Goal: Task Accomplishment & Management: Use online tool/utility

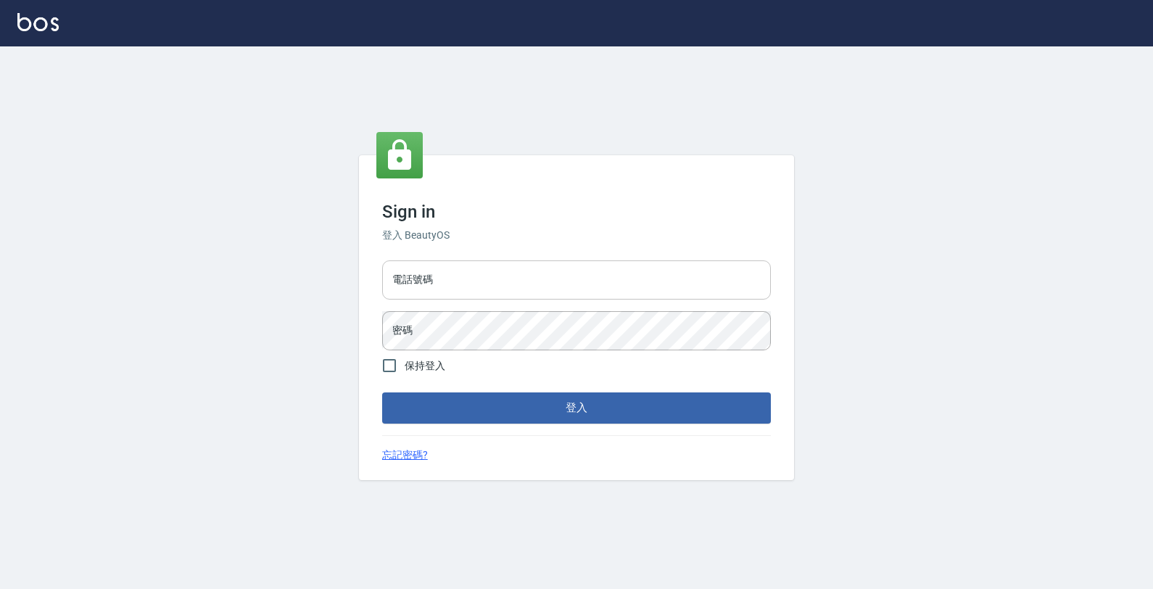
drag, startPoint x: 463, startPoint y: 284, endPoint x: 475, endPoint y: 272, distance: 17.4
click at [475, 272] on input "電話號碼" at bounding box center [576, 279] width 389 height 39
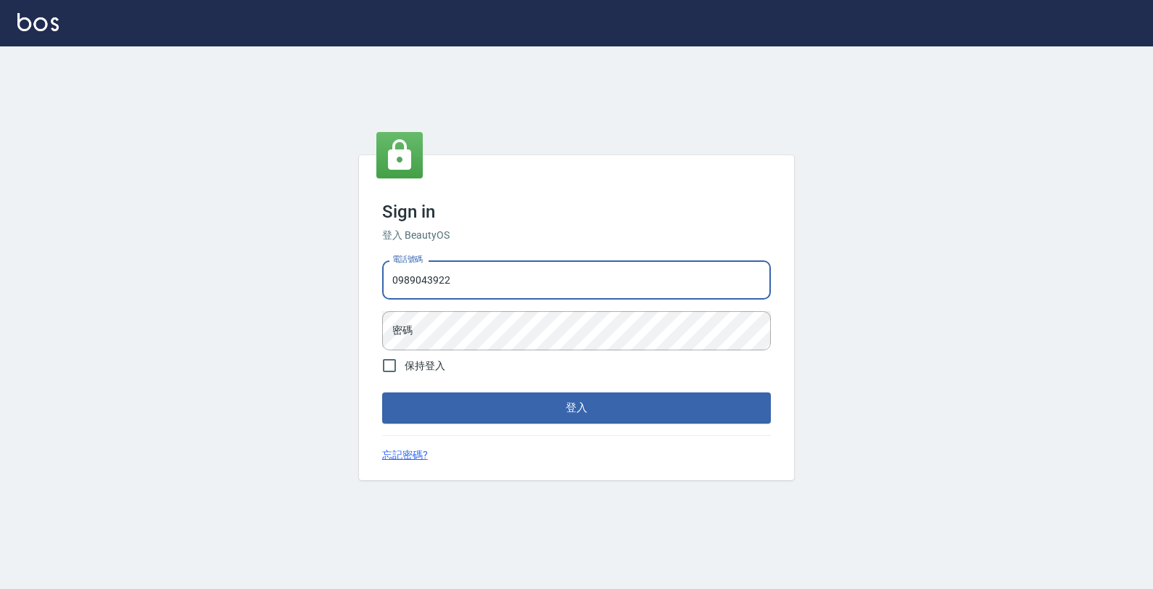
type input "0989043922"
click at [382, 392] on button "登入" at bounding box center [576, 407] width 389 height 30
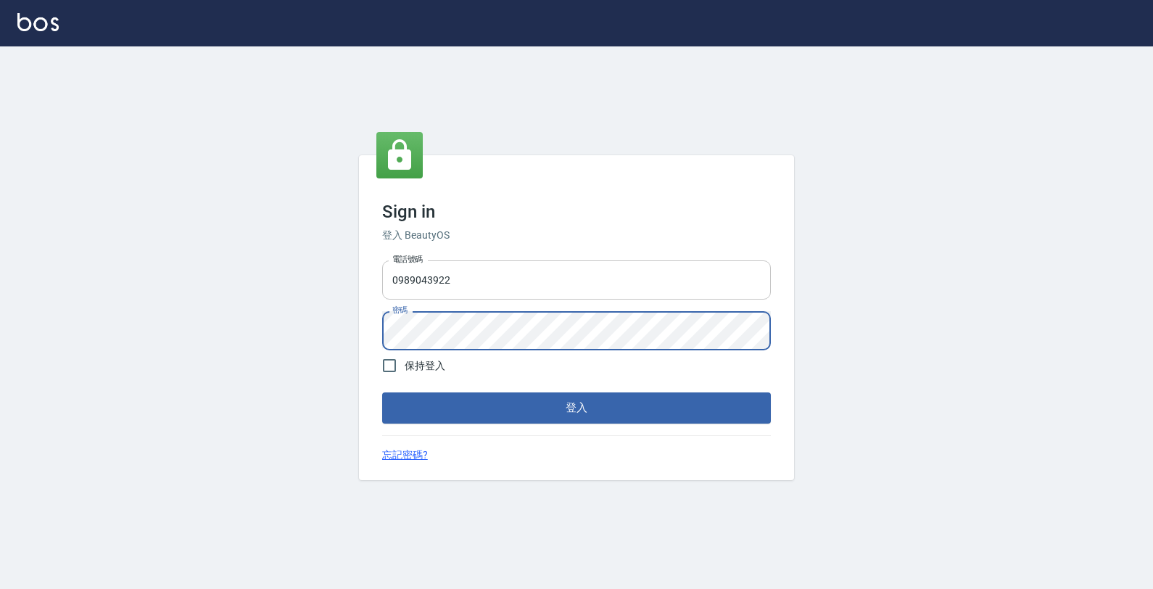
click at [382, 392] on button "登入" at bounding box center [576, 407] width 389 height 30
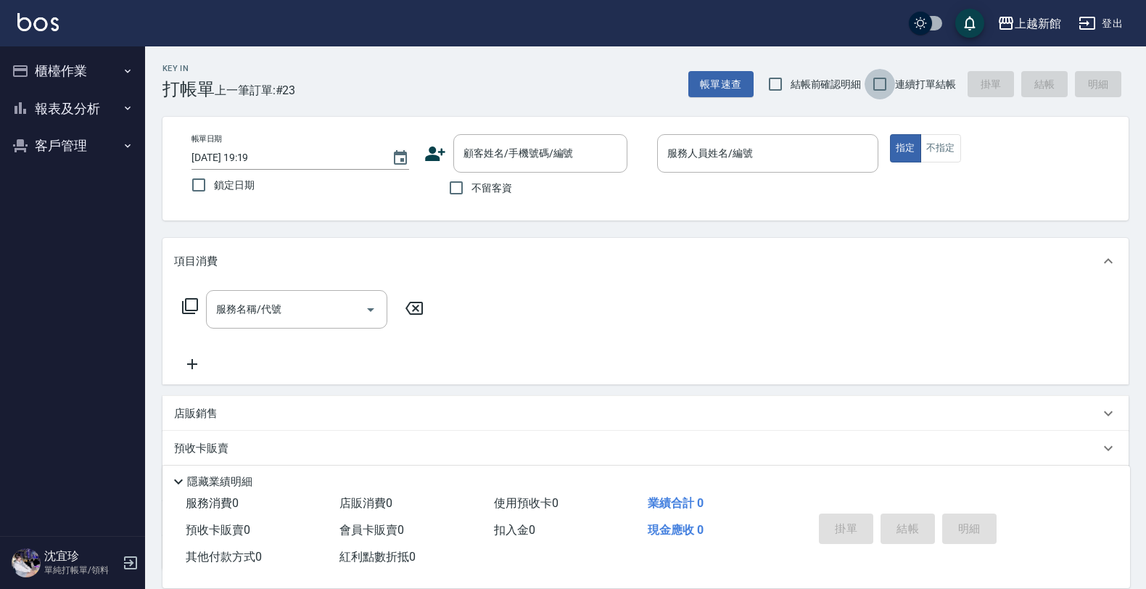
click at [893, 80] on input "連續打單結帳" at bounding box center [879, 84] width 30 height 30
checkbox input "true"
click at [41, 139] on button "客戶管理" at bounding box center [72, 146] width 133 height 38
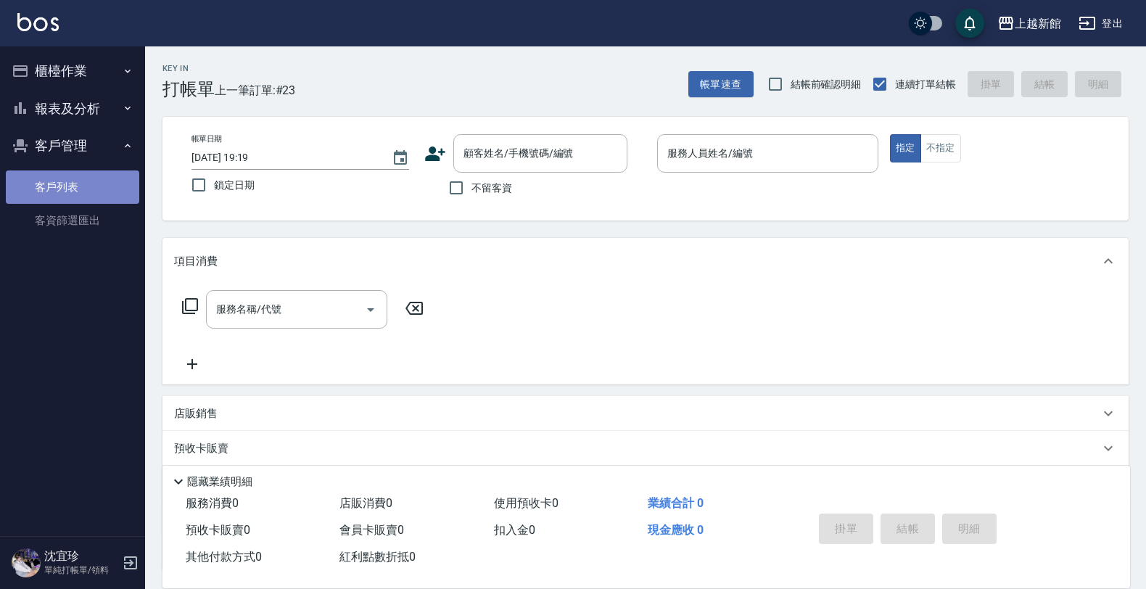
click at [63, 183] on link "客戶列表" at bounding box center [72, 186] width 133 height 33
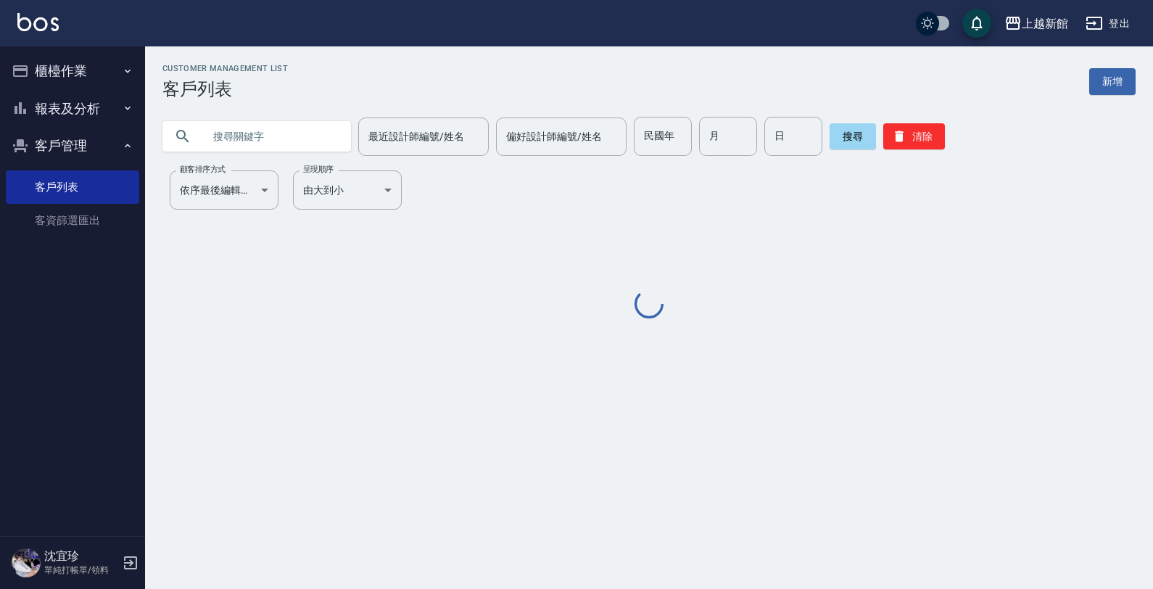
click at [238, 138] on input "text" at bounding box center [271, 136] width 136 height 39
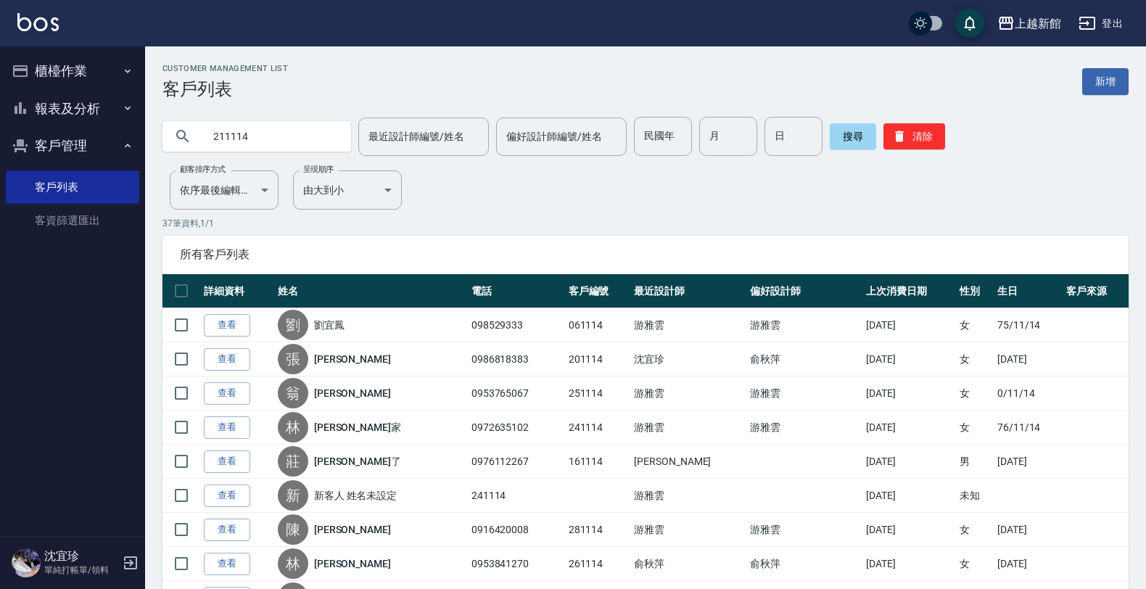
type input "211114"
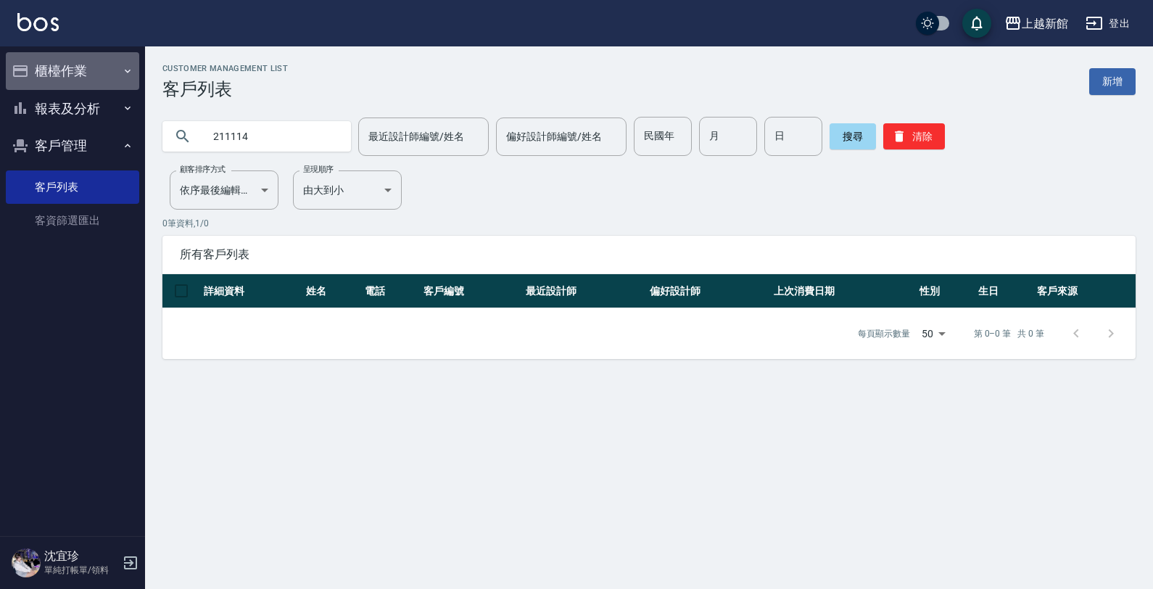
drag, startPoint x: 55, startPoint y: 77, endPoint x: 54, endPoint y: 86, distance: 8.7
click at [57, 77] on button "櫃檯作業" at bounding box center [72, 71] width 133 height 38
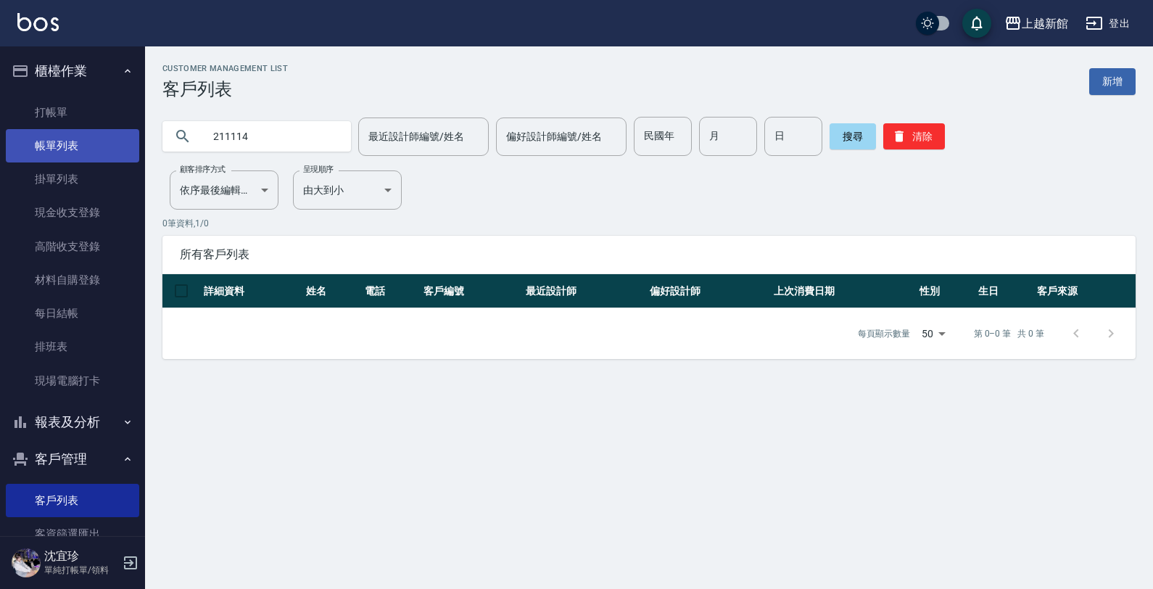
click at [60, 131] on link "帳單列表" at bounding box center [72, 145] width 133 height 33
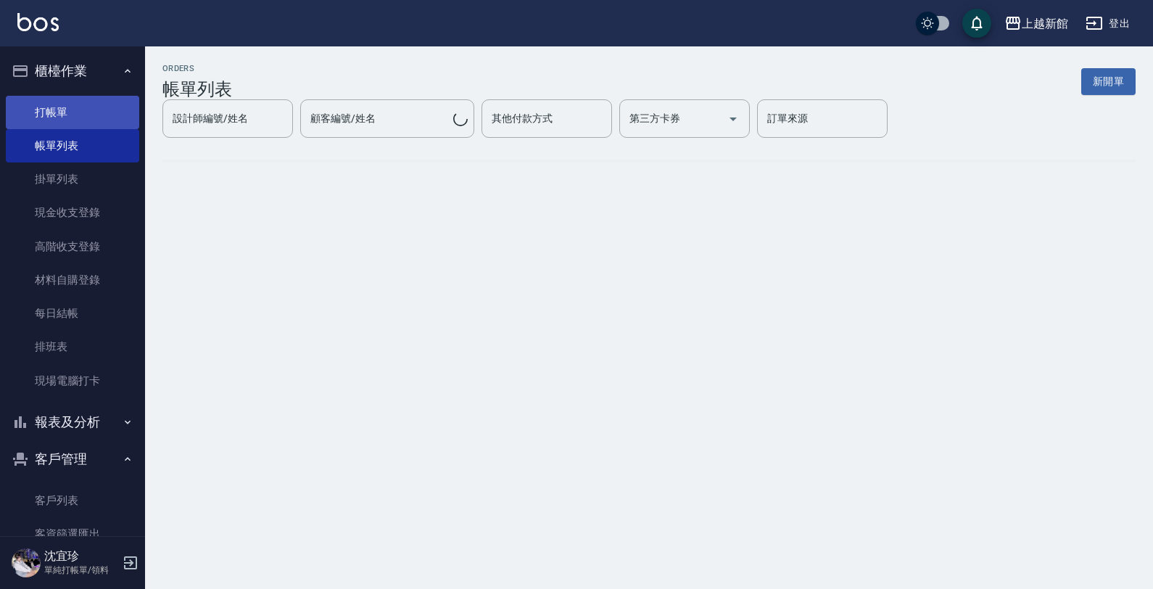
click at [74, 124] on link "打帳單" at bounding box center [72, 112] width 133 height 33
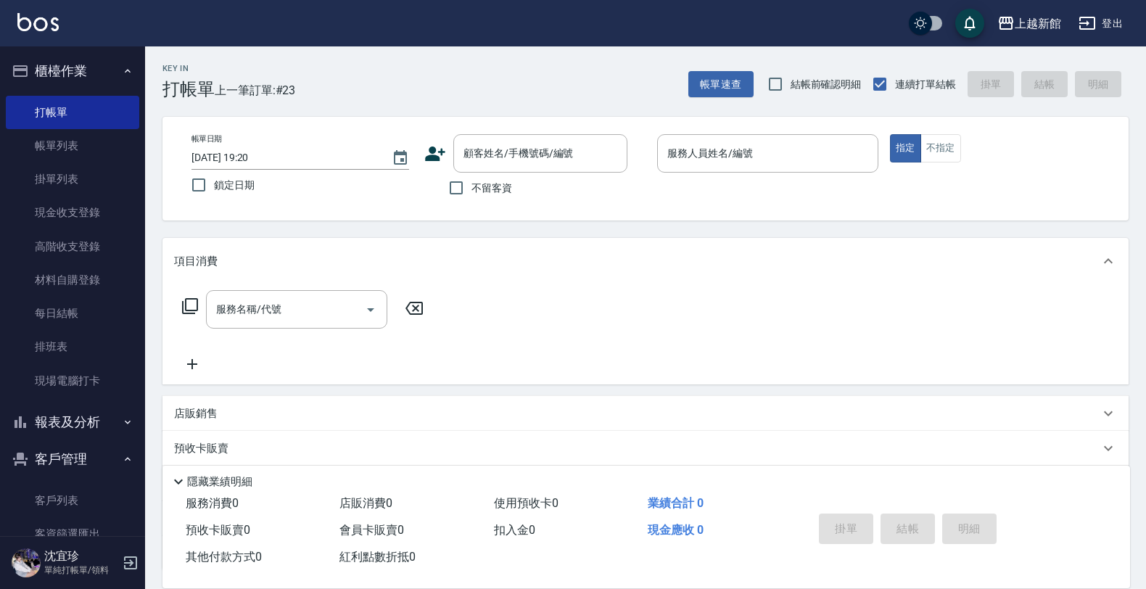
click at [425, 158] on icon at bounding box center [435, 153] width 20 height 15
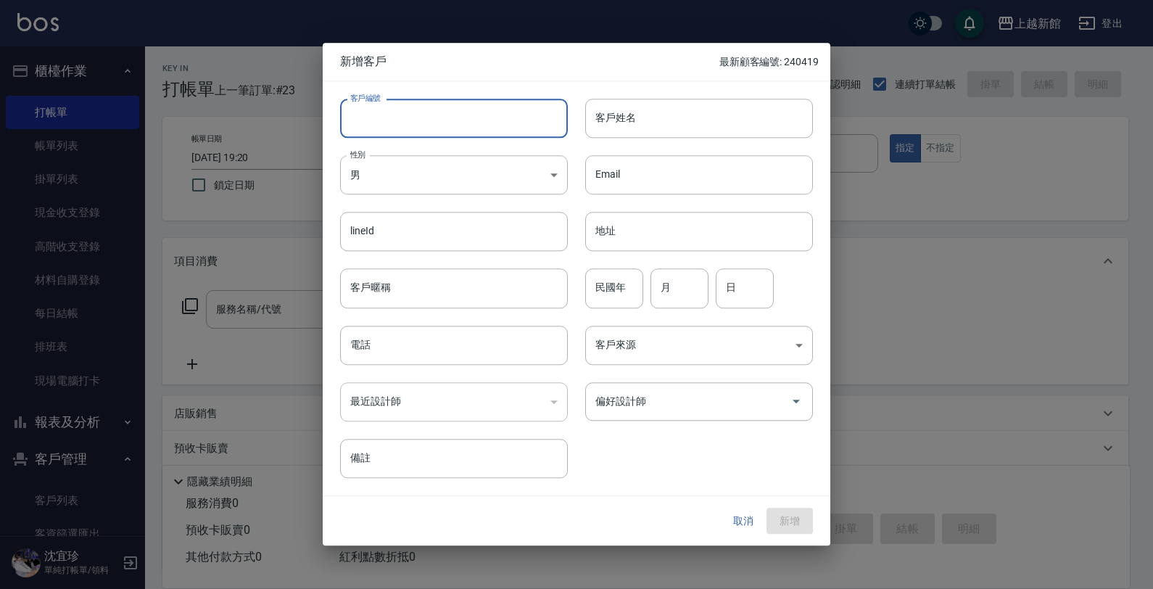
drag, startPoint x: 439, startPoint y: 128, endPoint x: 423, endPoint y: 107, distance: 26.8
click at [443, 125] on input "客戶編號" at bounding box center [454, 118] width 228 height 39
type input "211114"
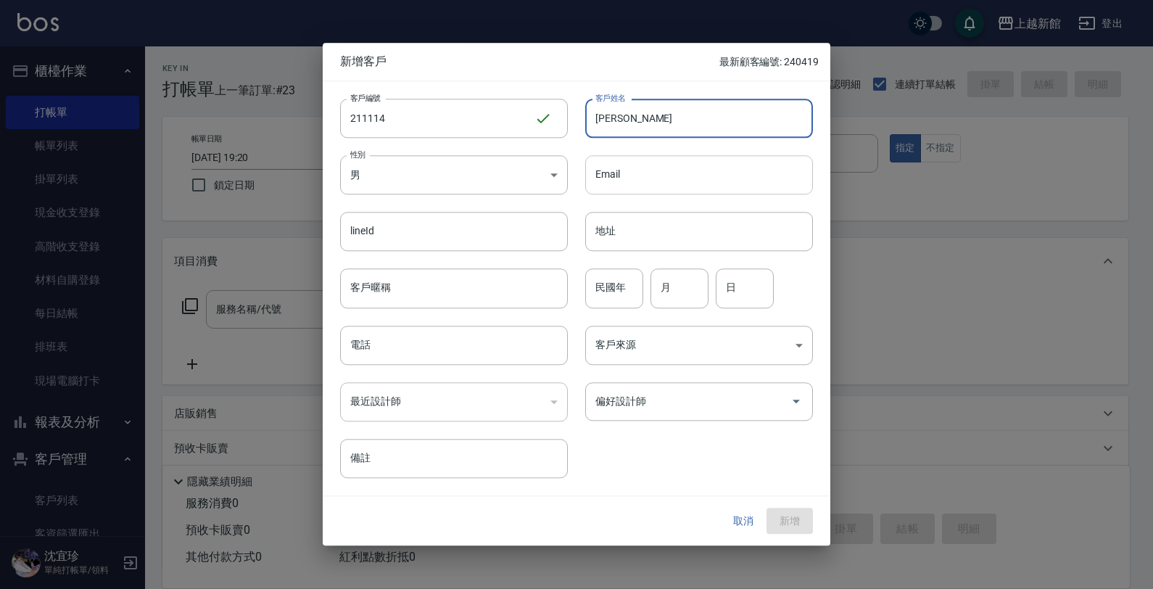
type input "[PERSON_NAME]"
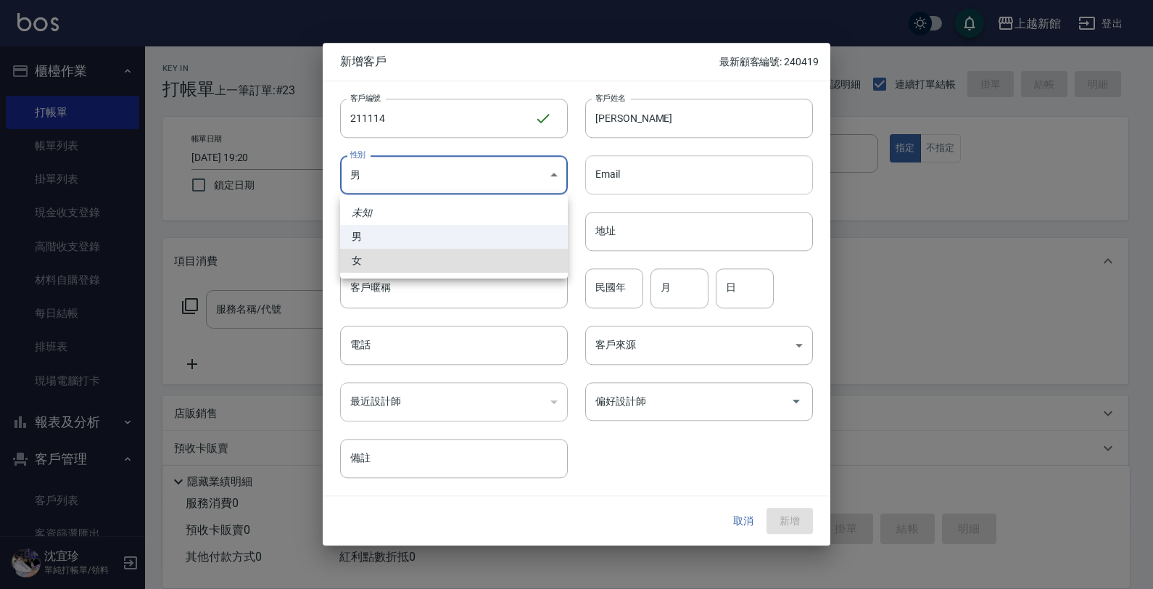
type input "[DEMOGRAPHIC_DATA]"
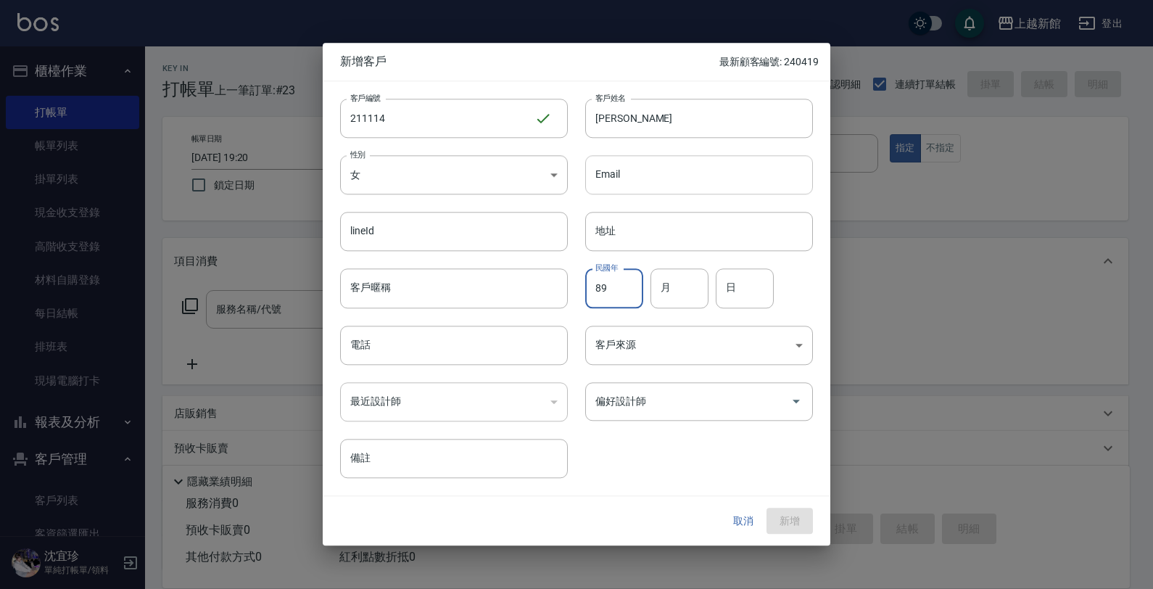
type input "89"
type input "11"
type input "14"
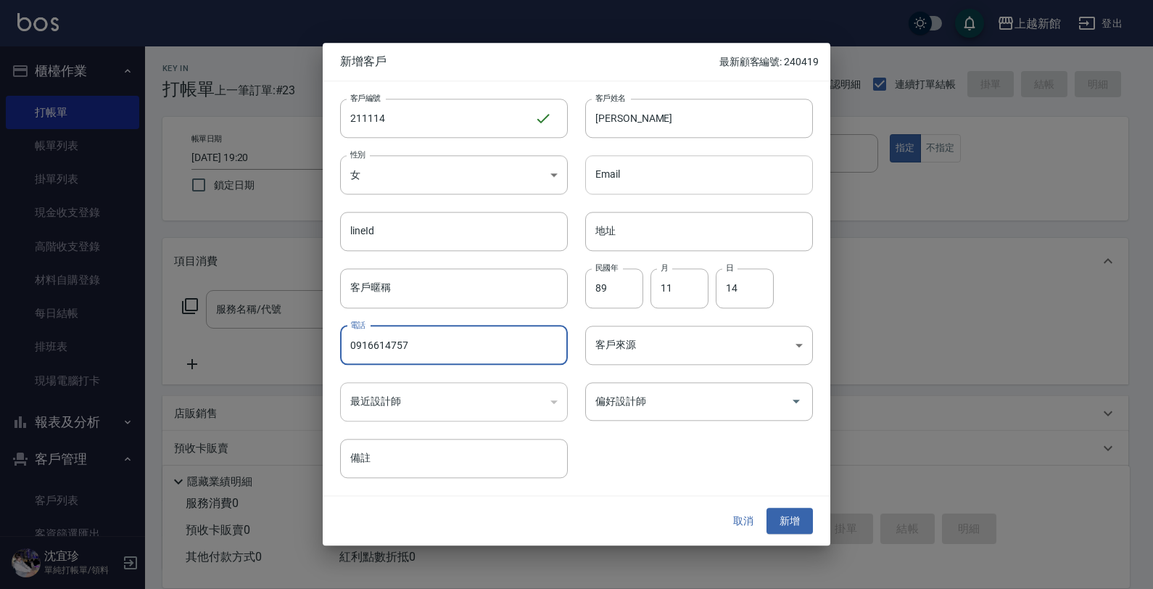
type input "0916614757"
click at [515, 339] on input "0916614757" at bounding box center [454, 345] width 228 height 39
type input "0916614752"
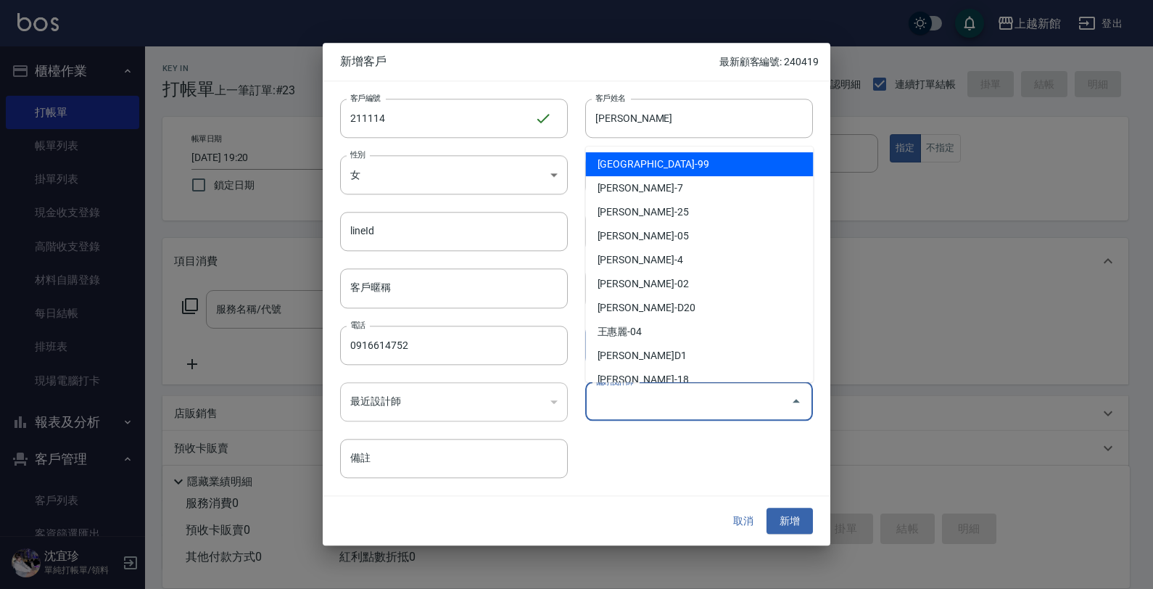
click at [650, 397] on input "偏好設計師" at bounding box center [688, 401] width 193 height 25
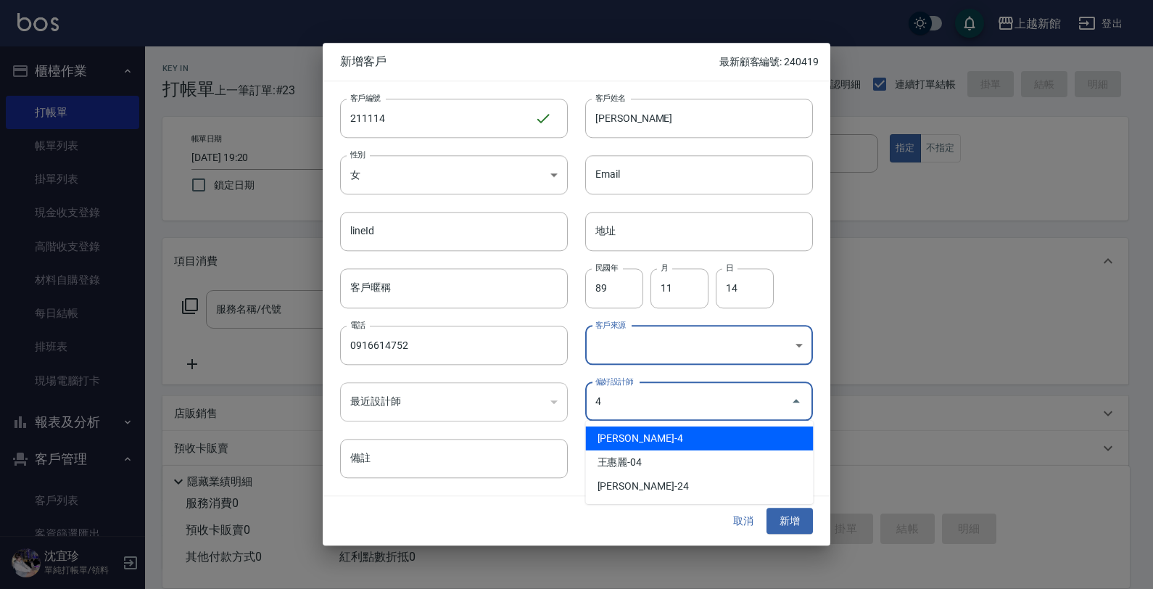
type input "沈宜珍"
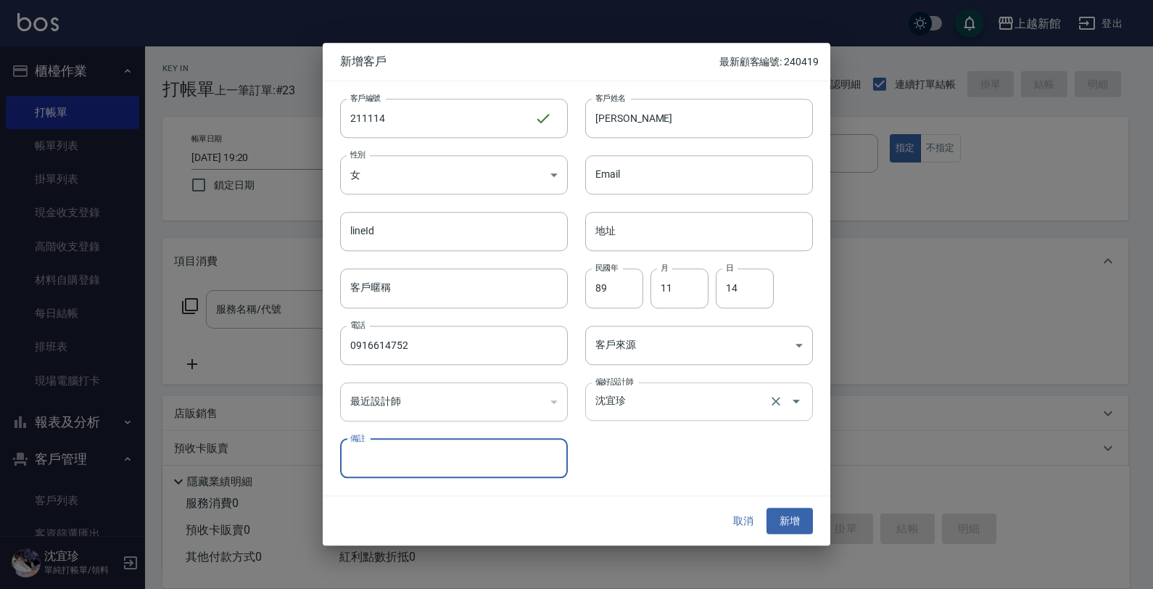
click at [766, 508] on button "新增" at bounding box center [789, 521] width 46 height 27
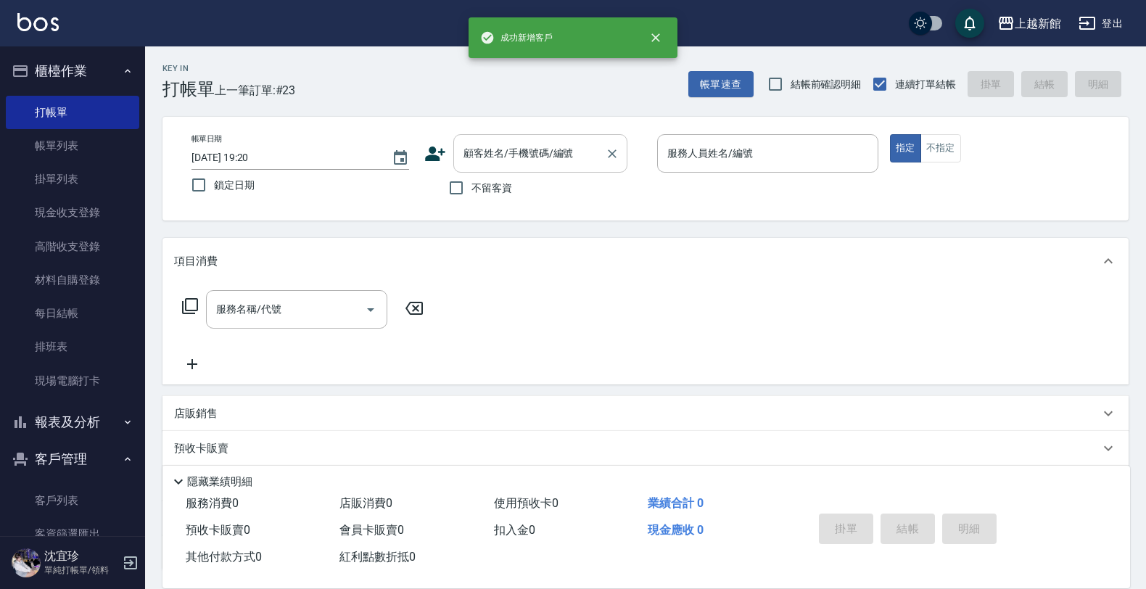
drag, startPoint x: 475, startPoint y: 149, endPoint x: 484, endPoint y: 145, distance: 10.1
click at [477, 149] on input "顧客姓名/手機號碼/編號" at bounding box center [529, 153] width 139 height 25
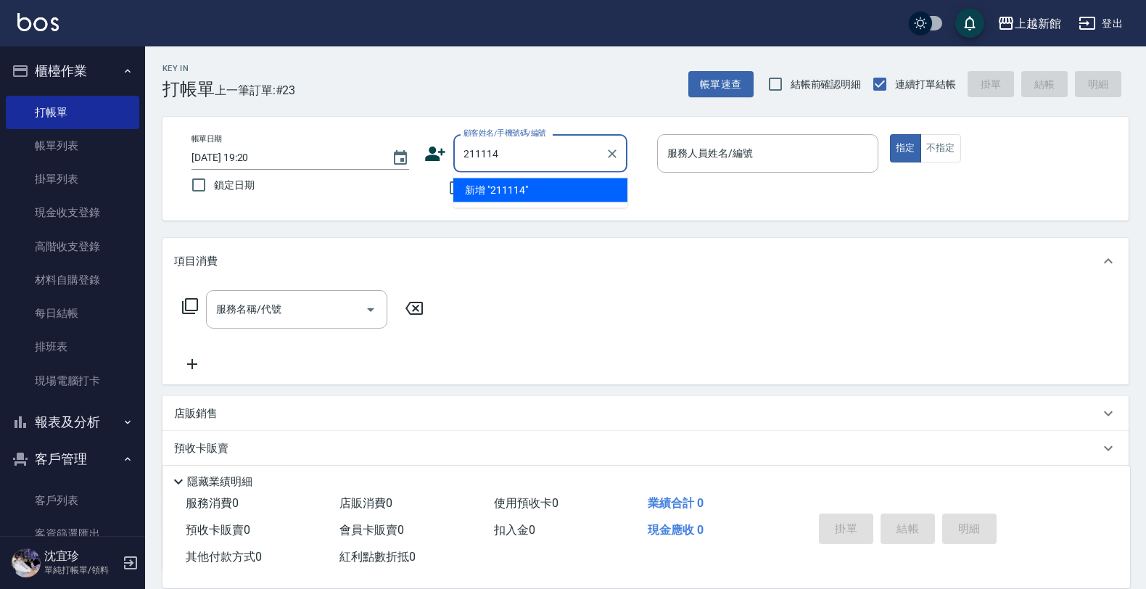
type input "211114"
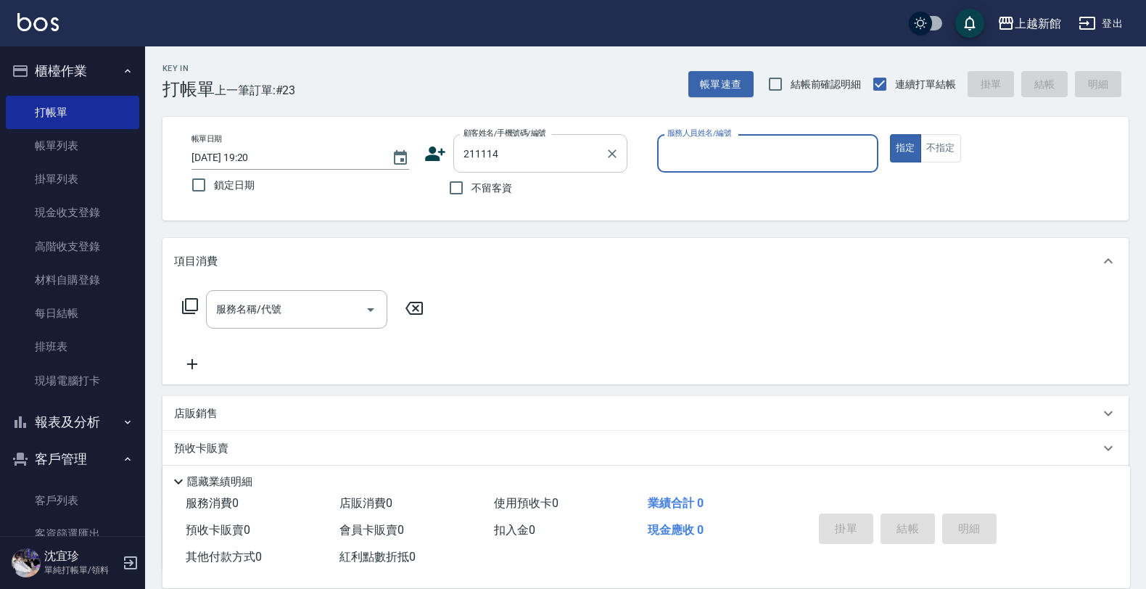
click at [890, 134] on button "指定" at bounding box center [905, 148] width 31 height 28
type button "true"
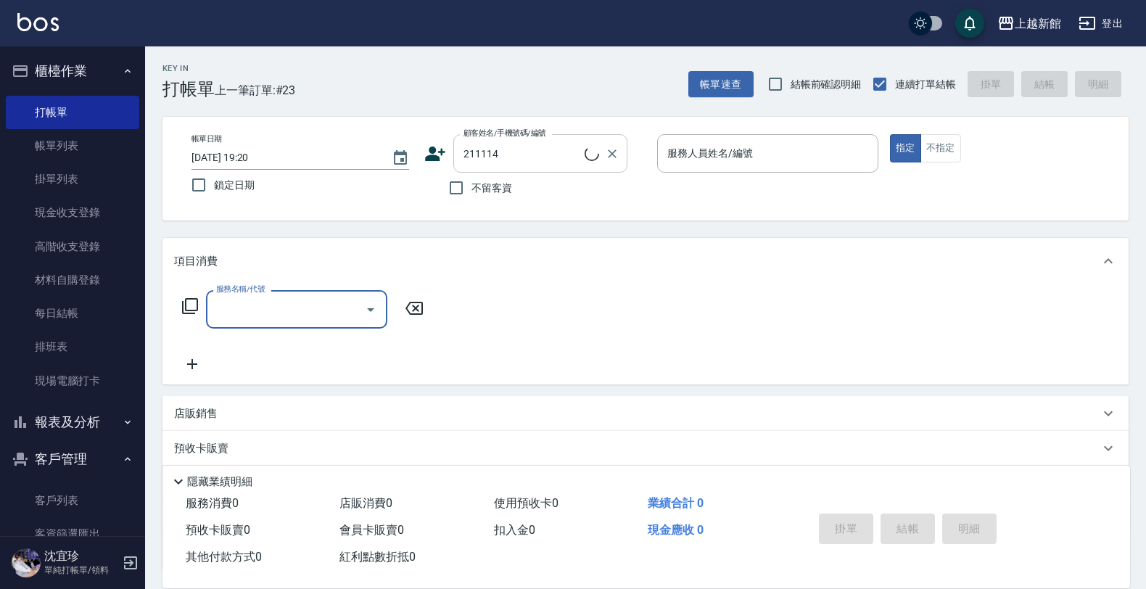
type input "[PERSON_NAME]/0916614752/211114"
type input "宜珍-4"
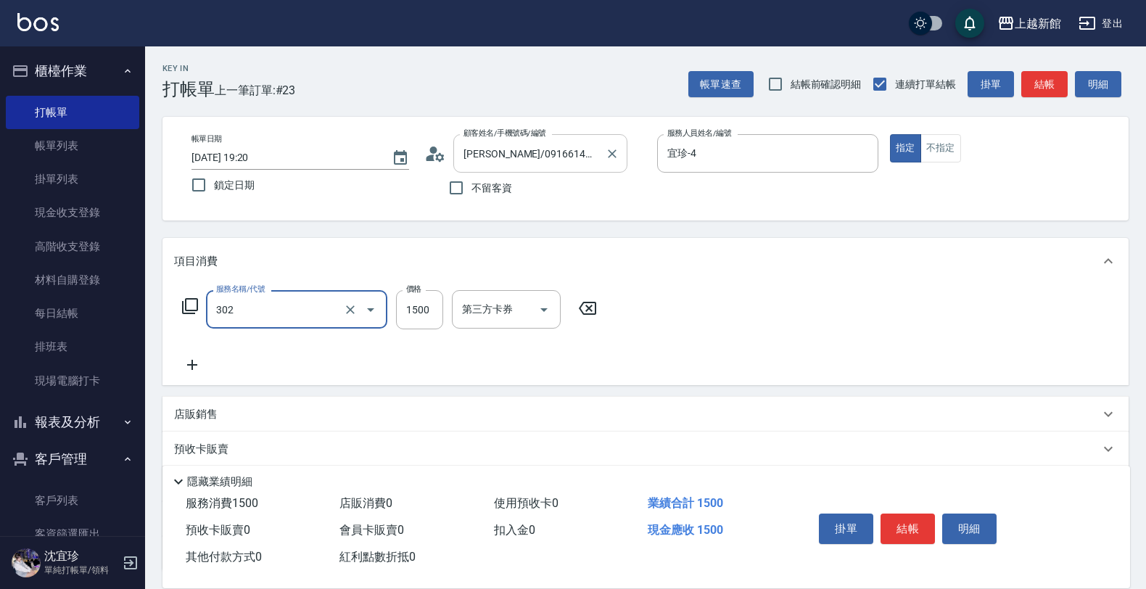
type input "設計燙髮(302)"
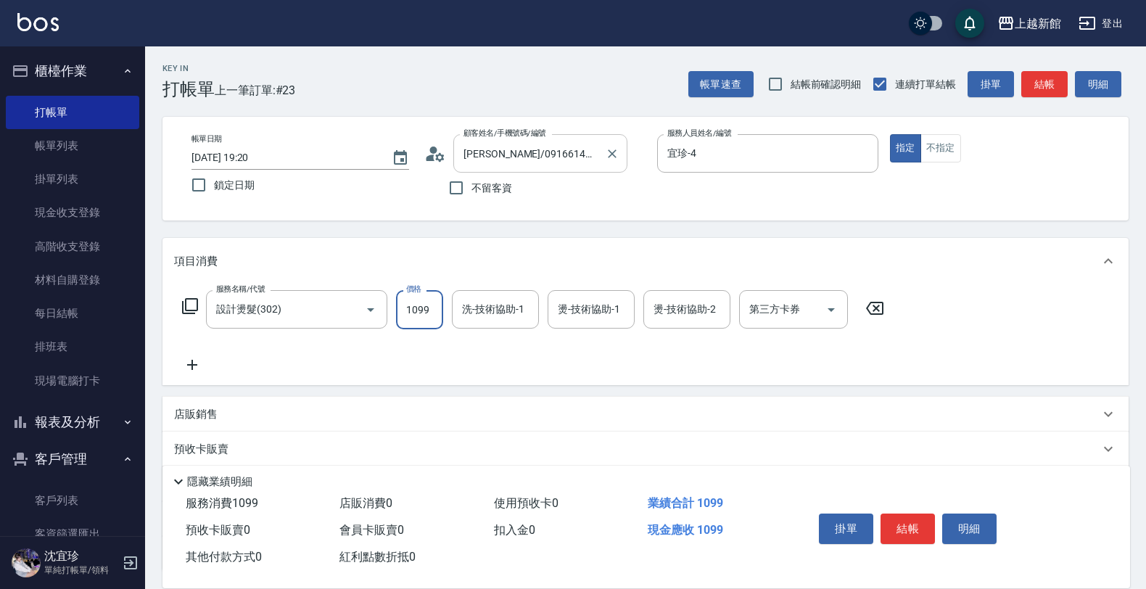
type input "1099"
type input "[PERSON_NAME]-29"
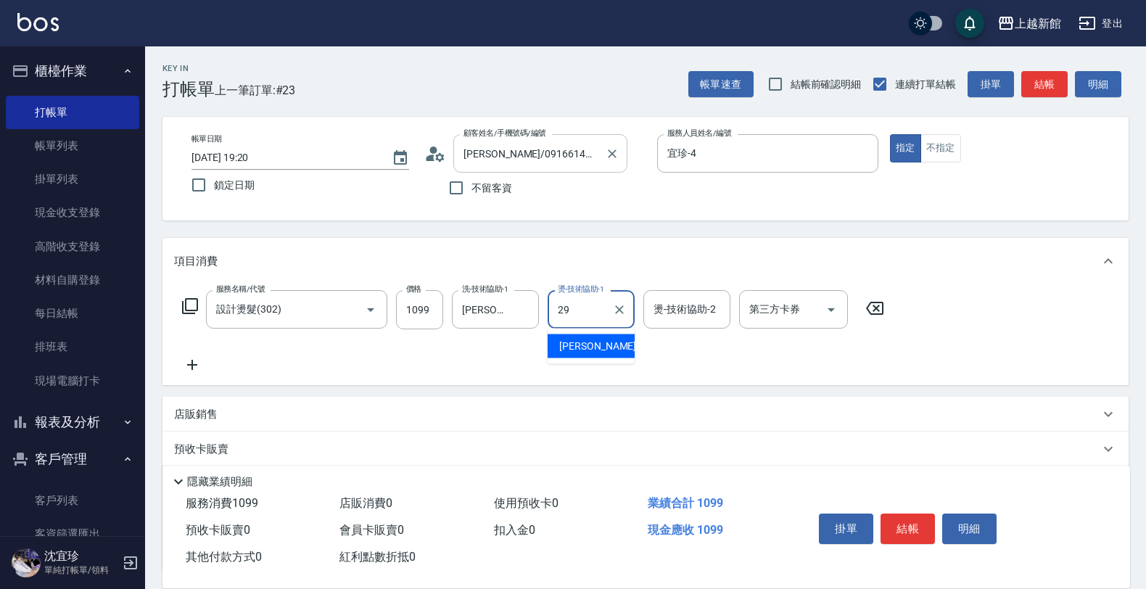
type input "[PERSON_NAME]-29"
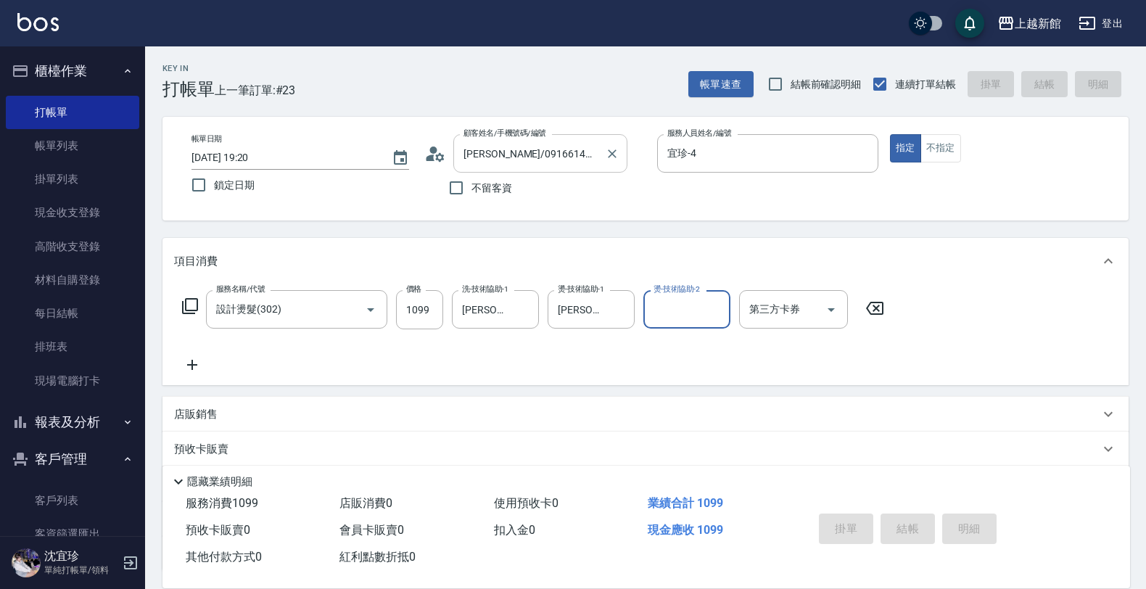
type input "[DATE] 19:21"
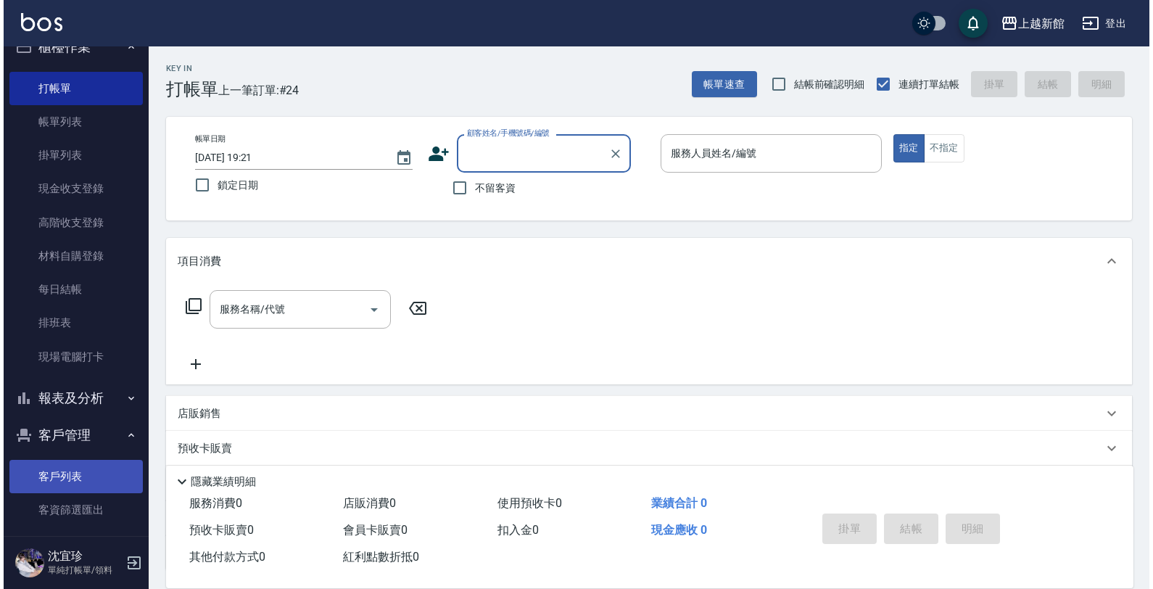
scroll to position [38, 0]
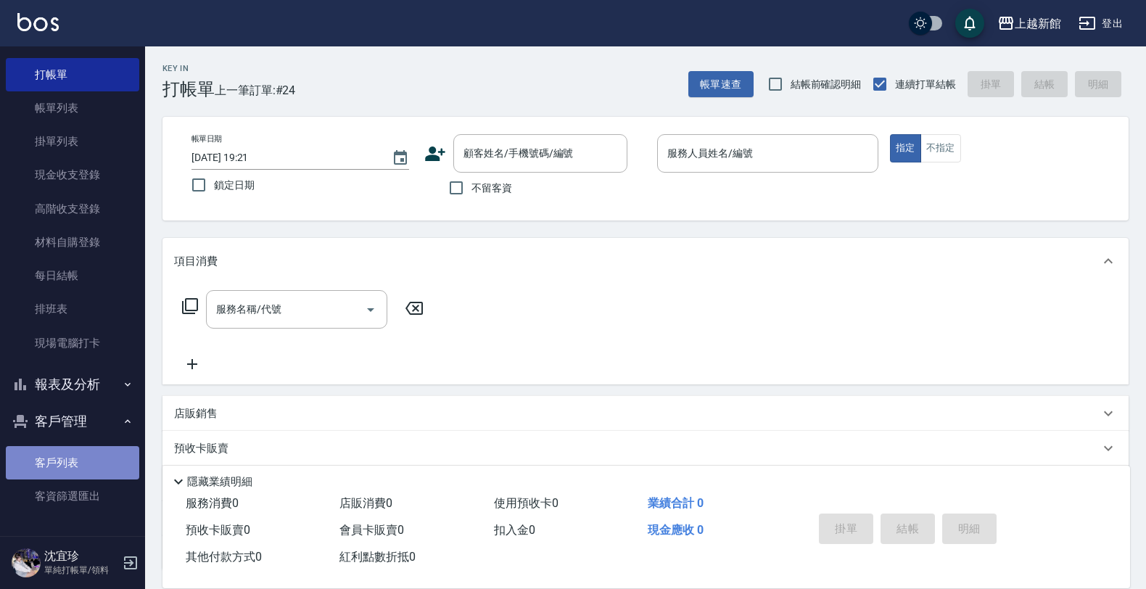
click at [128, 450] on link "客戶列表" at bounding box center [72, 462] width 133 height 33
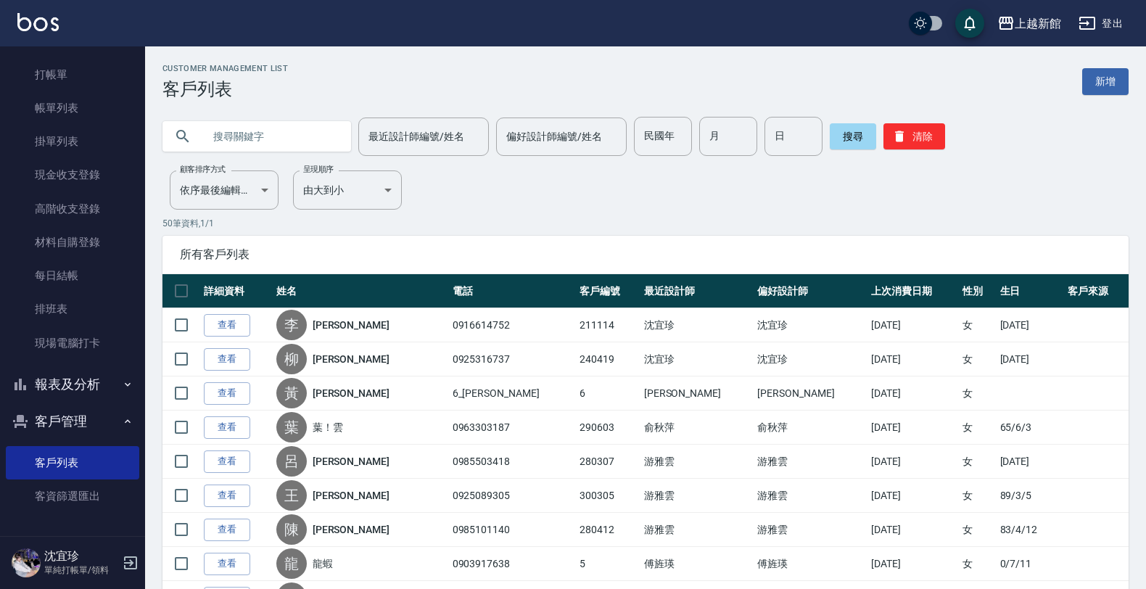
click at [320, 147] on input "text" at bounding box center [271, 136] width 136 height 39
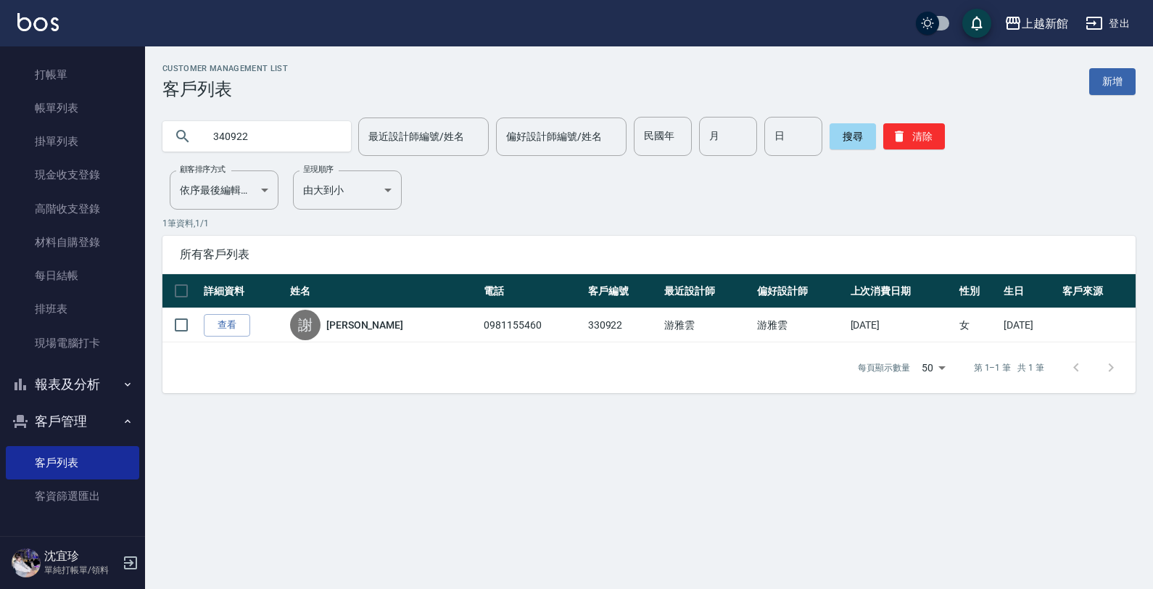
type input "340922"
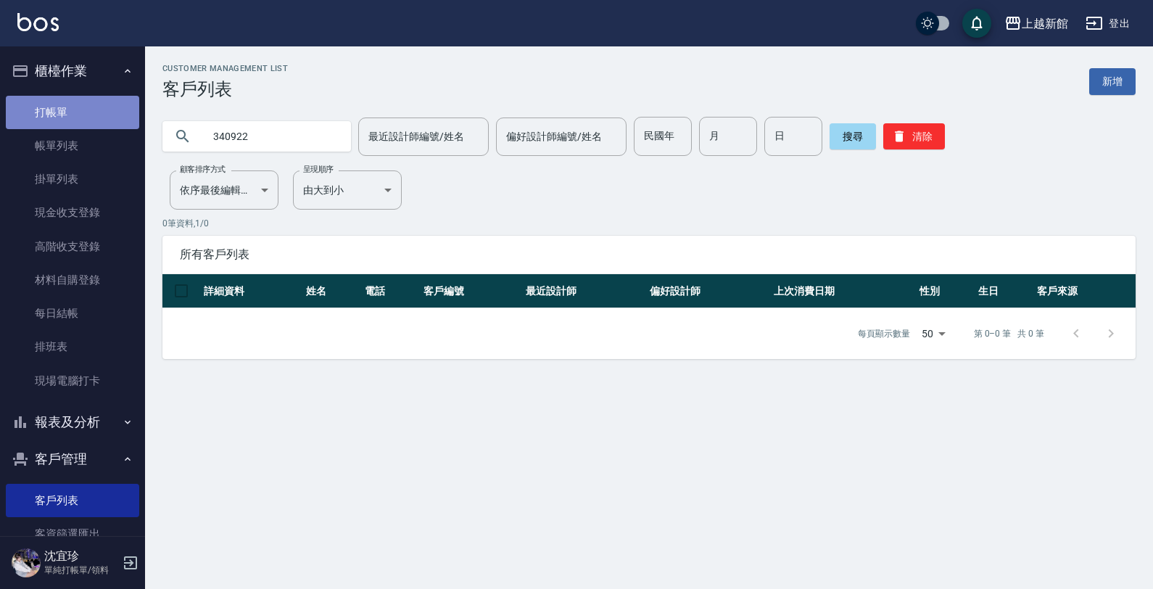
click at [80, 109] on link "打帳單" at bounding box center [72, 112] width 133 height 33
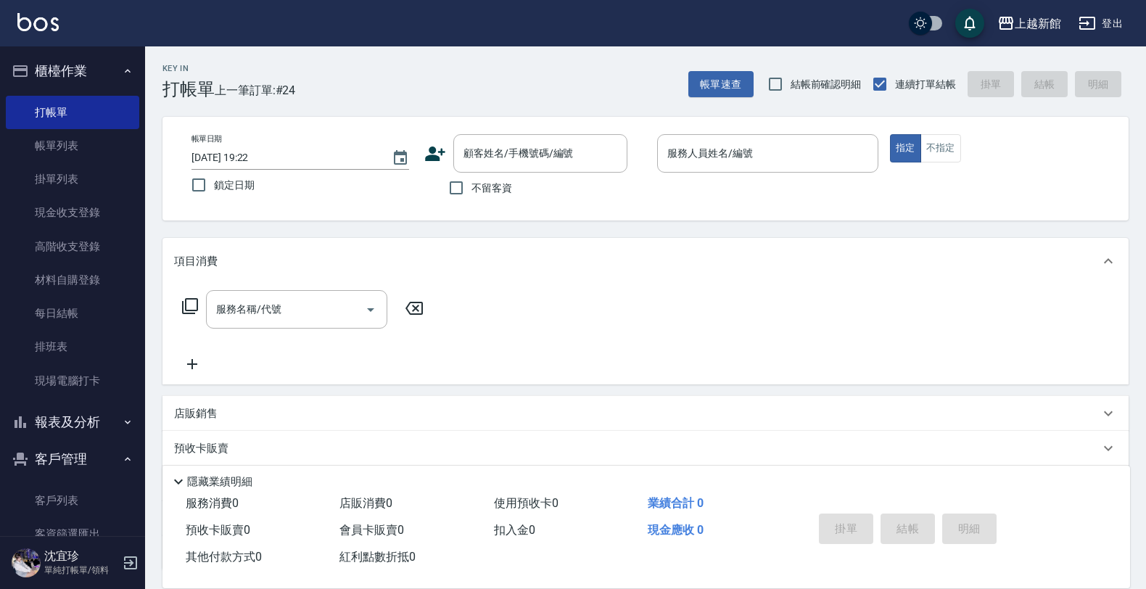
click at [436, 157] on icon at bounding box center [435, 153] width 20 height 15
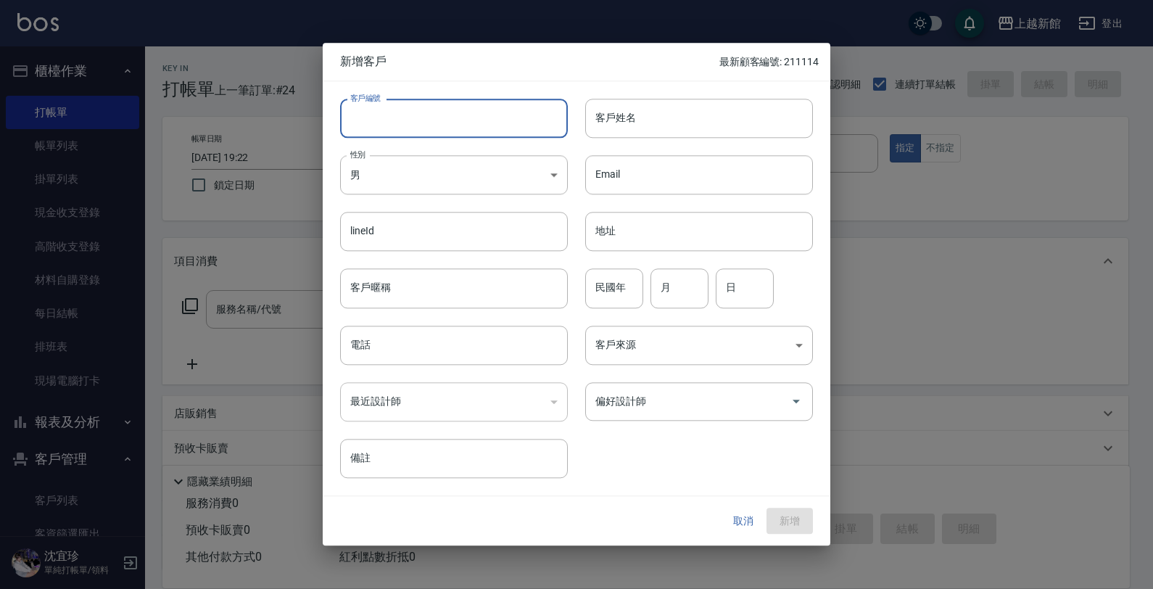
drag, startPoint x: 439, startPoint y: 125, endPoint x: 492, endPoint y: 88, distance: 64.4
click at [463, 107] on input "客戶編號" at bounding box center [454, 118] width 228 height 39
type input "340922"
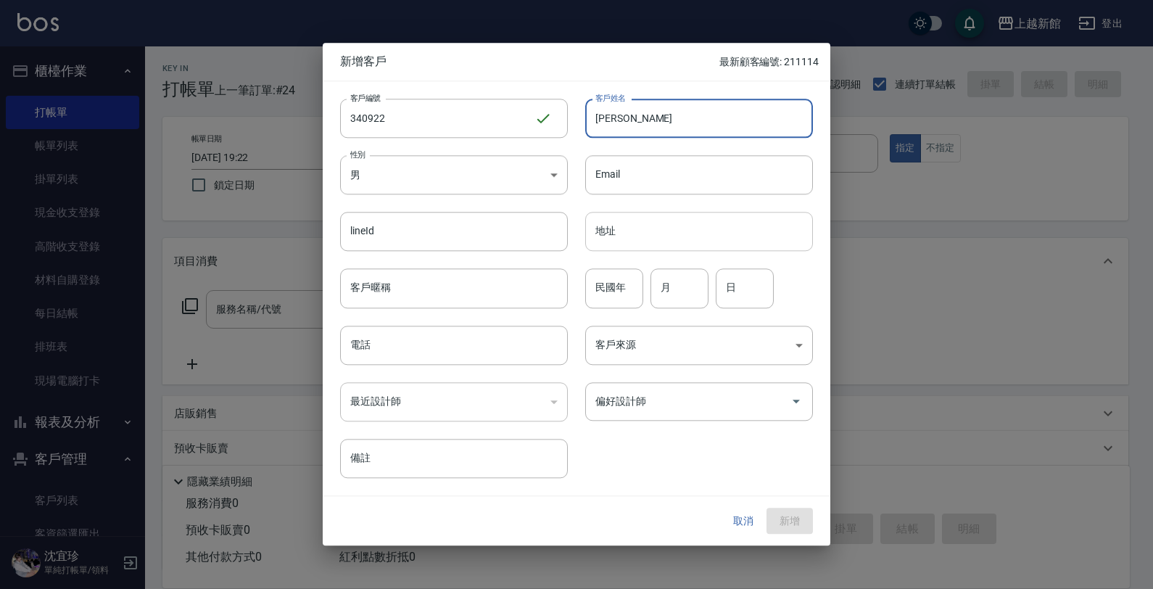
type input "[PERSON_NAME]"
type input "89"
type input "09"
type input "22"
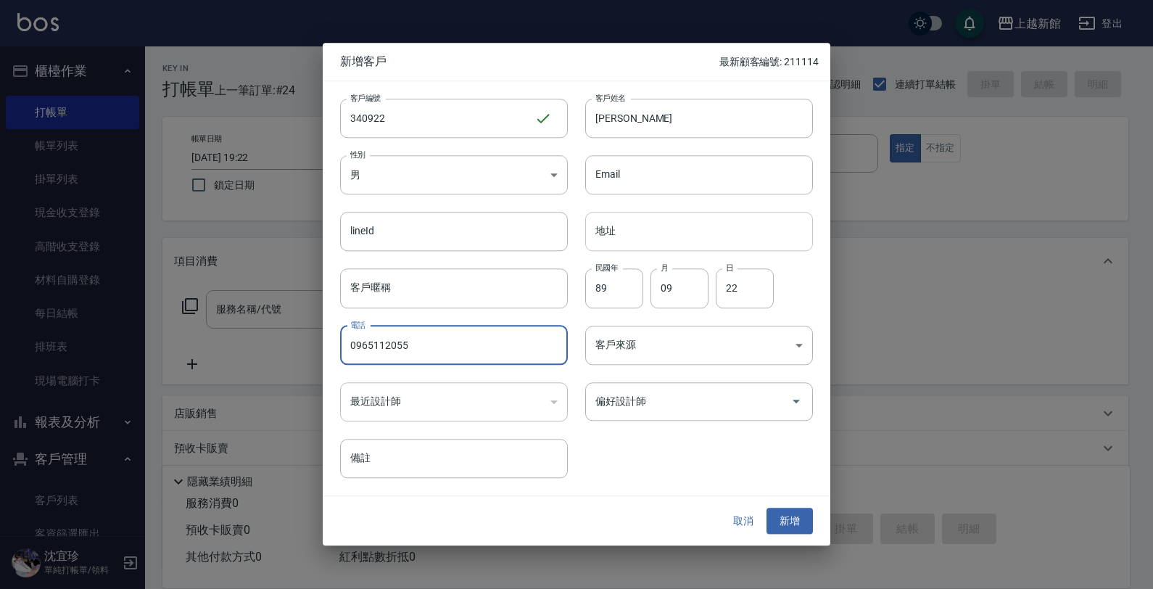
type input "0965112055"
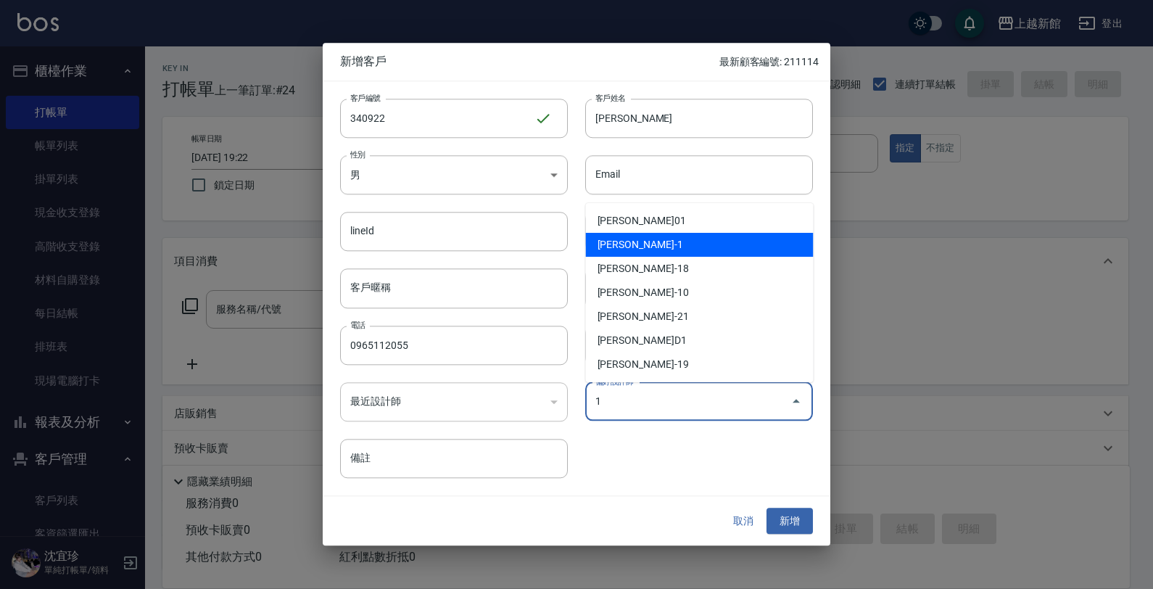
type input "游雅雲"
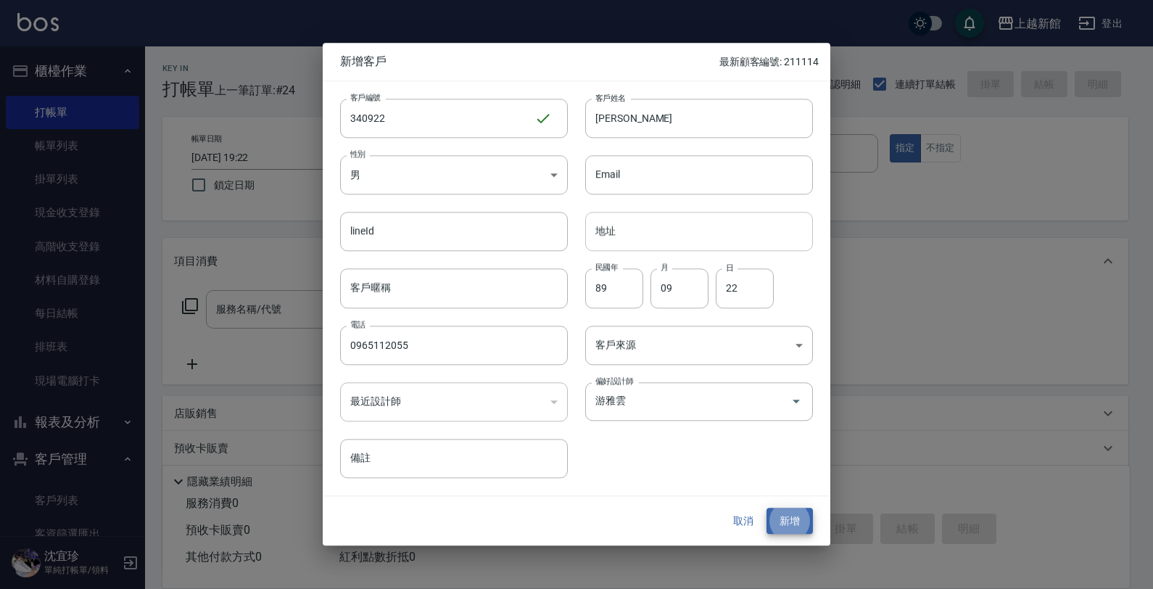
click at [766, 508] on button "新增" at bounding box center [789, 521] width 46 height 27
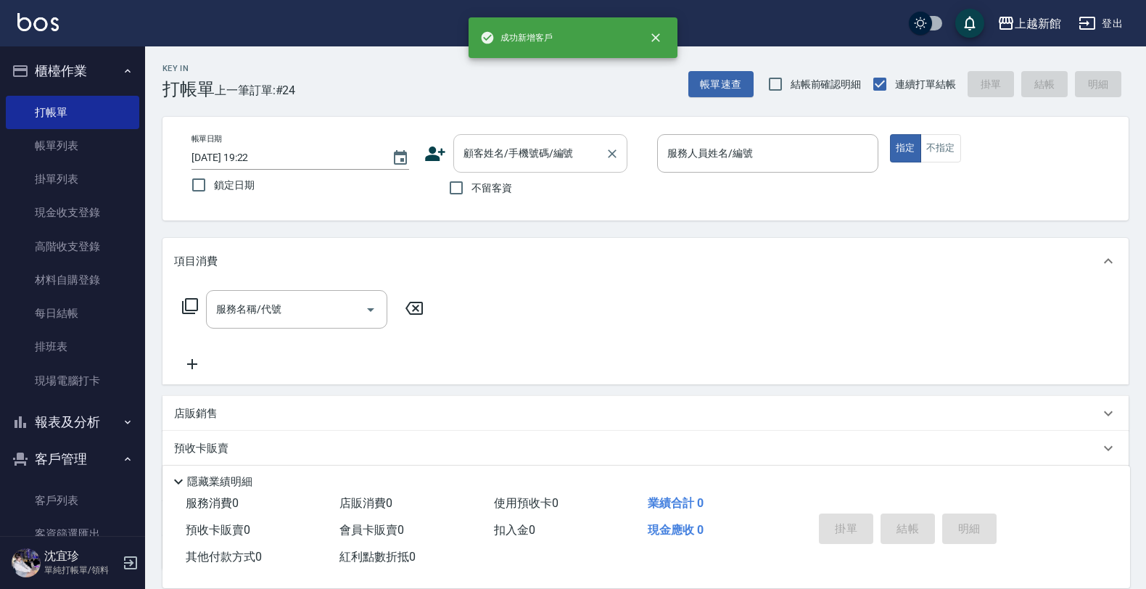
drag, startPoint x: 435, startPoint y: 160, endPoint x: 513, endPoint y: 146, distance: 78.7
click at [455, 157] on div "顧客姓名/手機號碼/編號 顧客姓名/手機號碼/編號" at bounding box center [534, 153] width 221 height 38
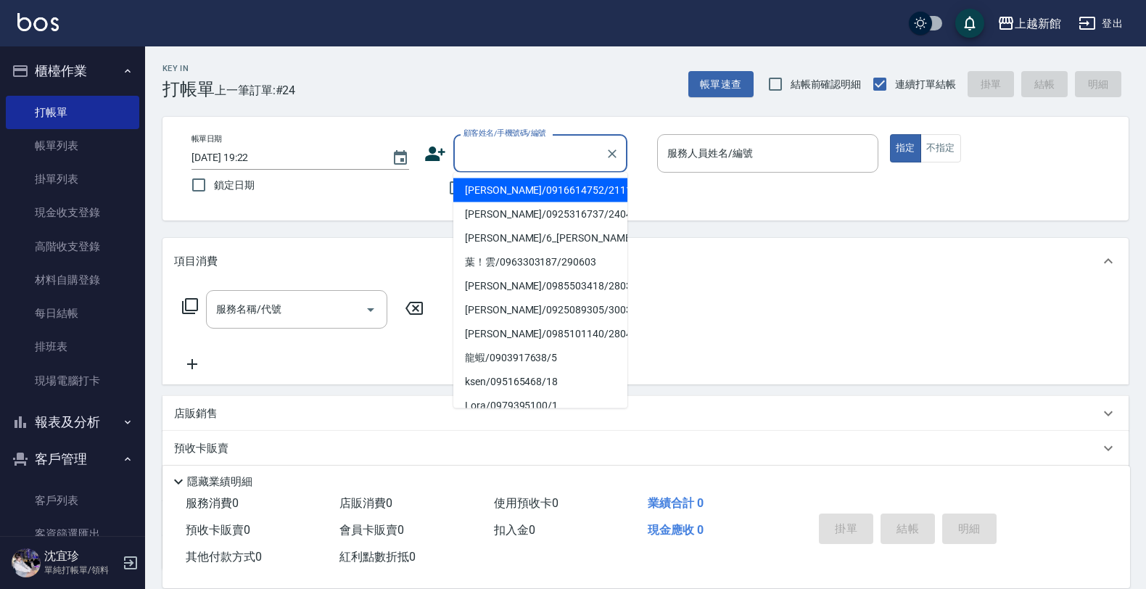
click at [515, 146] on input "顧客姓名/手機號碼/編號" at bounding box center [529, 153] width 139 height 25
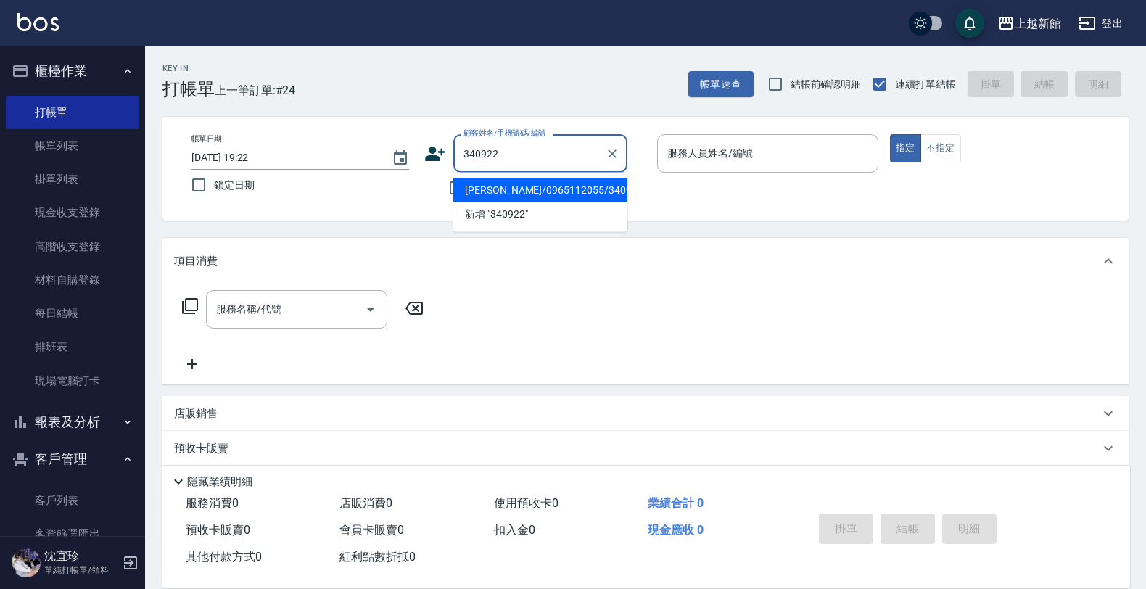
type input "[PERSON_NAME]/0965112055/340922"
type input "[PERSON_NAME]-1"
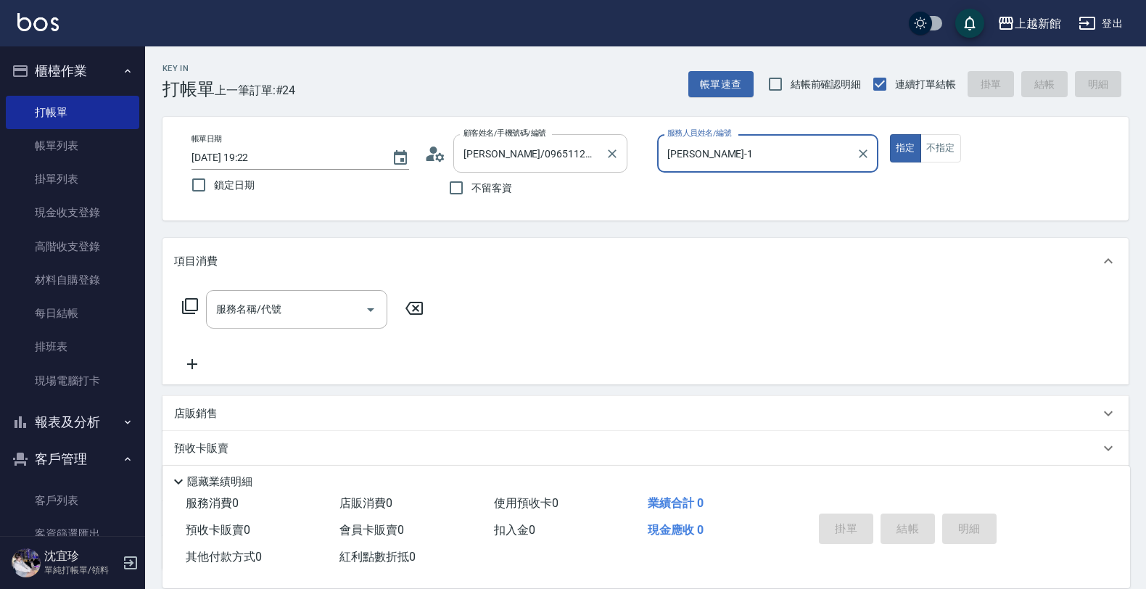
click at [890, 134] on button "指定" at bounding box center [905, 148] width 31 height 28
type button "true"
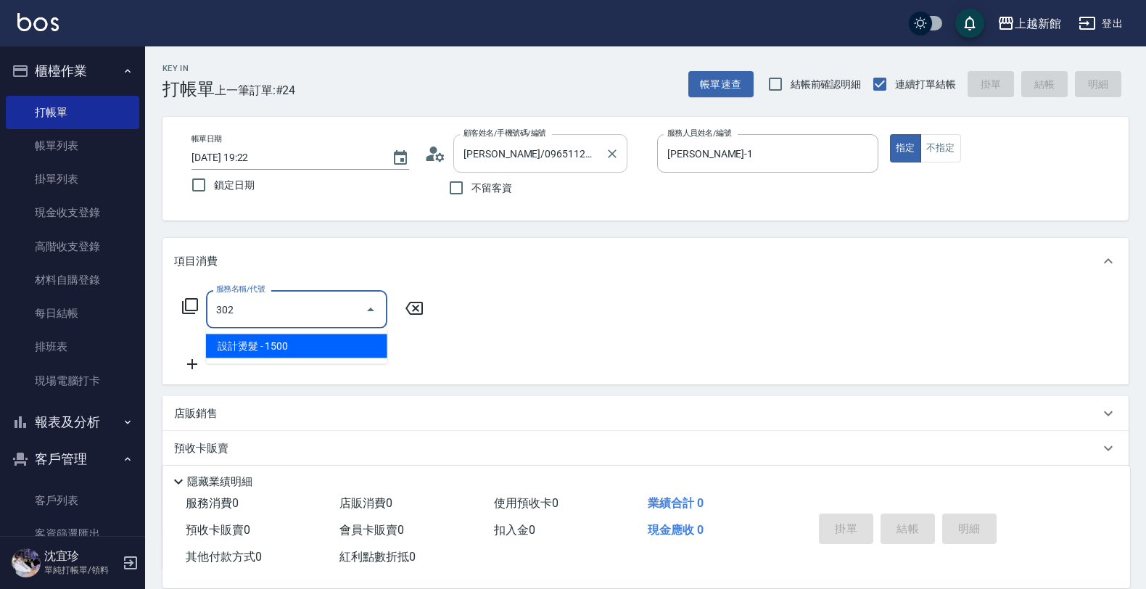
type input "設計燙髮(302)"
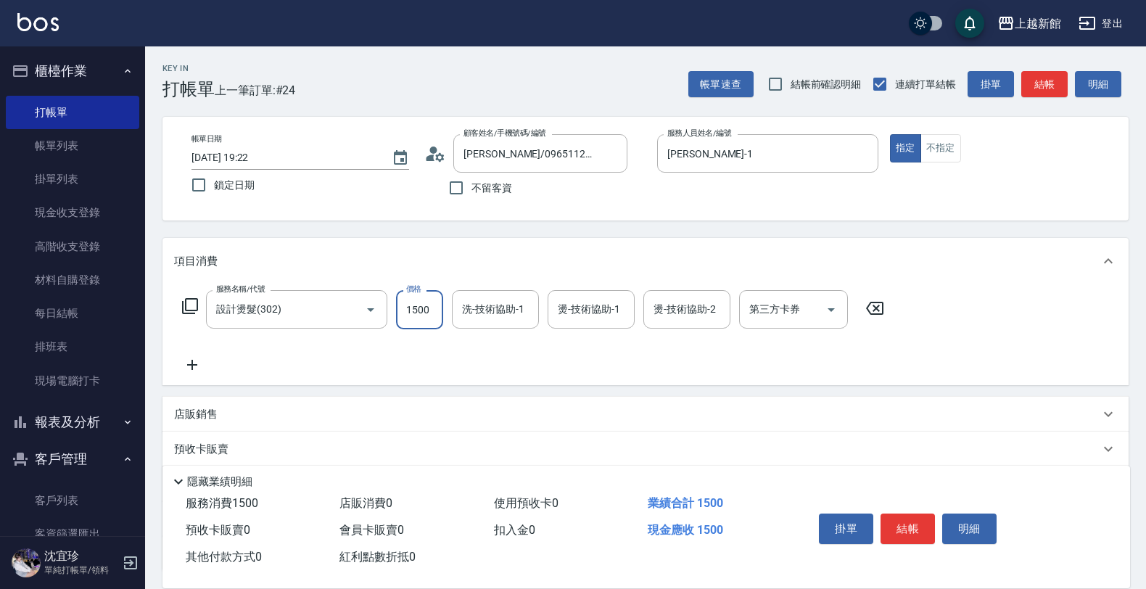
drag, startPoint x: 397, startPoint y: 305, endPoint x: 406, endPoint y: 313, distance: 12.3
click at [397, 305] on input "1500" at bounding box center [419, 309] width 47 height 39
type input "1199"
type input "小邱-25"
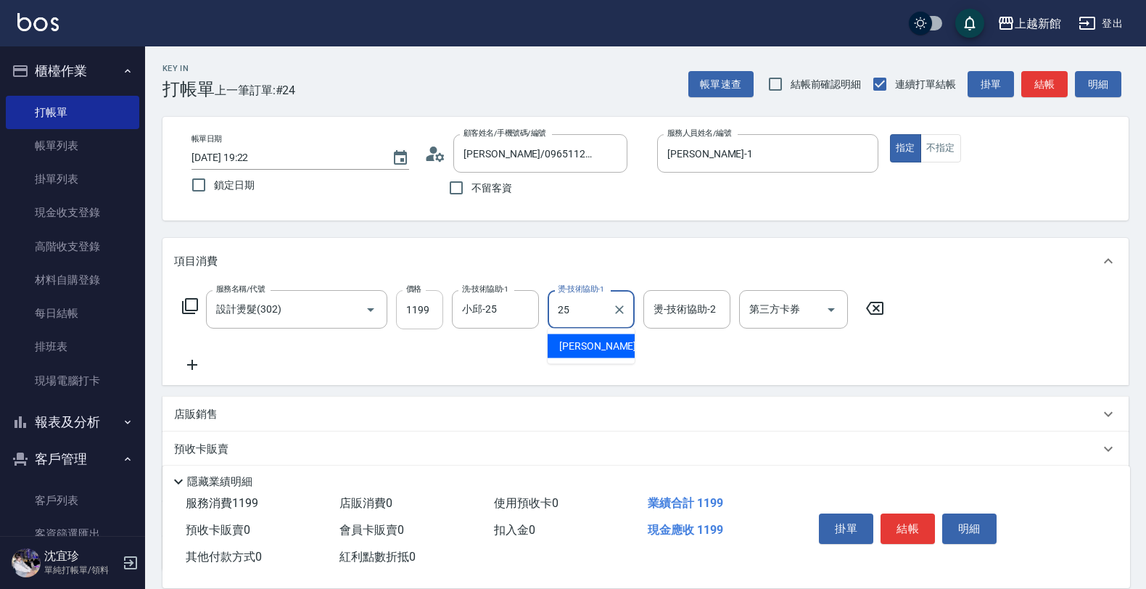
type input "小邱-25"
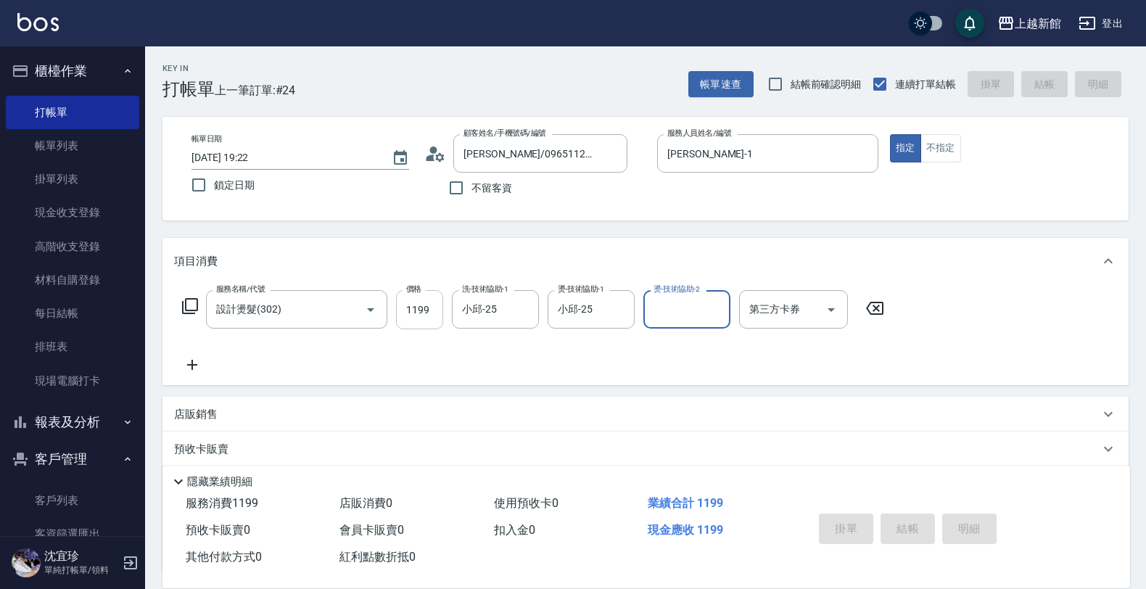
type input "[DATE] 19:23"
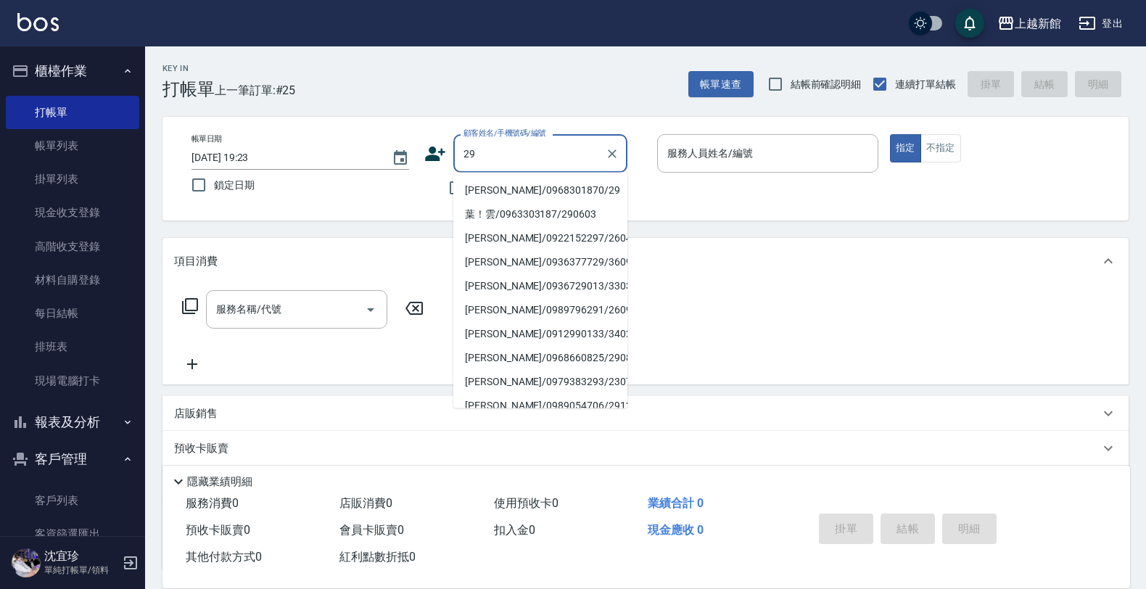
type input "[PERSON_NAME]/0968301870/29"
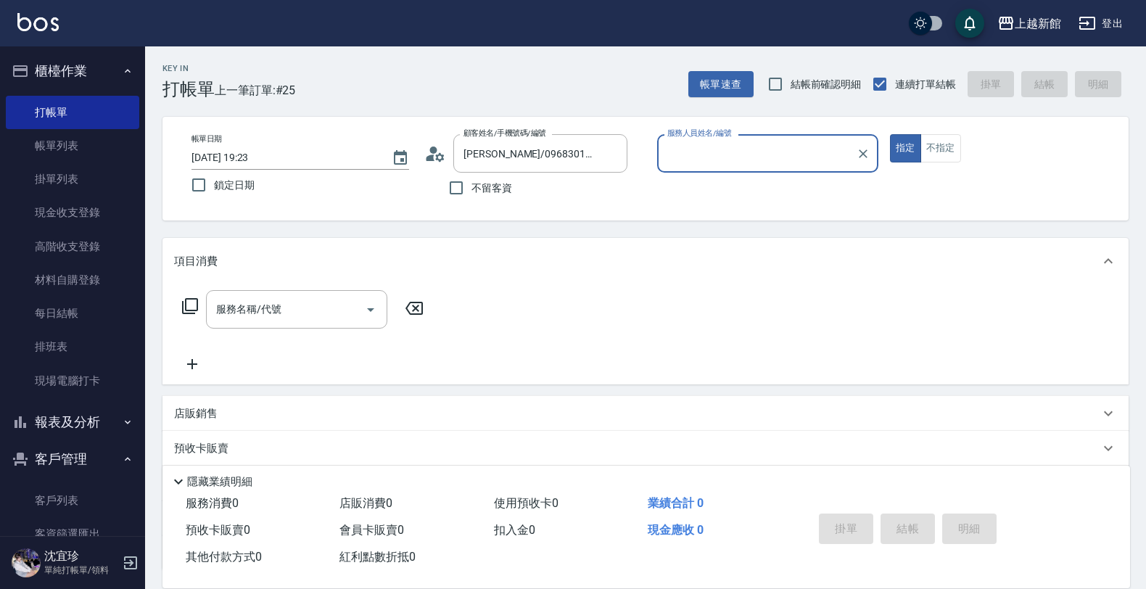
type input "[PERSON_NAME]-29"
click at [890, 134] on button "指定" at bounding box center [905, 148] width 31 height 28
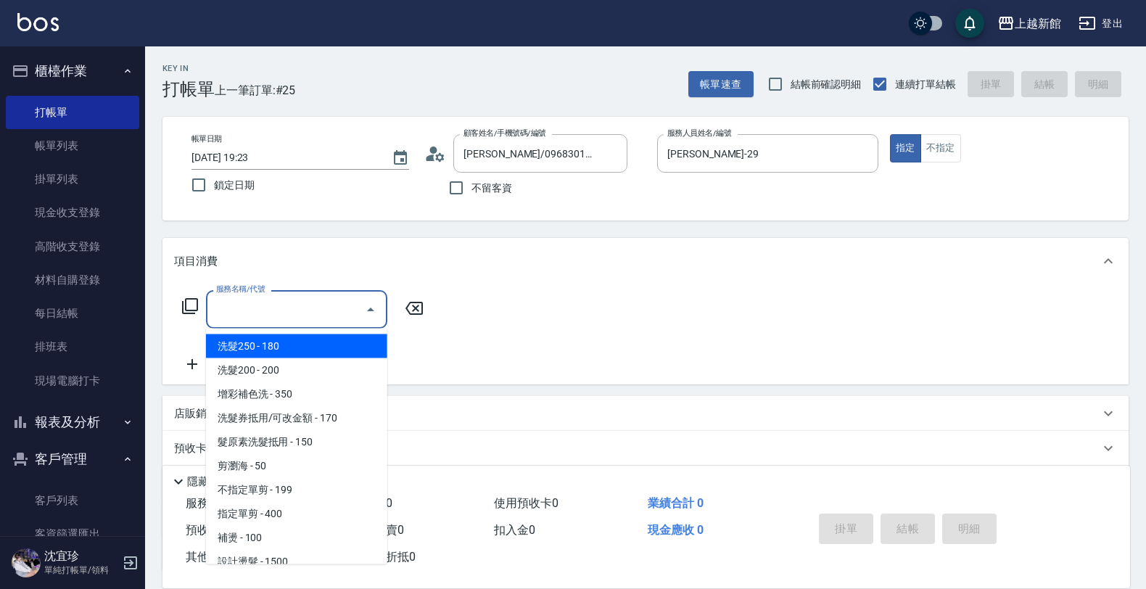
click at [292, 306] on input "服務名稱/代號" at bounding box center [285, 309] width 146 height 25
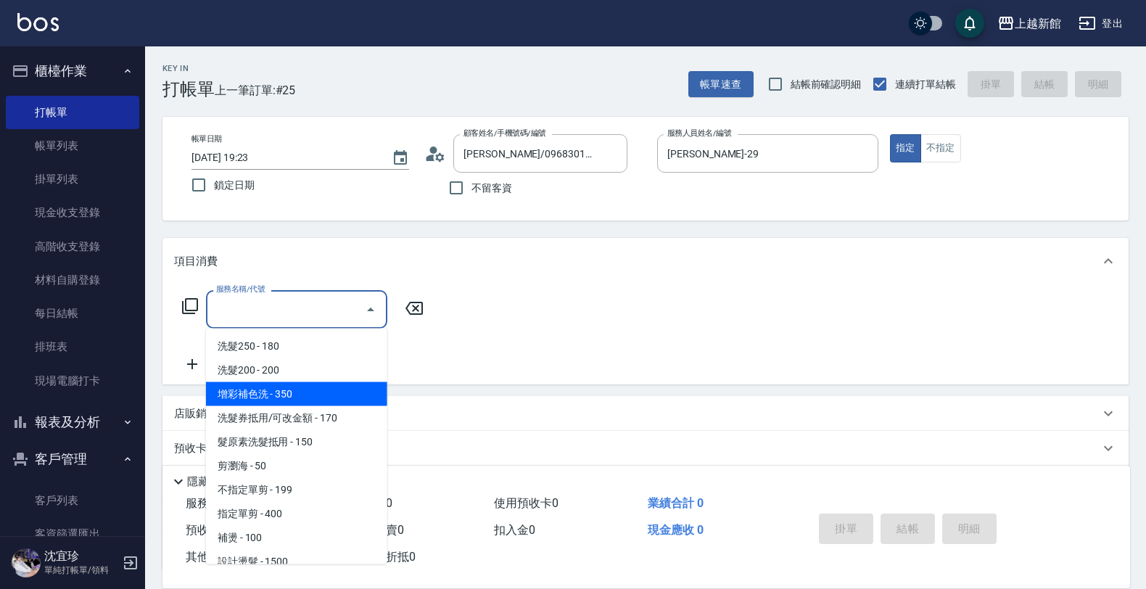
click at [314, 397] on span "增彩補色洗 - 350" at bounding box center [296, 394] width 181 height 24
type input "增彩補色洗(103)"
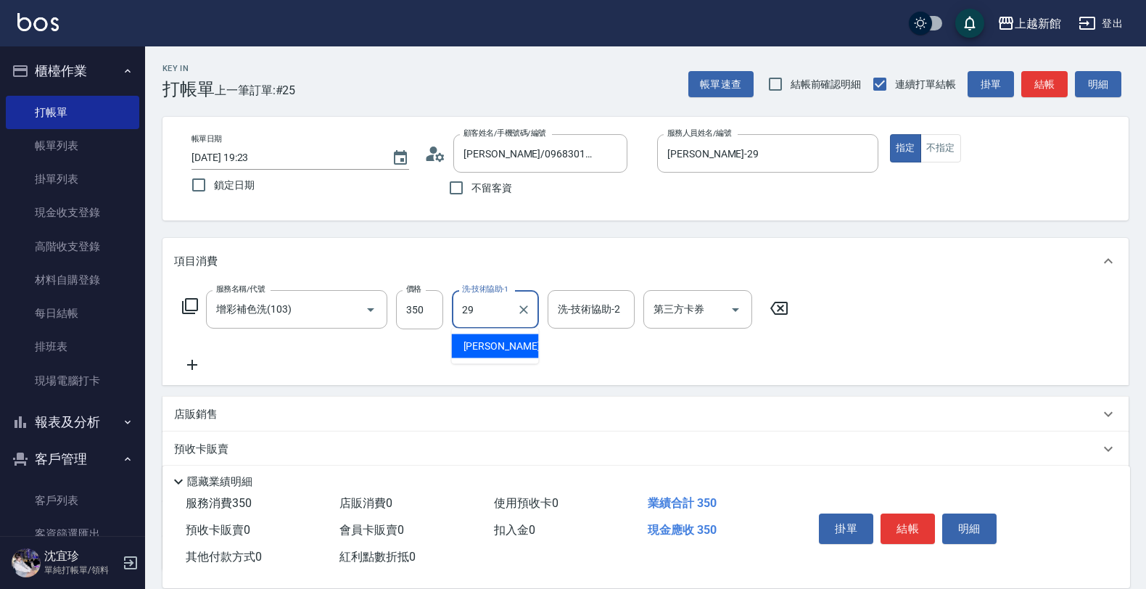
type input "[PERSON_NAME]-29"
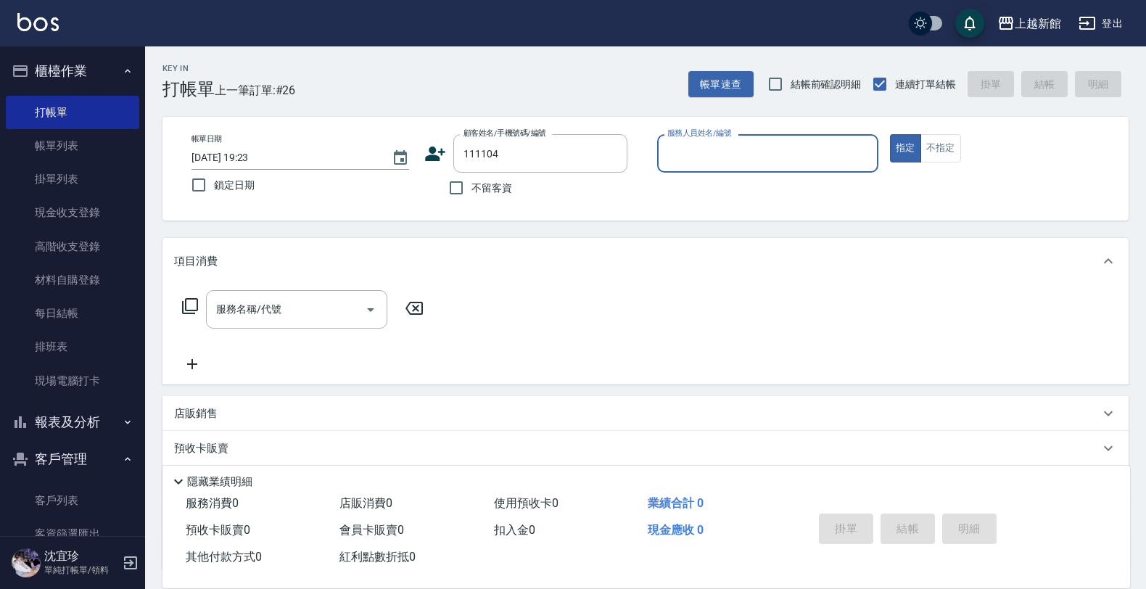
click at [890, 134] on button "指定" at bounding box center [905, 148] width 31 height 28
type input "裝佩珊/0908805095/111104"
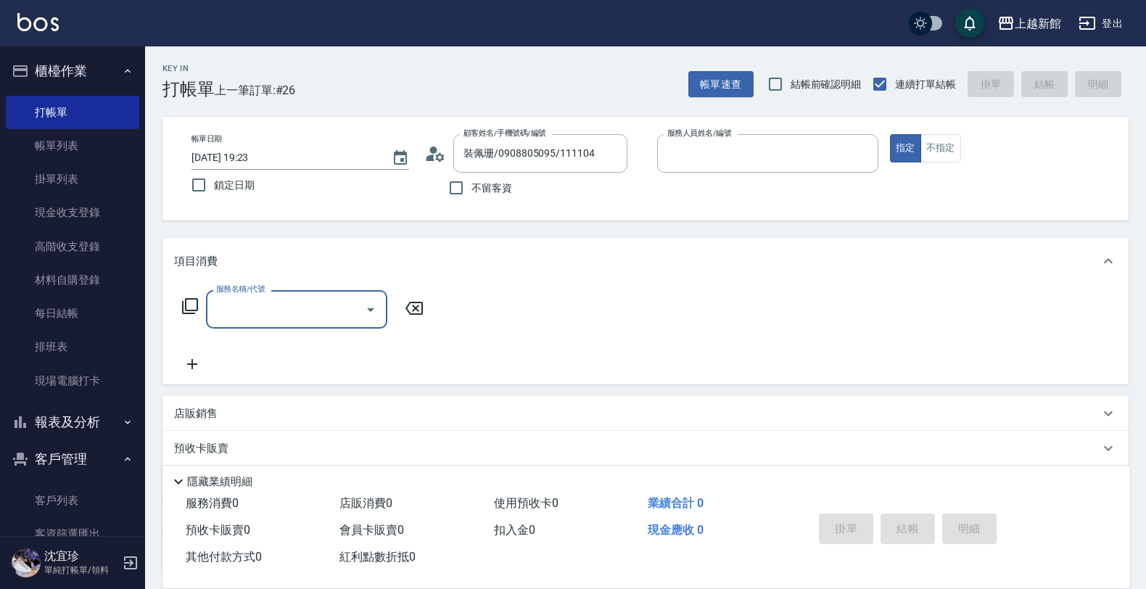
type input "[PERSON_NAME]-1"
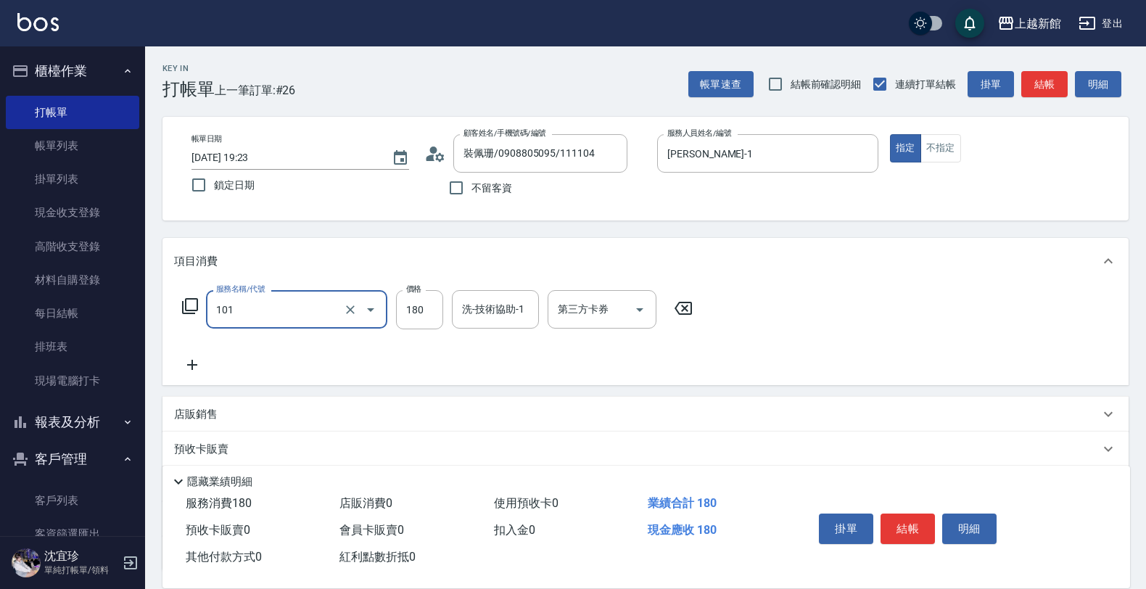
type input "洗髮250(101)"
type input "200"
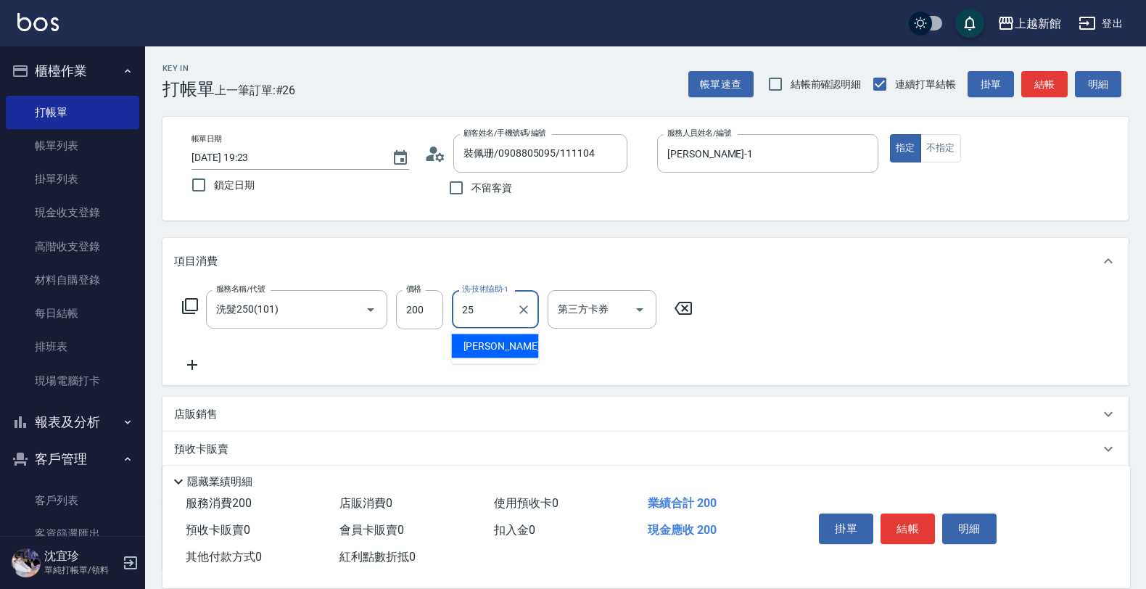
type input "小邱-25"
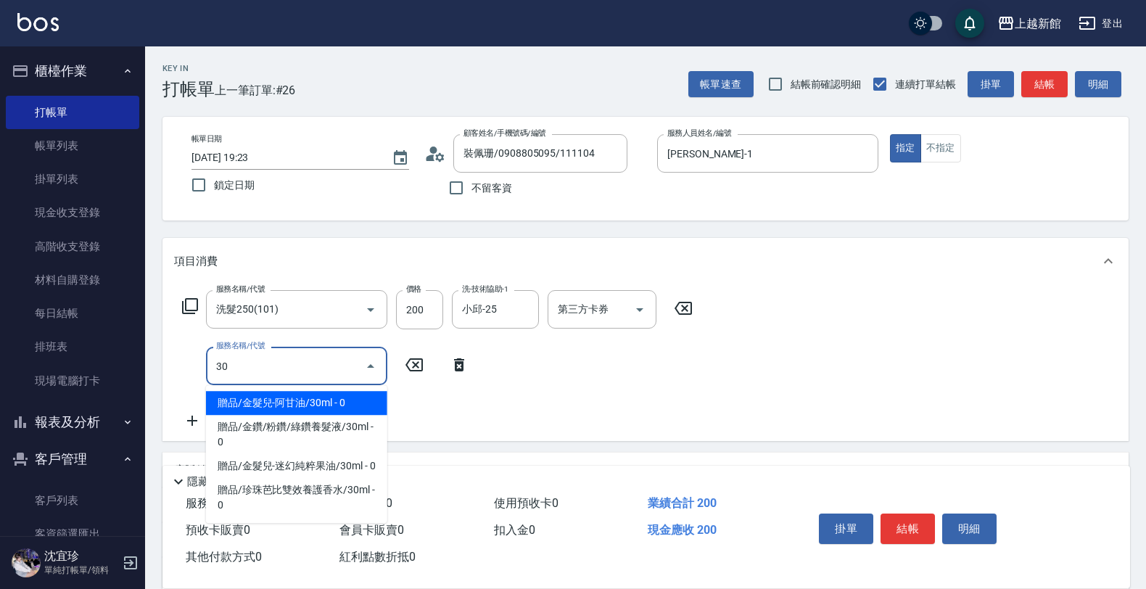
type input "3"
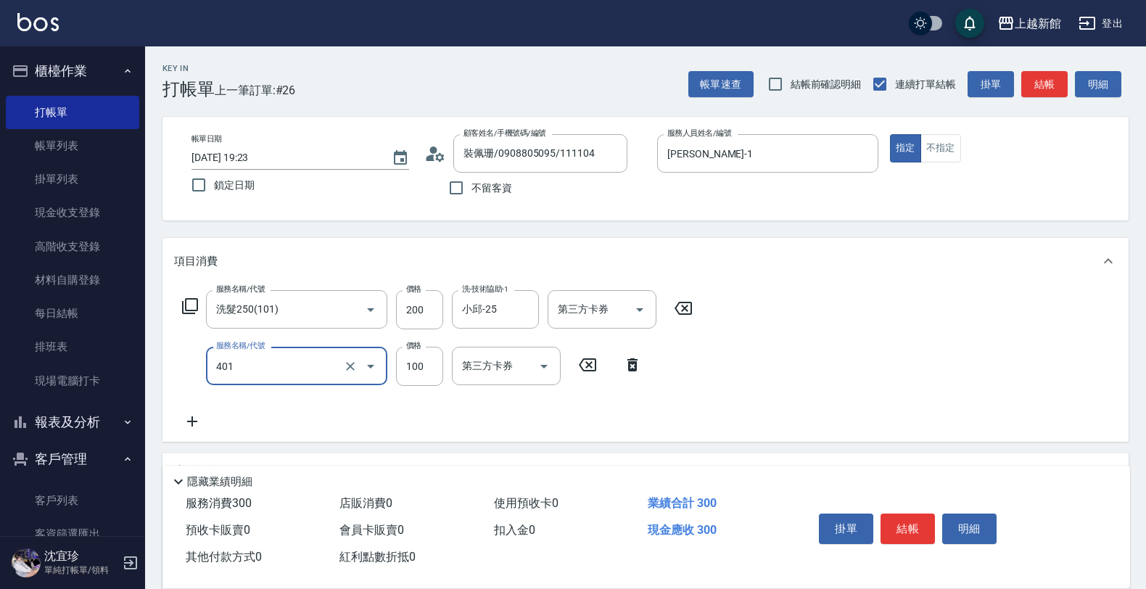
type input "補染(401)"
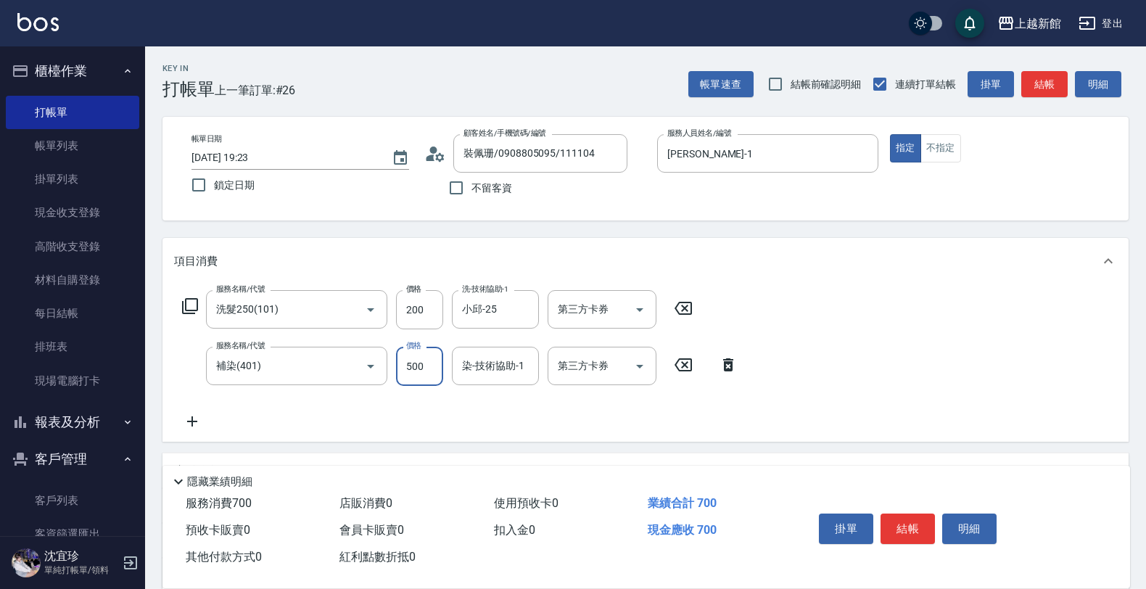
click at [433, 371] on input "500" at bounding box center [419, 366] width 47 height 39
type input "1300"
type input "小邱-25"
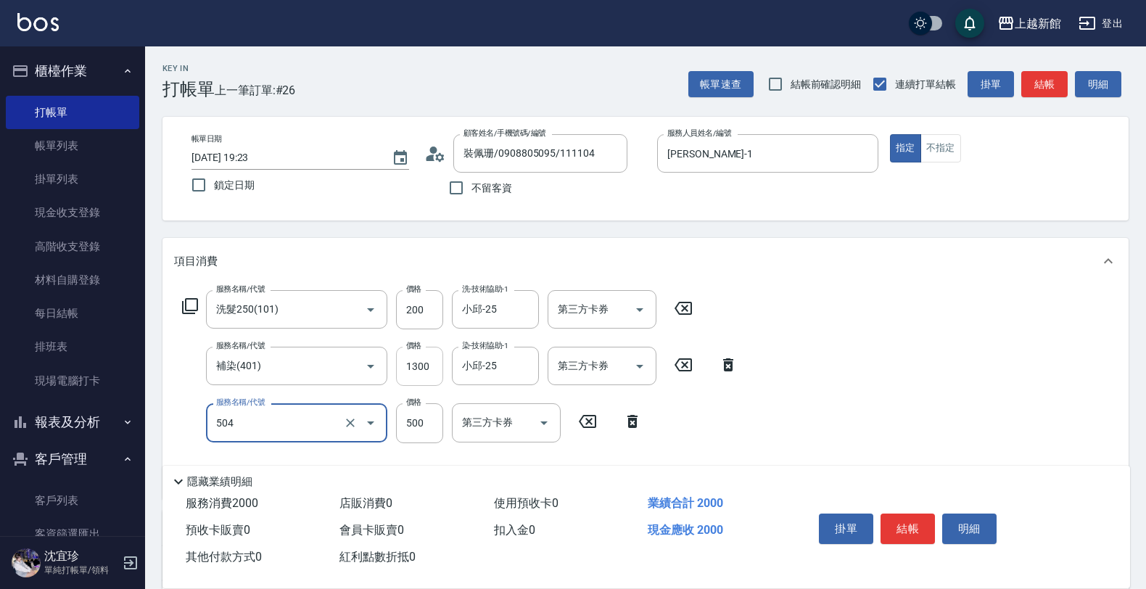
type input "順子護髮(504)"
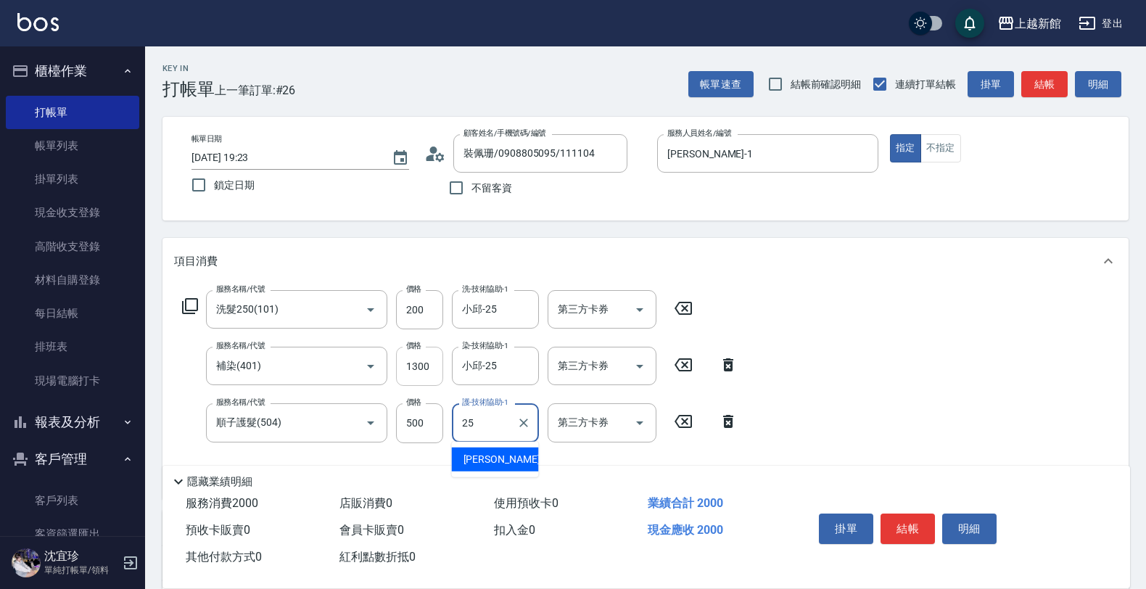
type input "小邱-25"
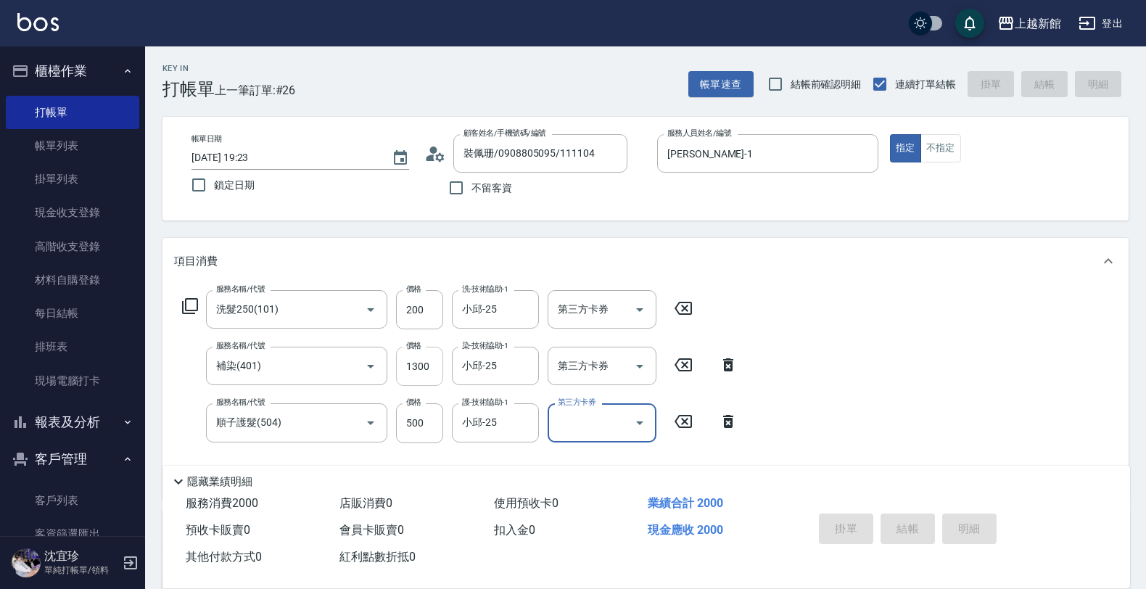
type input "[DATE] 19:24"
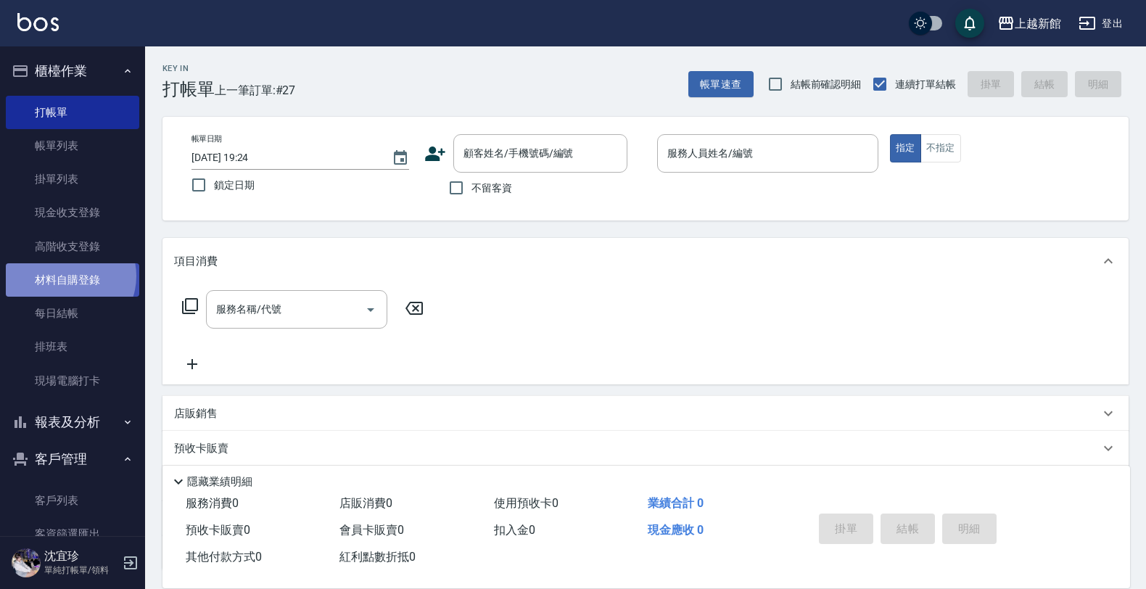
click at [67, 277] on link "材料自購登錄" at bounding box center [72, 279] width 133 height 33
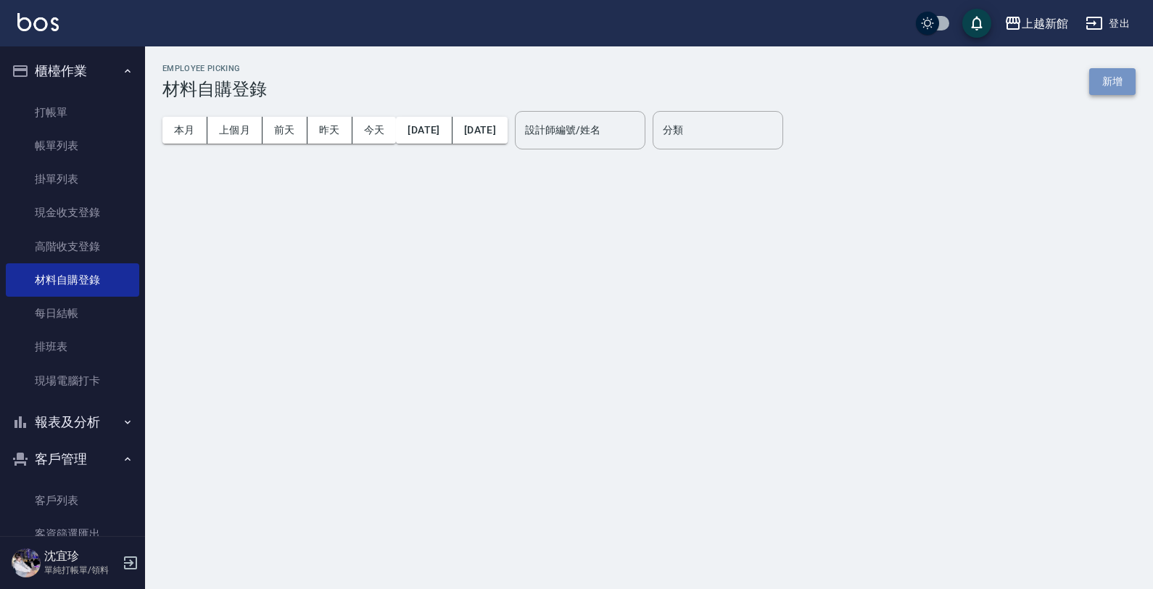
click at [1111, 88] on button "新增" at bounding box center [1112, 81] width 46 height 27
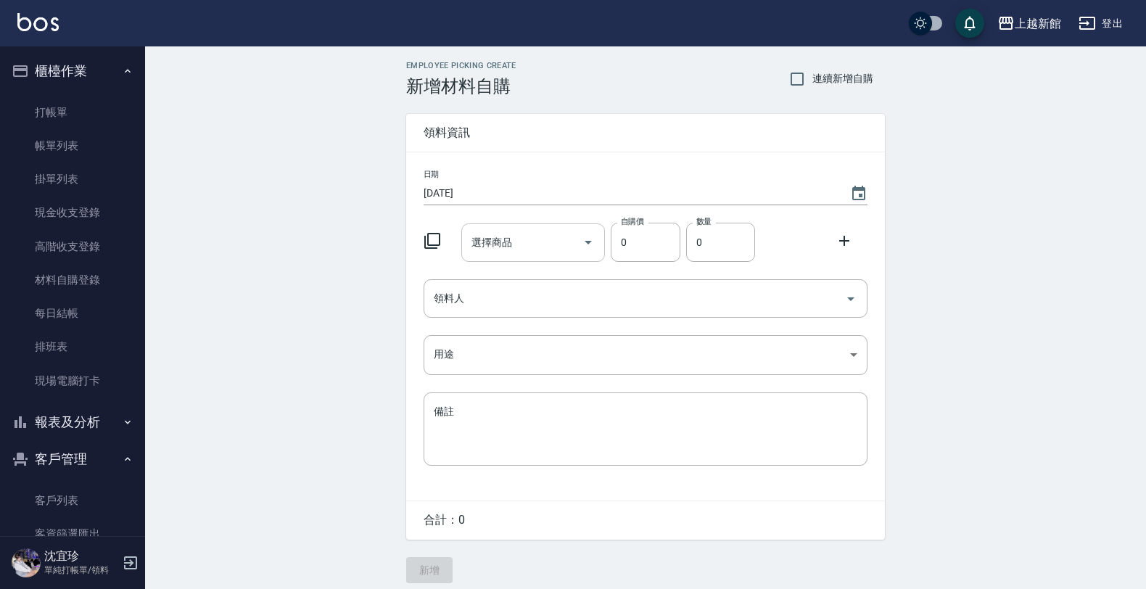
click at [564, 244] on input "選擇商品" at bounding box center [522, 242] width 109 height 25
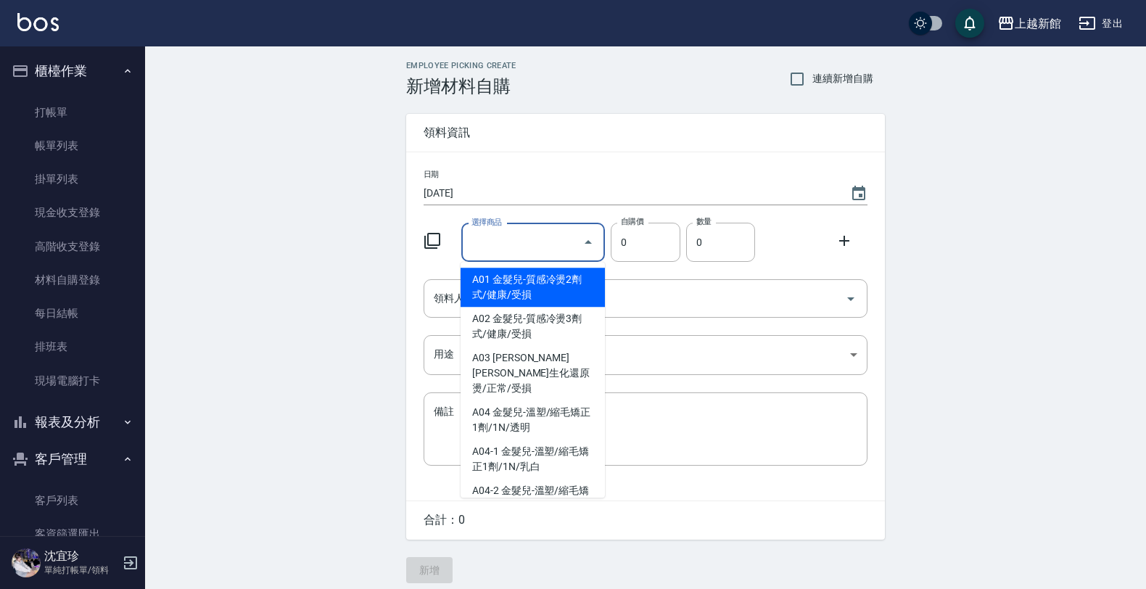
type input "ㄔ"
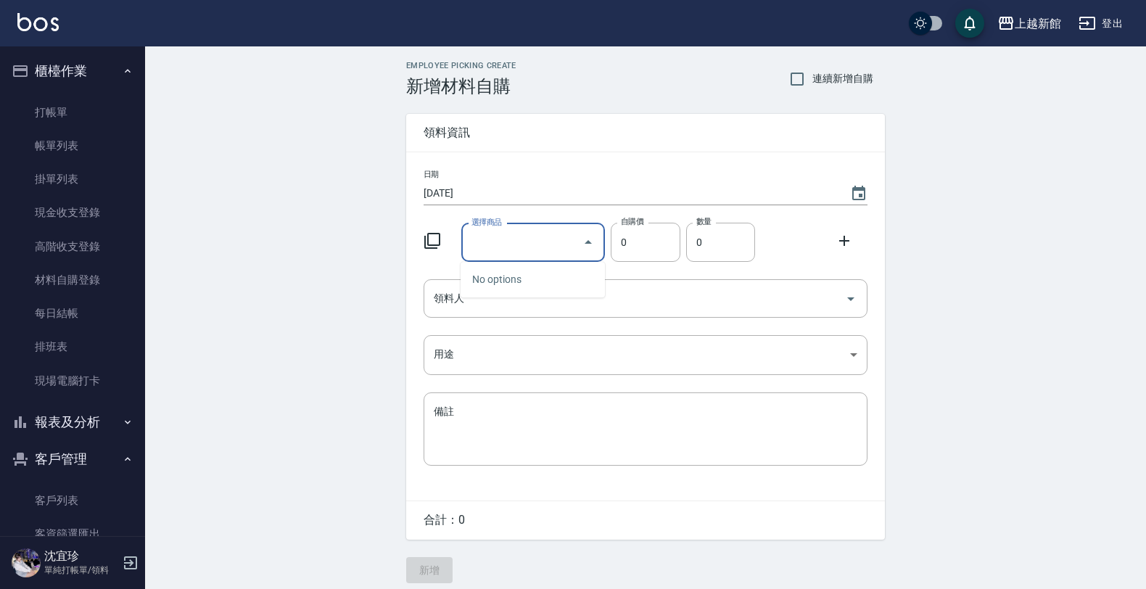
type input "\"
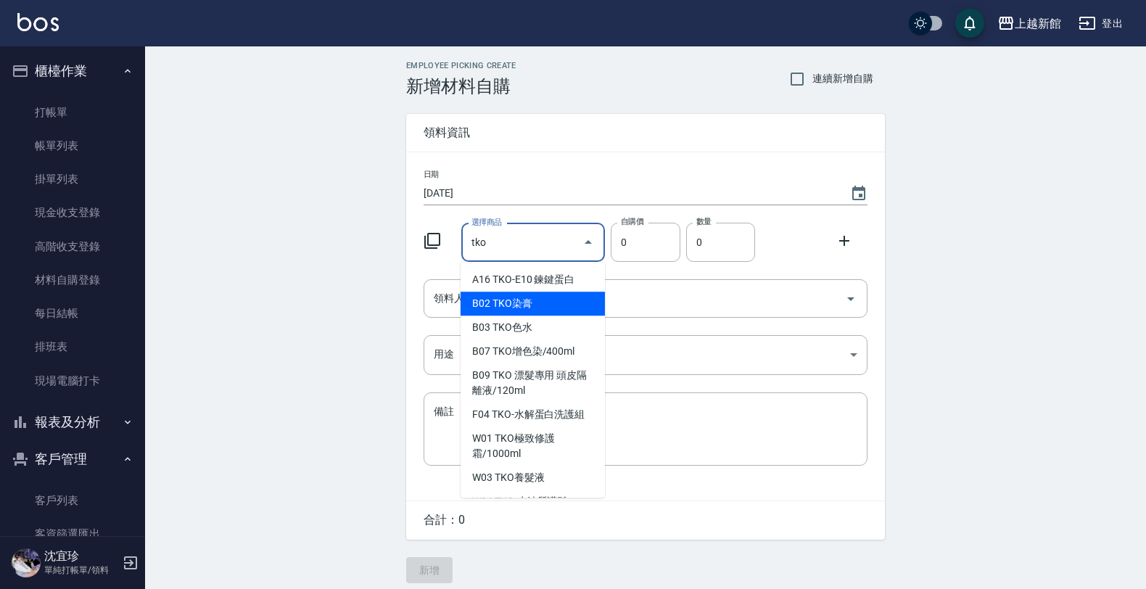
click at [563, 305] on li "B02 TKO染膏" at bounding box center [532, 303] width 144 height 24
type input "TKO染膏"
type input "105"
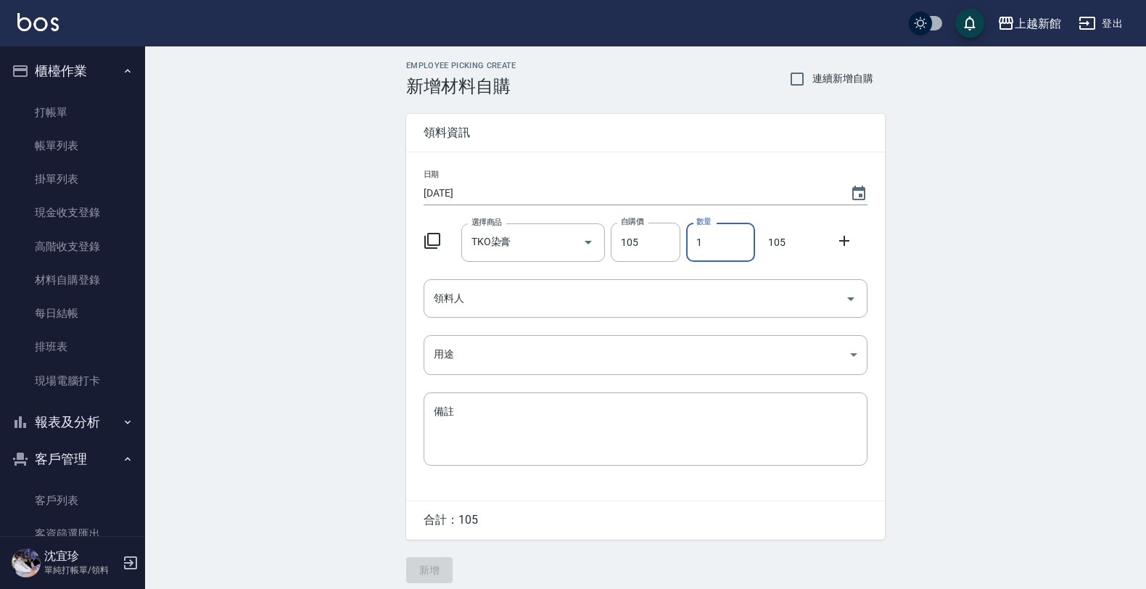
click at [727, 239] on input "1" at bounding box center [720, 242] width 69 height 39
type input "02"
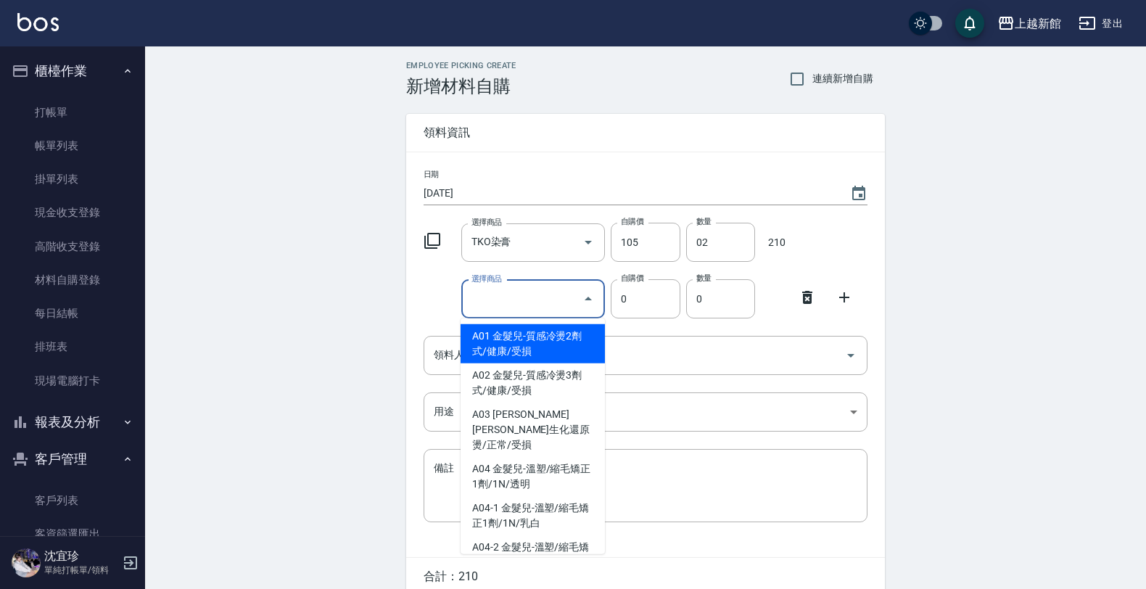
click at [515, 298] on input "選擇商品" at bounding box center [522, 298] width 109 height 25
click at [586, 296] on icon "Close" at bounding box center [587, 298] width 17 height 17
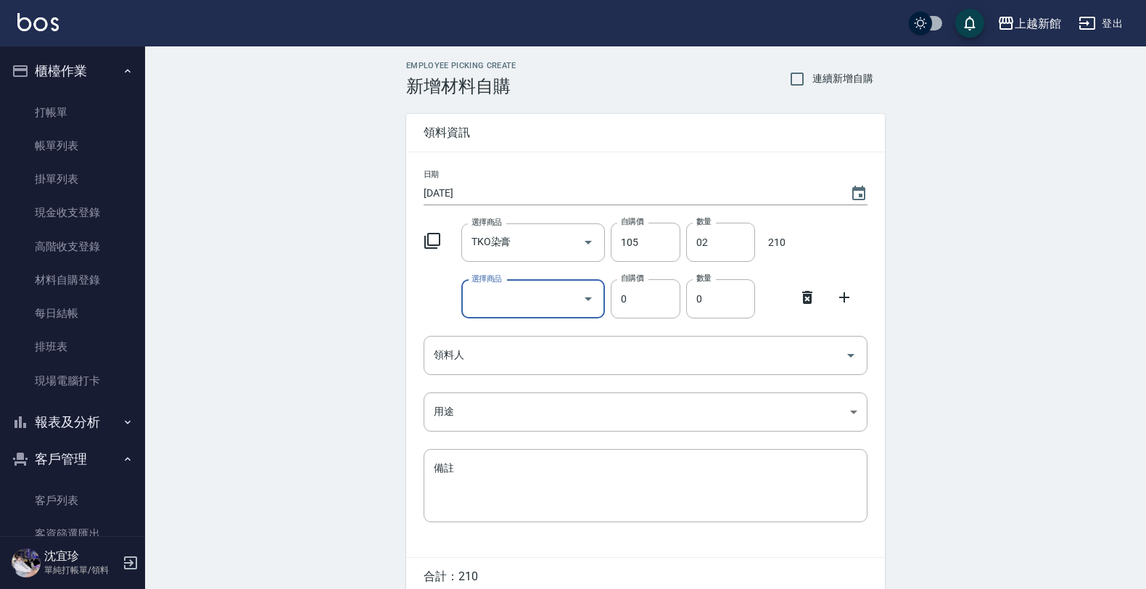
click at [580, 294] on icon "Open" at bounding box center [587, 298] width 17 height 17
click at [432, 238] on icon at bounding box center [431, 240] width 17 height 17
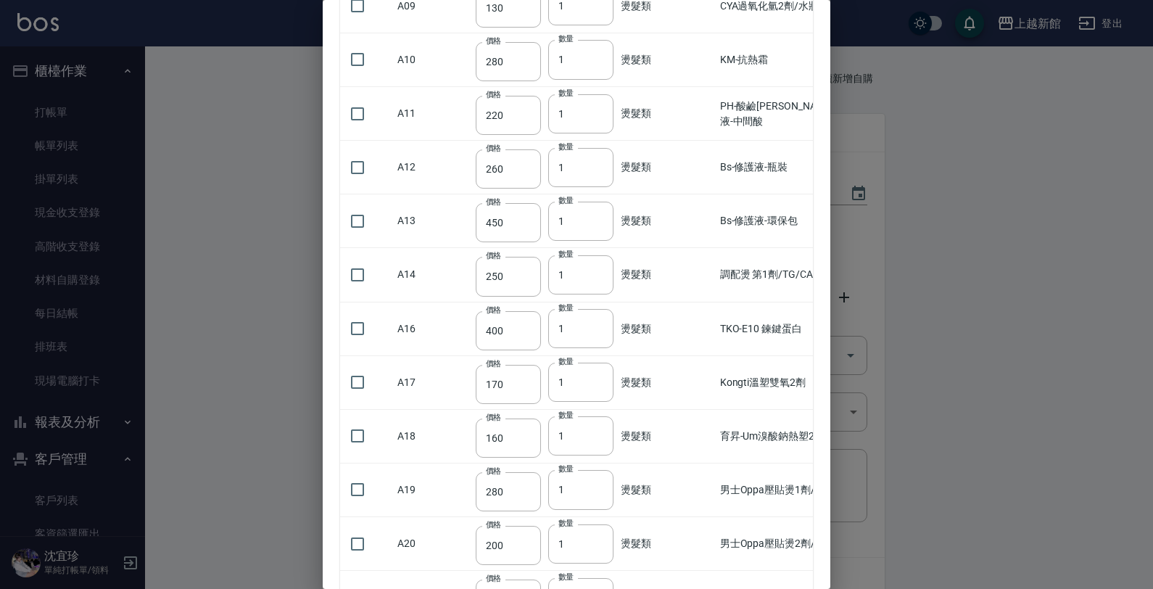
scroll to position [906, 0]
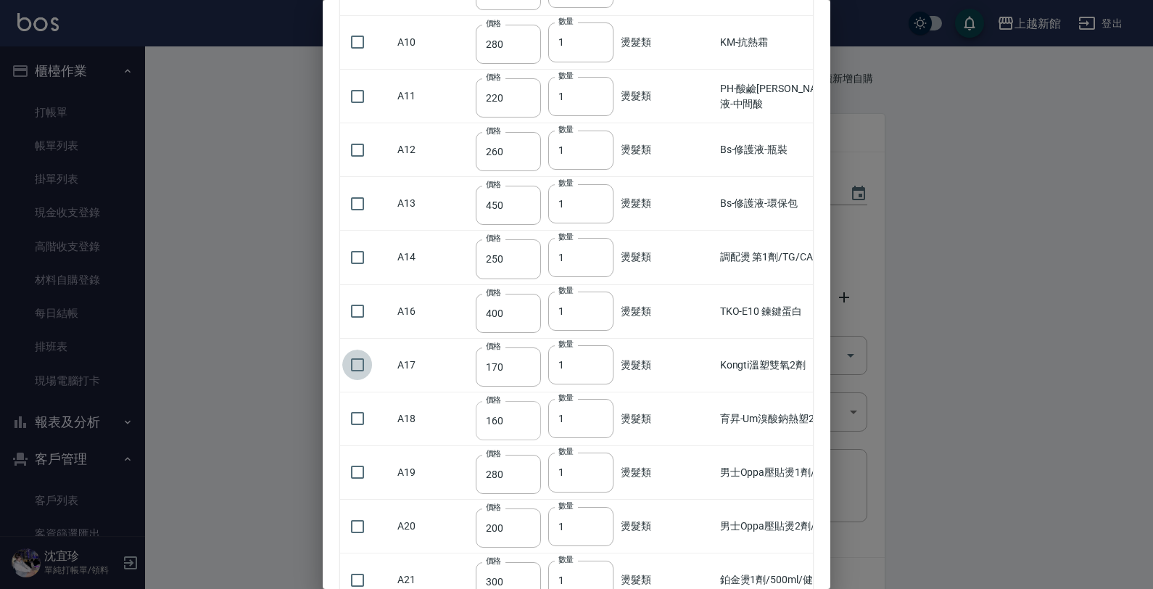
drag, startPoint x: 345, startPoint y: 371, endPoint x: 512, endPoint y: 411, distance: 171.5
click at [345, 374] on input "checkbox" at bounding box center [357, 364] width 30 height 30
checkbox input "true"
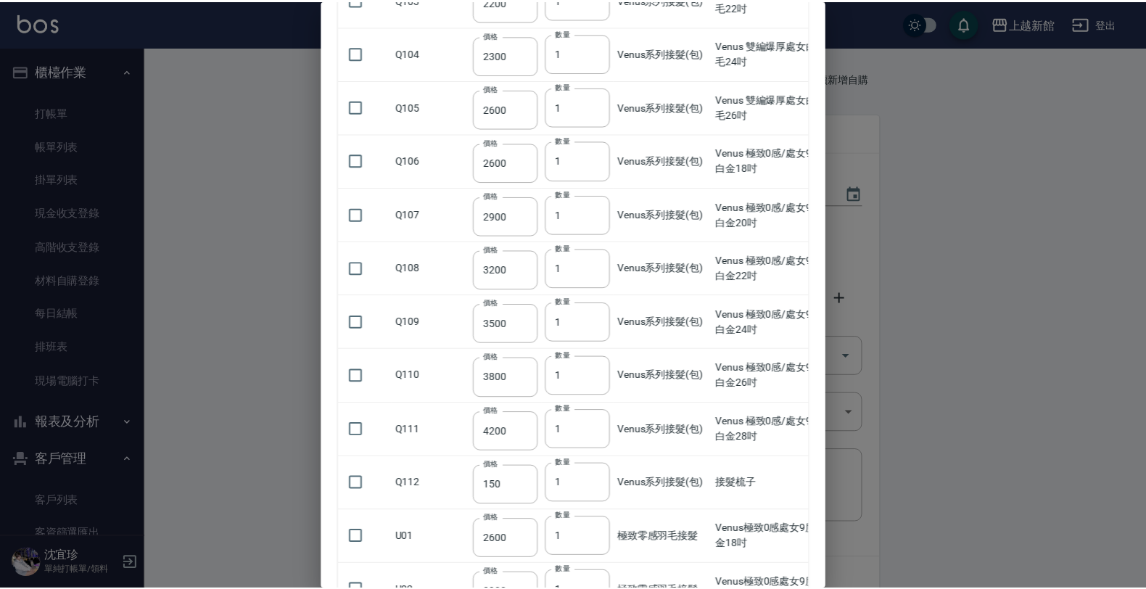
scroll to position [24421, 0]
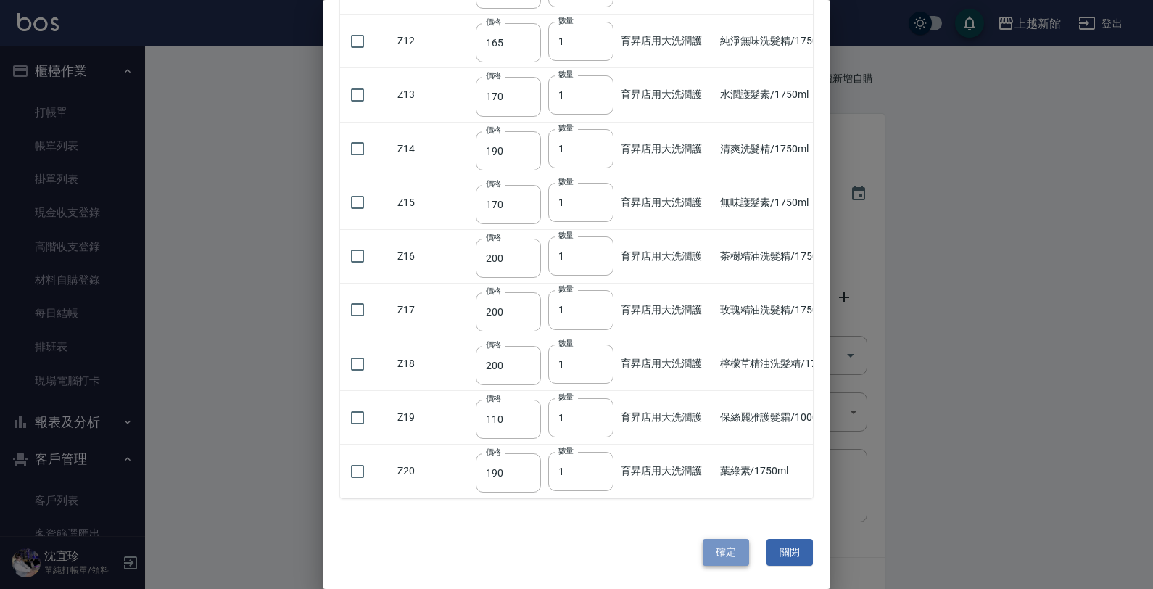
click at [731, 555] on button "確定" at bounding box center [726, 552] width 46 height 27
type input "Kongti溫塑雙氧2劑"
type input "170"
type input "1"
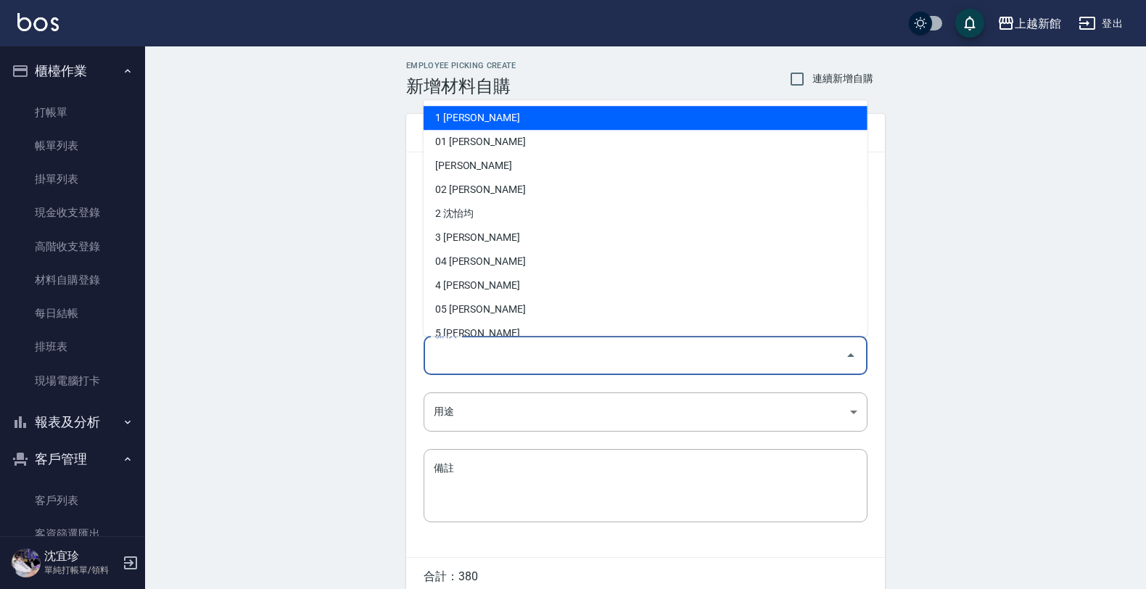
drag, startPoint x: 547, startPoint y: 360, endPoint x: 552, endPoint y: 367, distance: 8.5
click at [552, 367] on input "領料人" at bounding box center [634, 354] width 409 height 25
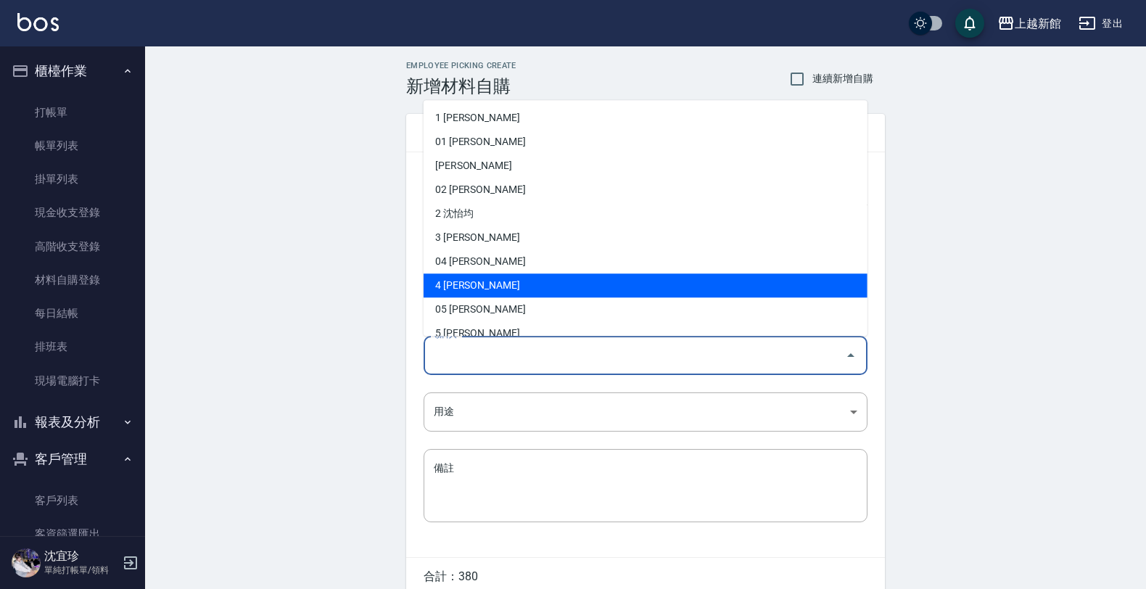
click at [528, 290] on li "4 [PERSON_NAME]" at bounding box center [645, 285] width 444 height 24
type input "沈宜珍"
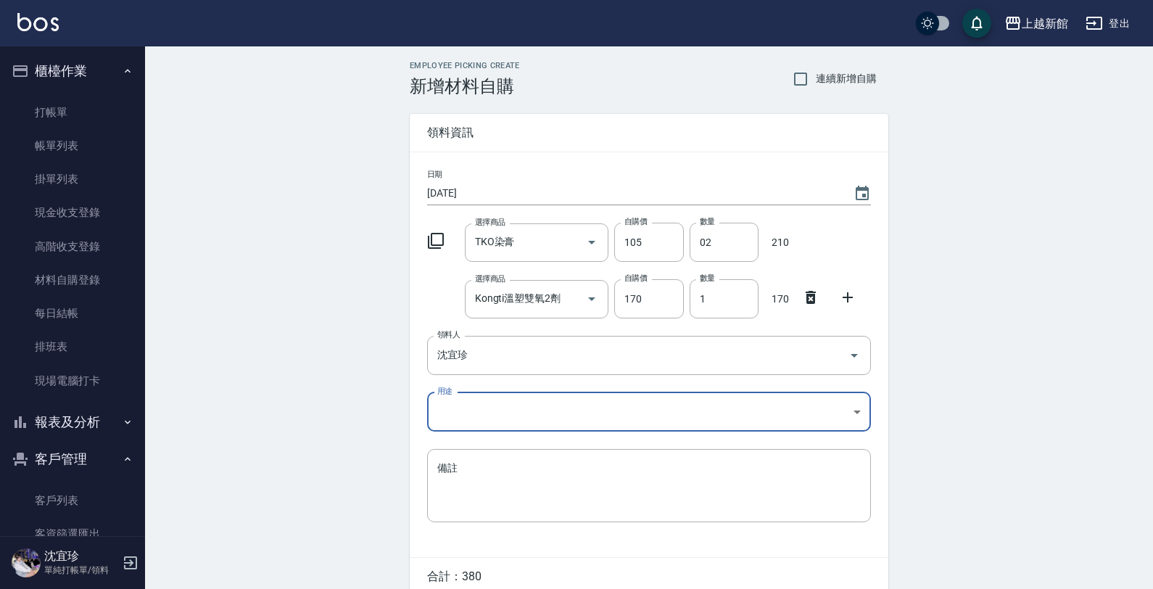
click at [471, 421] on body "上越新館 登出 櫃檯作業 打帳單 帳單列表 掛單列表 現金收支登錄 高階收支登錄 材料自購登錄 每日結帳 排班表 現場電腦打卡 報表及分析 報表目錄 店家日報…" at bounding box center [576, 327] width 1153 height 654
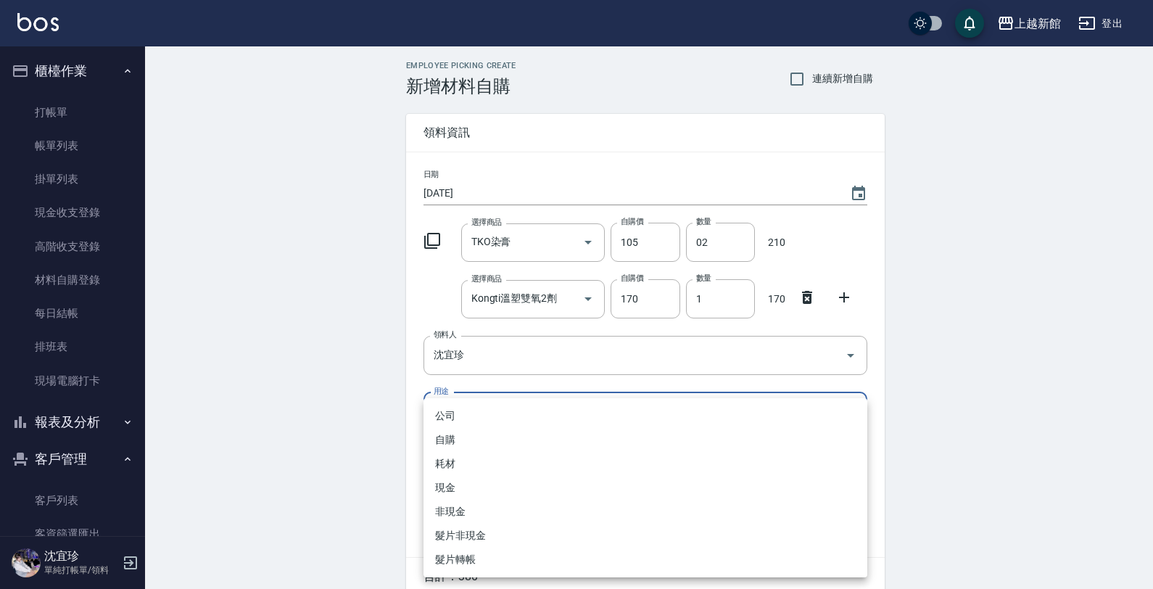
click at [484, 494] on li "現金" at bounding box center [645, 488] width 444 height 24
type input "現金"
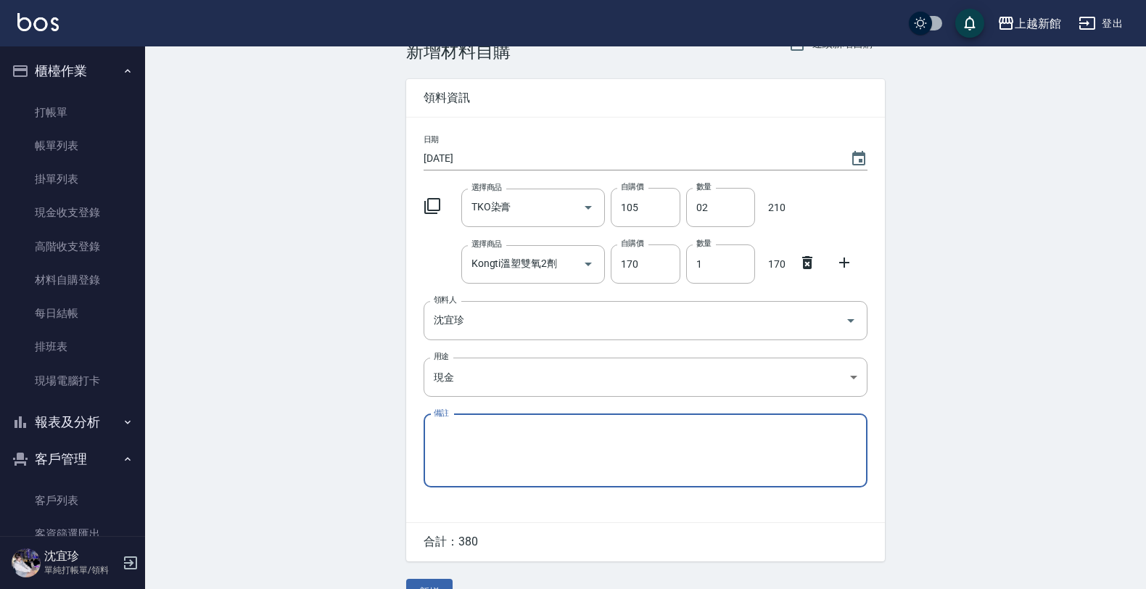
scroll to position [67, 0]
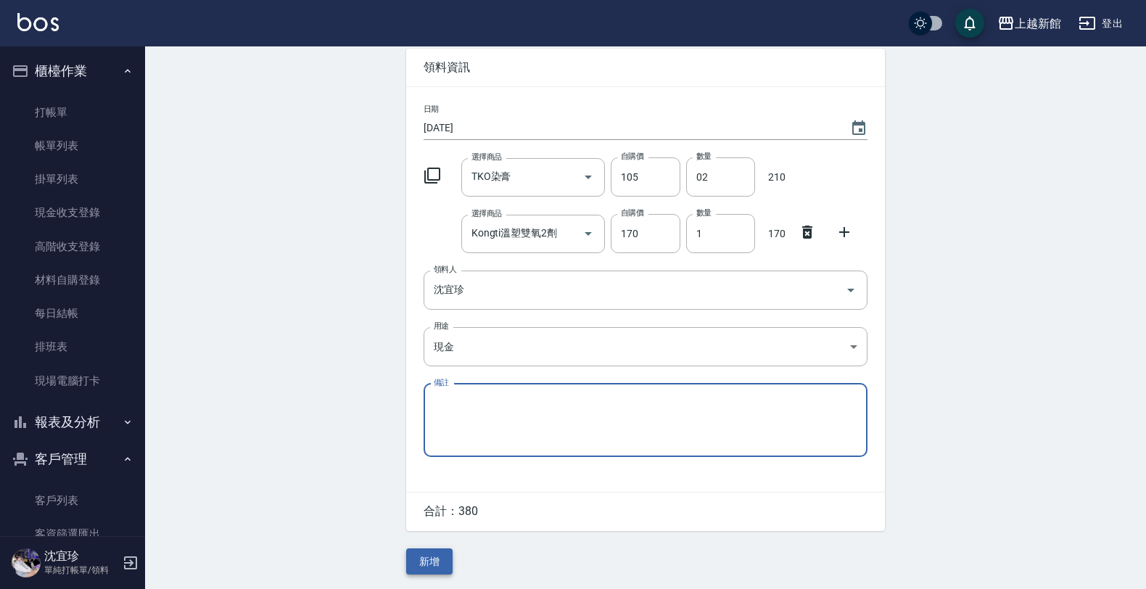
click at [429, 562] on button "新增" at bounding box center [429, 561] width 46 height 27
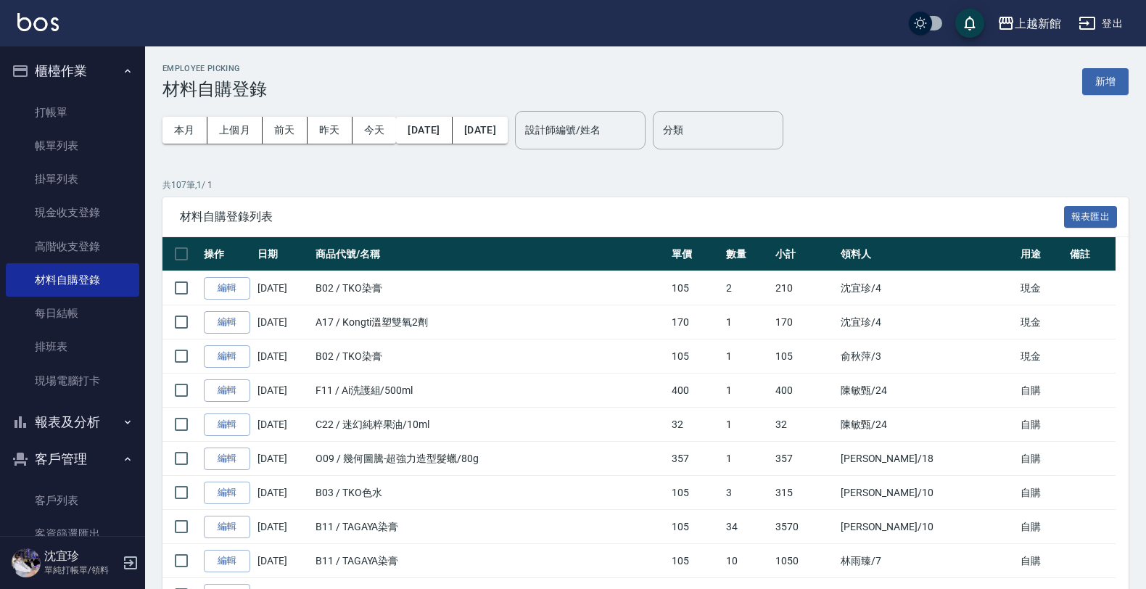
scroll to position [38, 0]
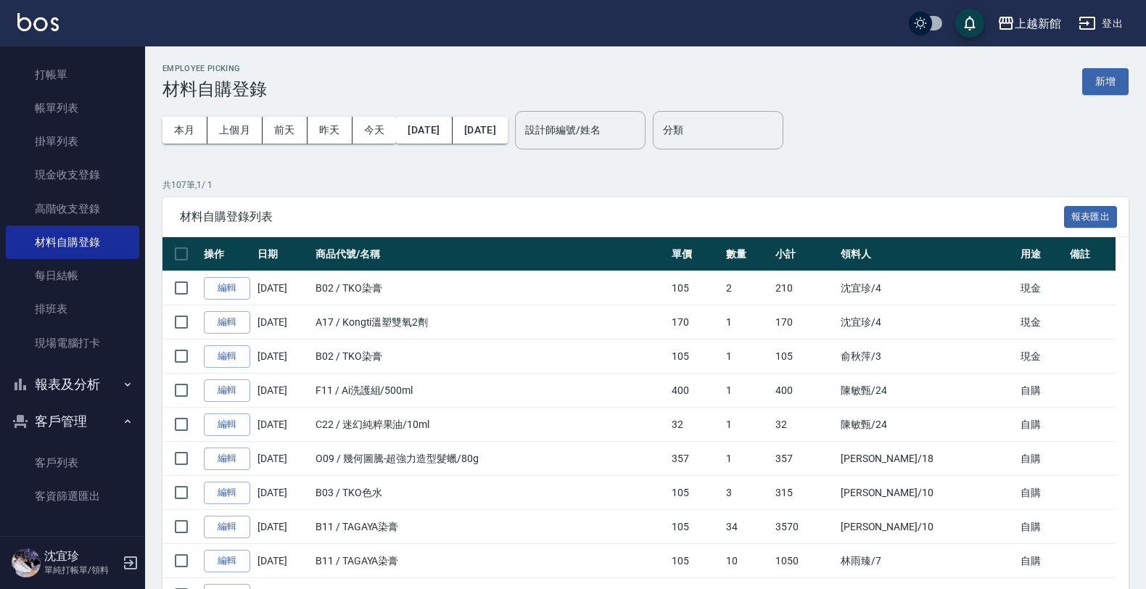
click at [75, 395] on button "報表及分析" at bounding box center [72, 384] width 133 height 38
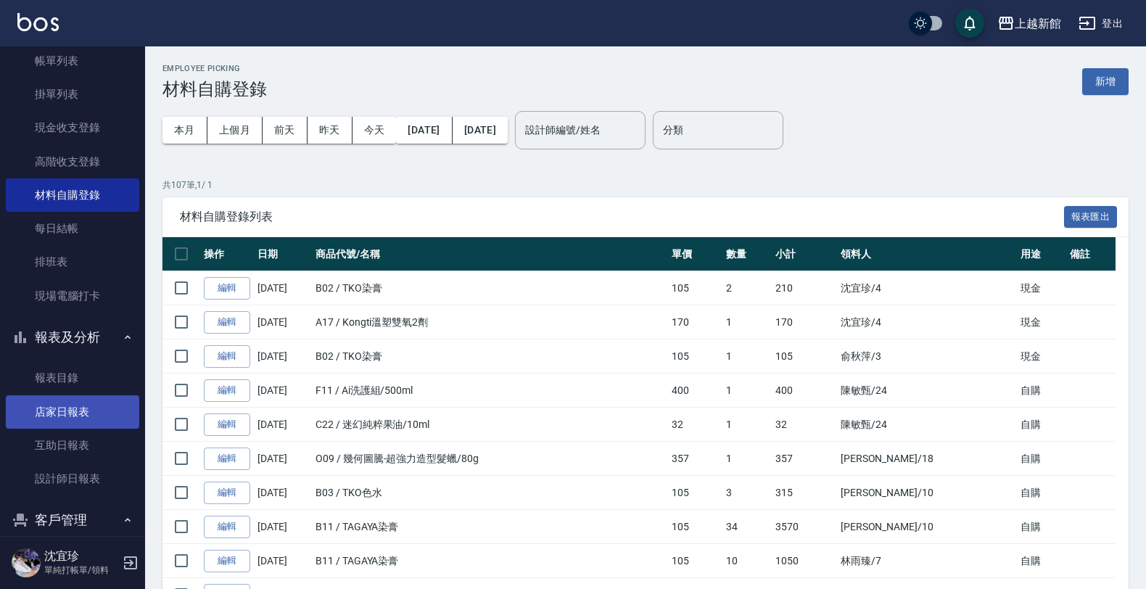
scroll to position [128, 0]
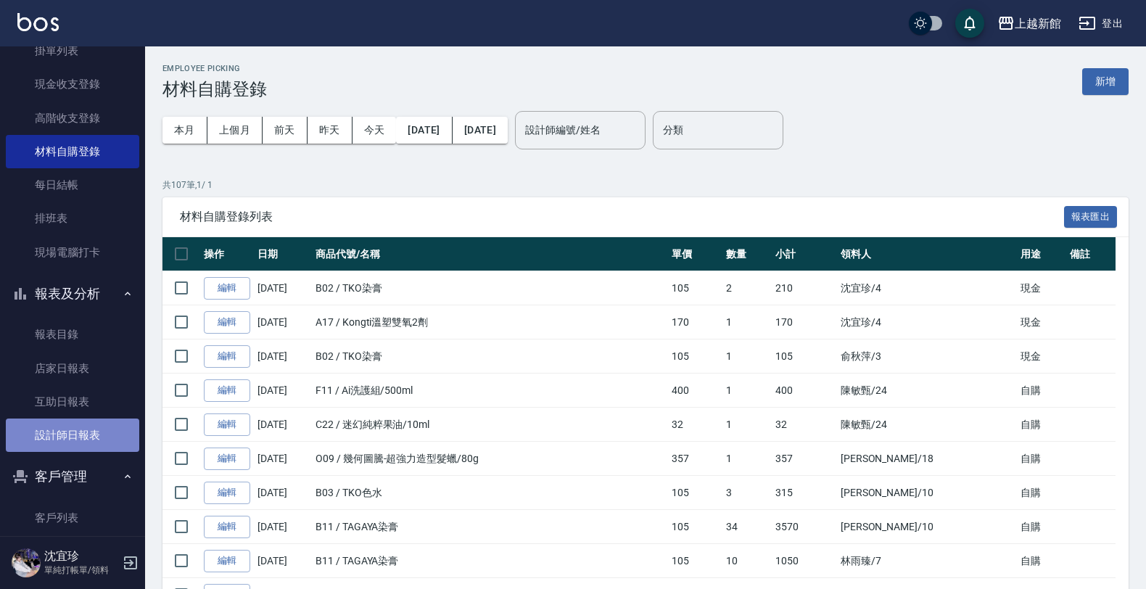
click at [80, 426] on link "設計師日報表" at bounding box center [72, 434] width 133 height 33
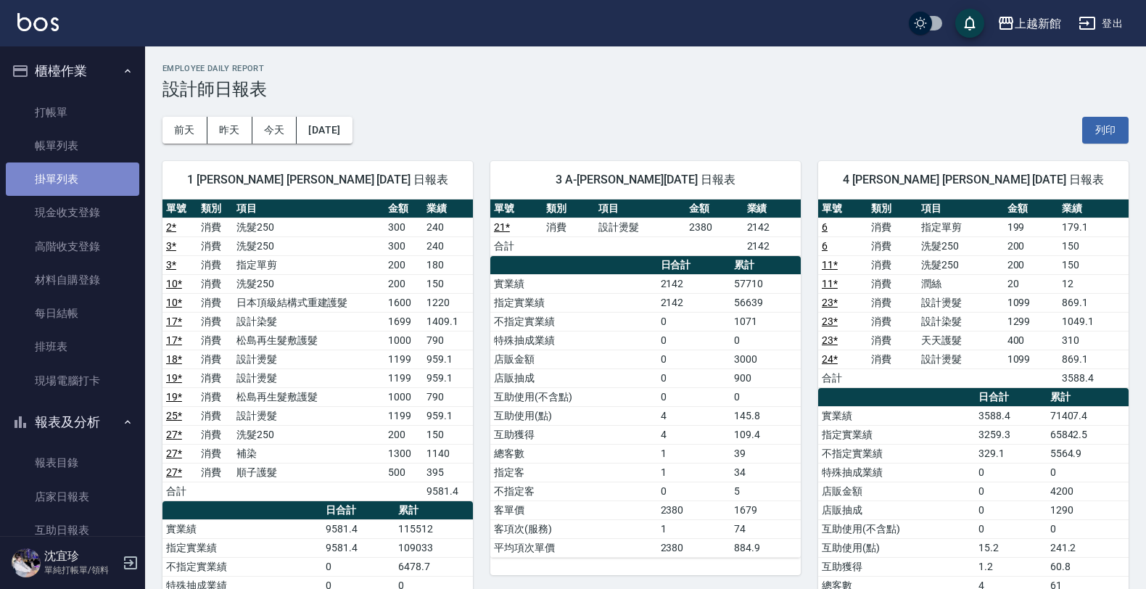
click at [77, 169] on link "掛單列表" at bounding box center [72, 178] width 133 height 33
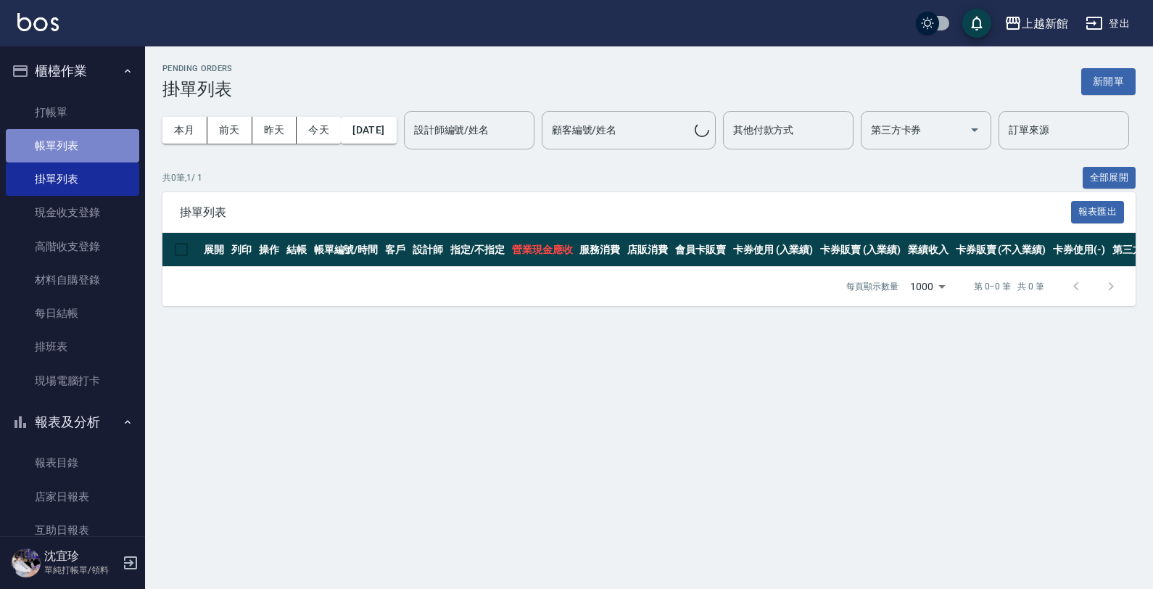
click at [81, 136] on link "帳單列表" at bounding box center [72, 145] width 133 height 33
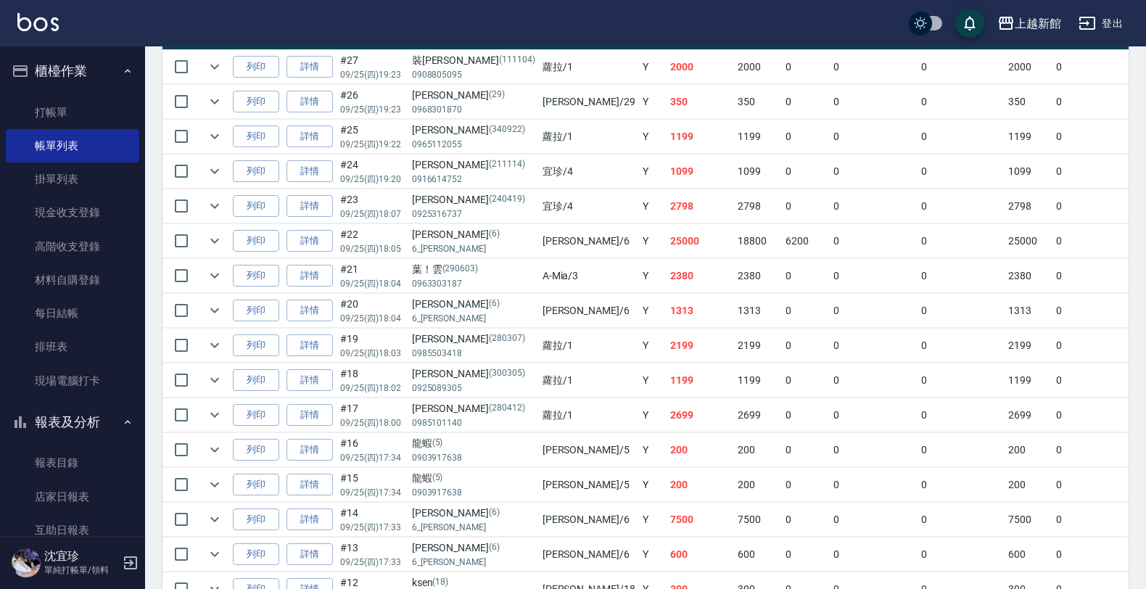
scroll to position [389, 0]
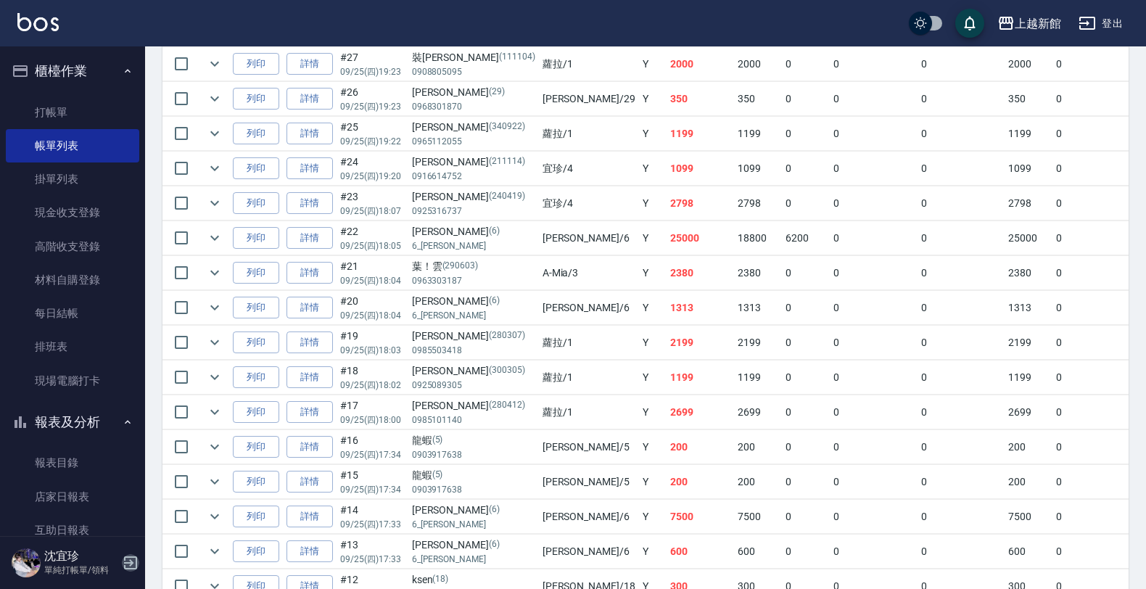
click at [128, 567] on icon "button" at bounding box center [130, 562] width 17 height 17
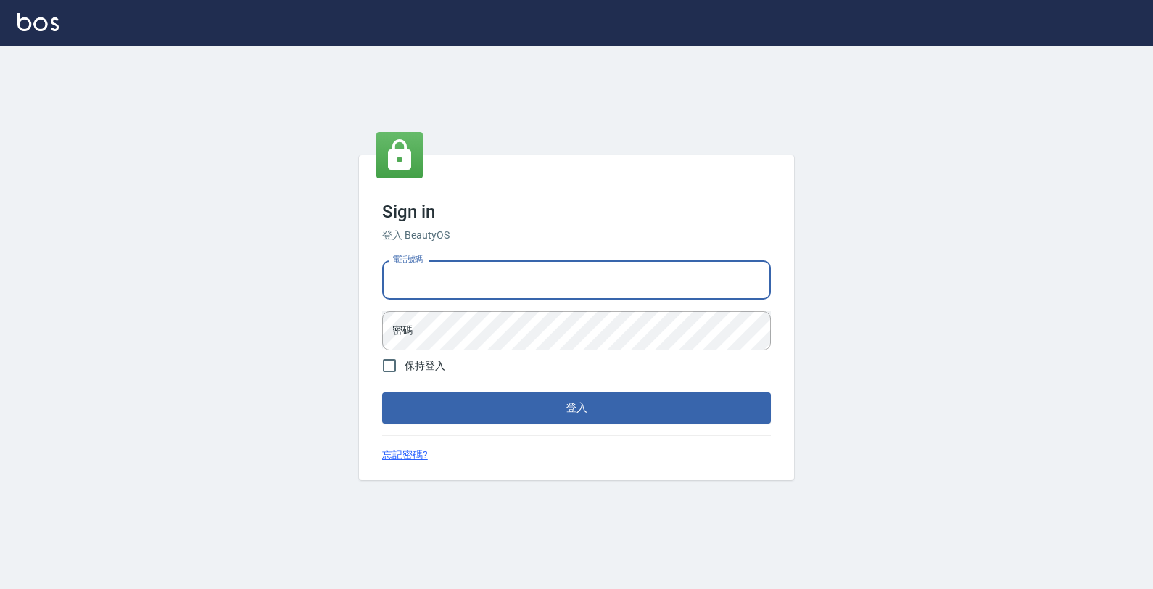
click at [470, 283] on input "電話號碼" at bounding box center [576, 279] width 389 height 39
type input "0"
type input "4265909"
click at [382, 392] on button "登入" at bounding box center [576, 407] width 389 height 30
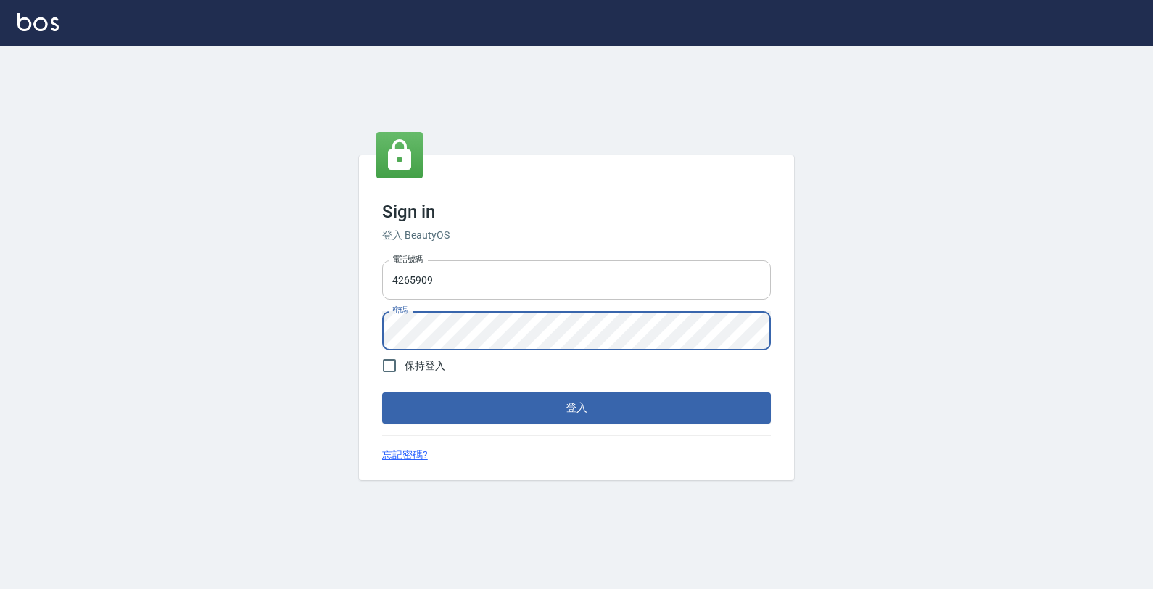
click at [382, 392] on button "登入" at bounding box center [576, 407] width 389 height 30
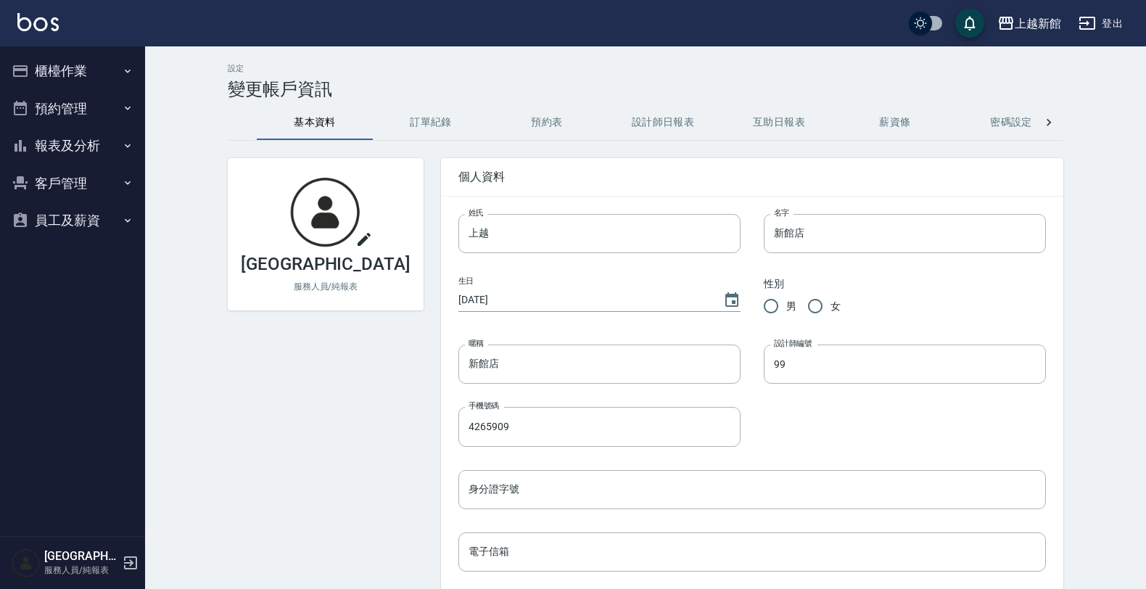
click at [91, 168] on button "客戶管理" at bounding box center [72, 184] width 133 height 38
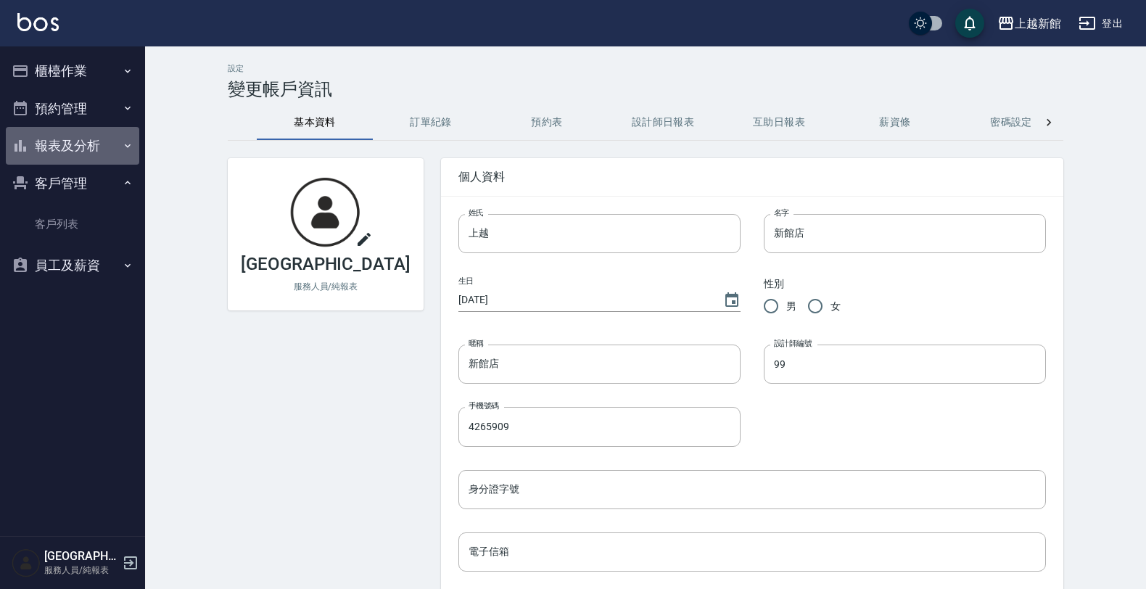
click at [84, 146] on button "報表及分析" at bounding box center [72, 146] width 133 height 38
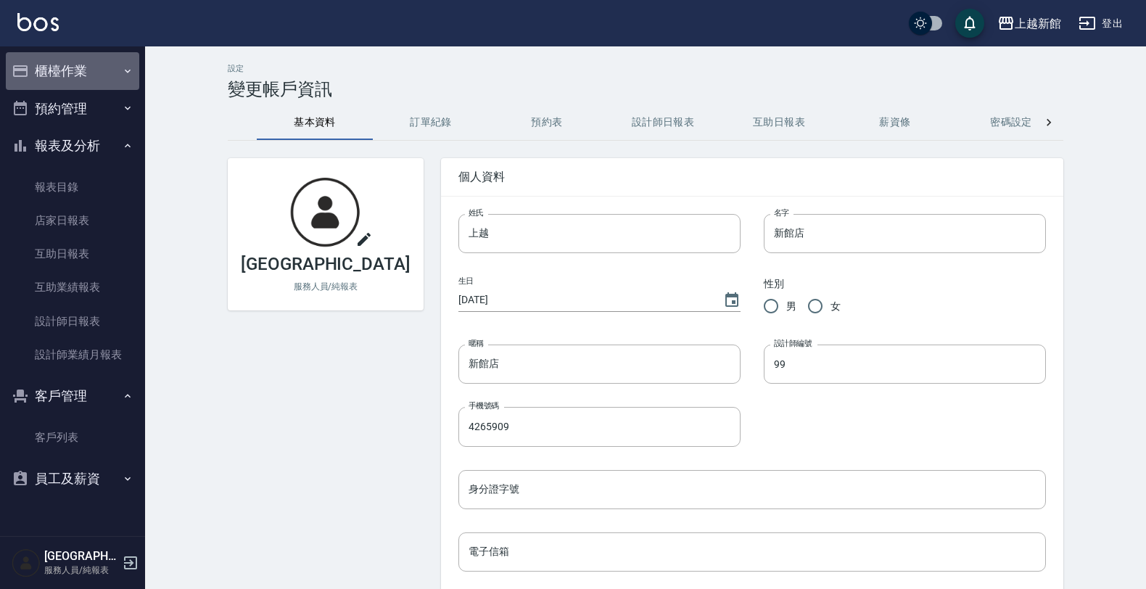
click at [92, 70] on button "櫃檯作業" at bounding box center [72, 71] width 133 height 38
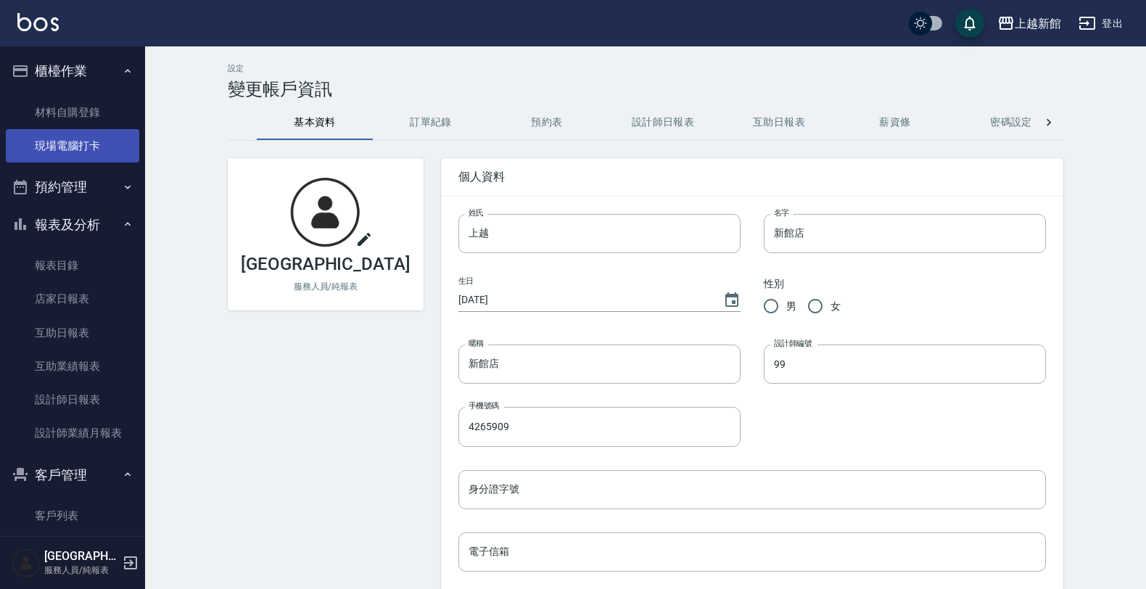
click at [85, 132] on link "現場電腦打卡" at bounding box center [72, 145] width 133 height 33
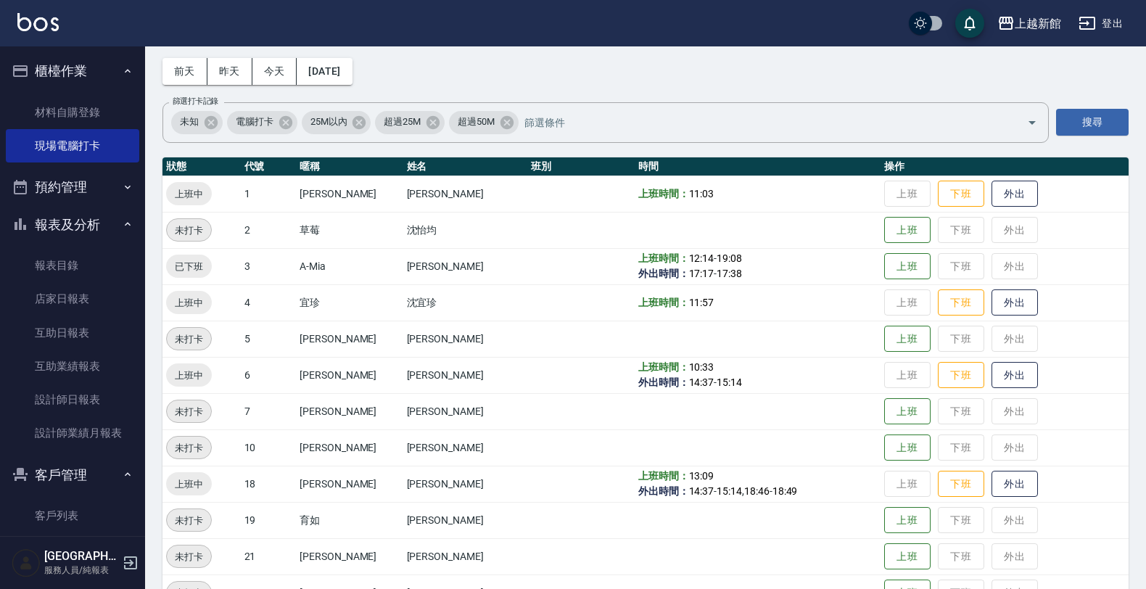
scroll to position [91, 0]
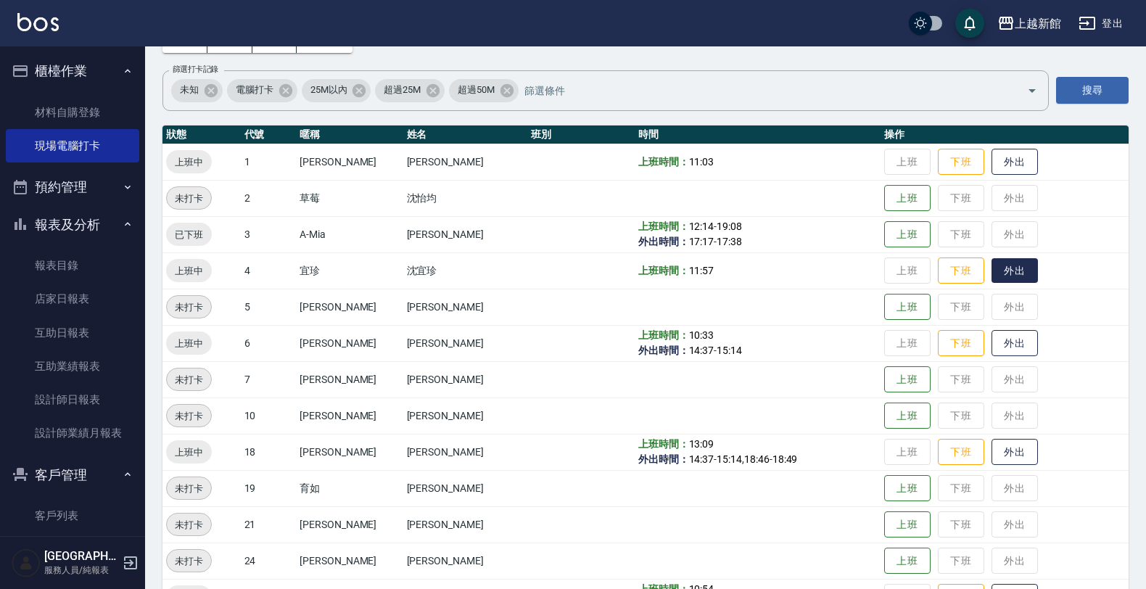
click at [1003, 267] on button "外出" at bounding box center [1014, 270] width 46 height 25
click at [991, 262] on button "歸來" at bounding box center [1014, 270] width 46 height 25
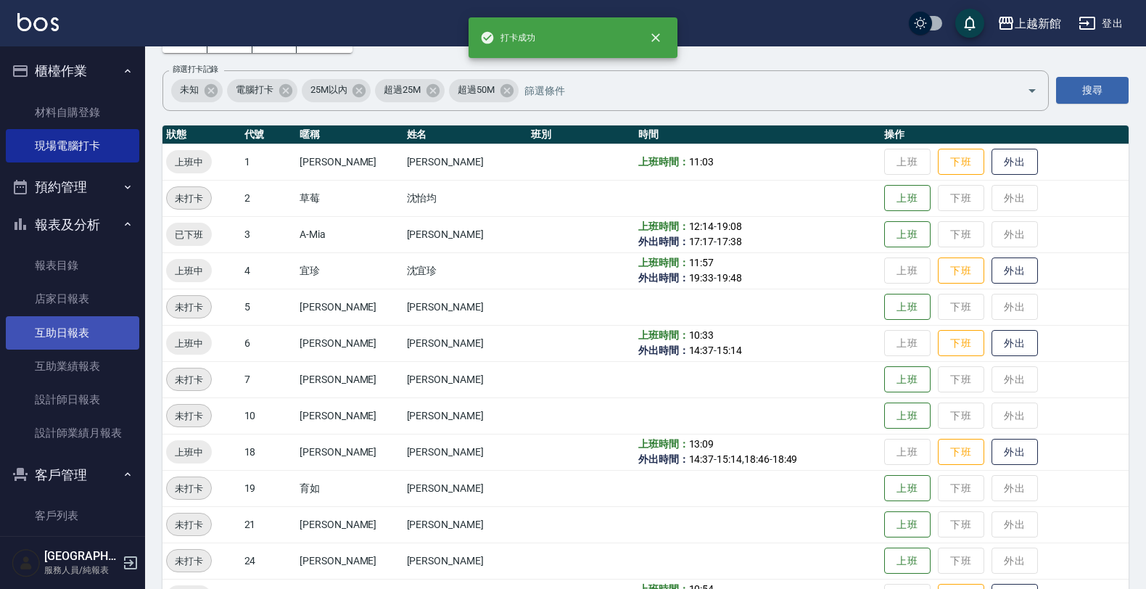
click at [58, 338] on link "互助日報表" at bounding box center [72, 332] width 133 height 33
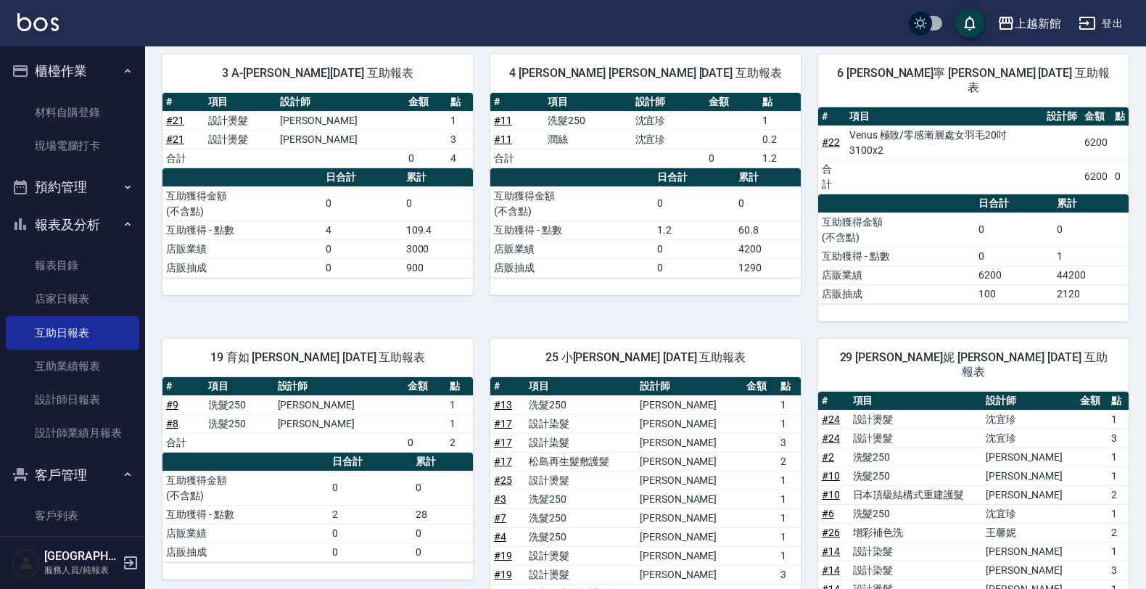
scroll to position [15, 0]
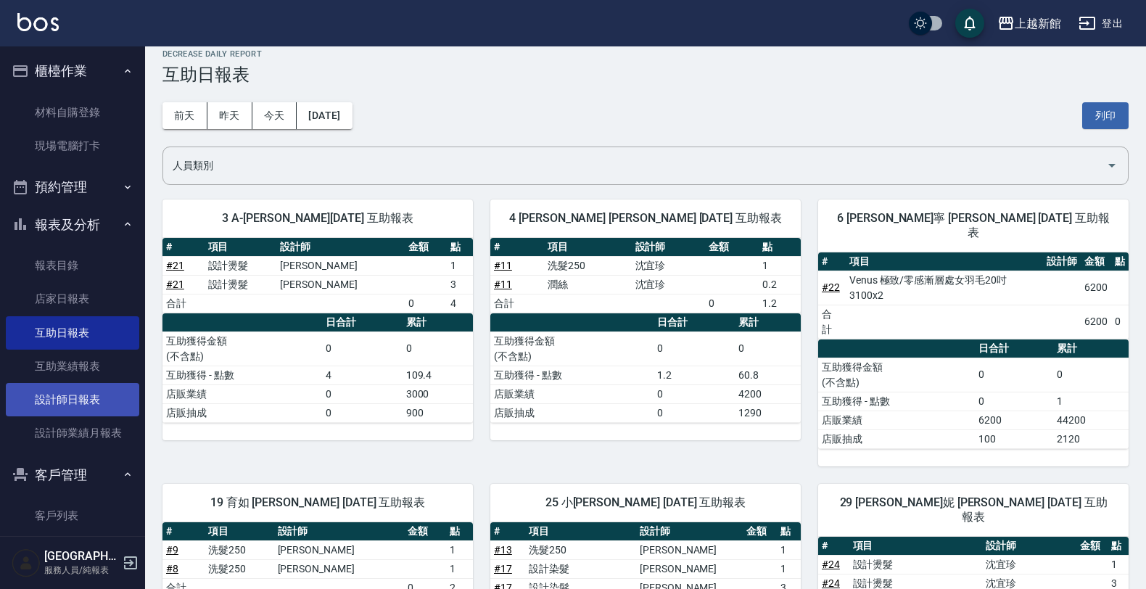
click at [73, 393] on link "設計師日報表" at bounding box center [72, 399] width 133 height 33
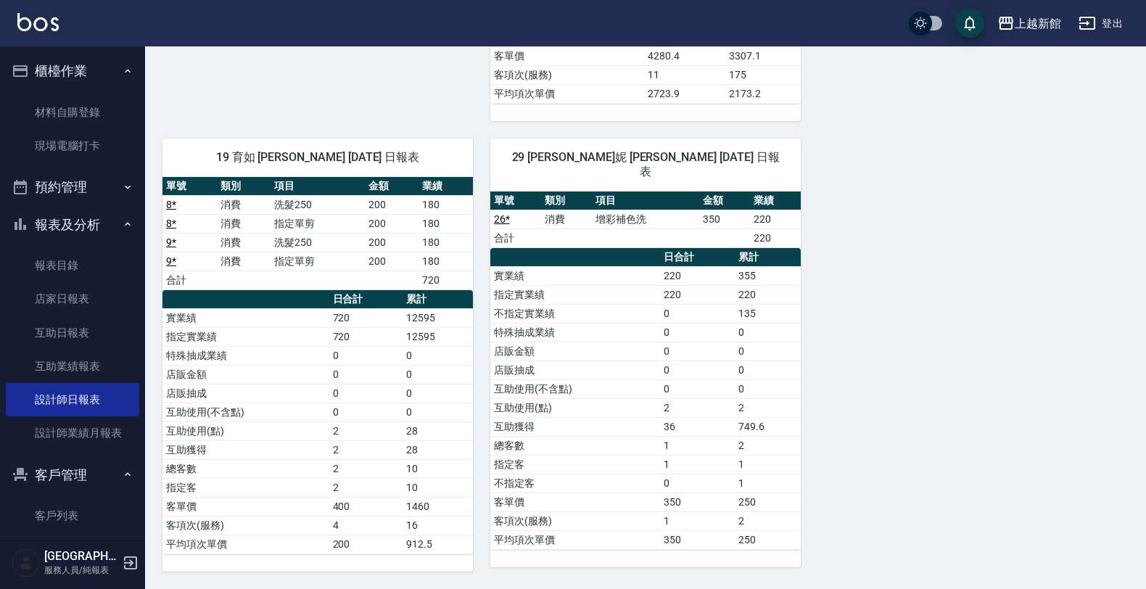
scroll to position [1386, 0]
drag, startPoint x: 414, startPoint y: 117, endPoint x: 392, endPoint y: 118, distance: 22.5
click at [413, 121] on div "19 育如 李育如 09/25/2025 日報表 單號 類別 項目 金額 業績 8 * 消費 洗髮250 200 180 8 * 消費 指定單剪 200 18…" at bounding box center [309, 346] width 328 height 450
click at [86, 334] on link "互助日報表" at bounding box center [72, 332] width 133 height 33
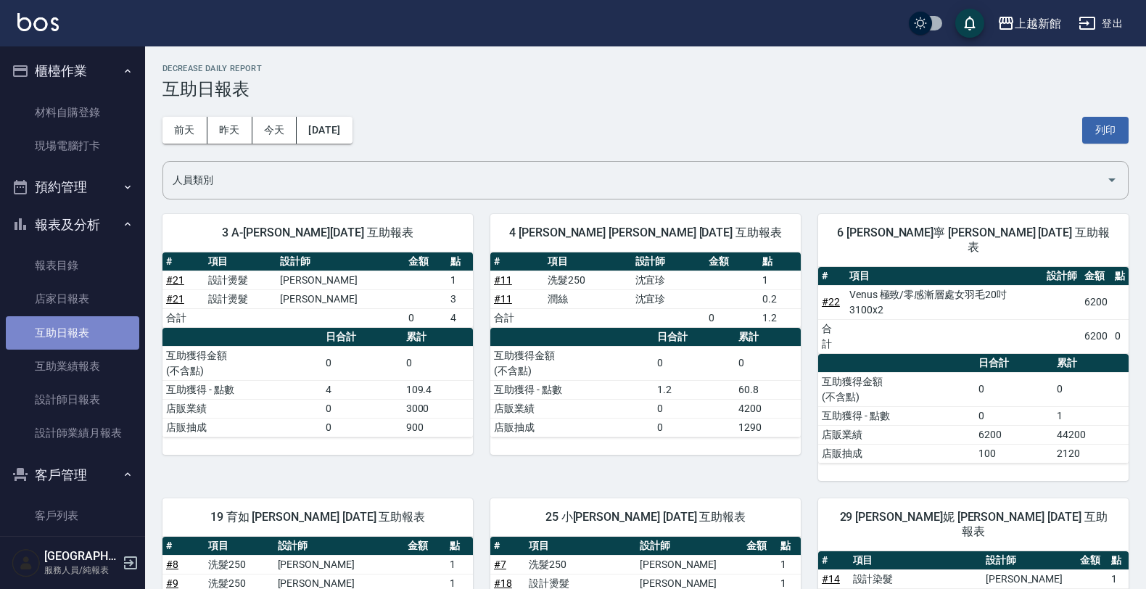
click at [113, 331] on link "互助日報表" at bounding box center [72, 332] width 133 height 33
click at [226, 127] on button "昨天" at bounding box center [229, 130] width 45 height 27
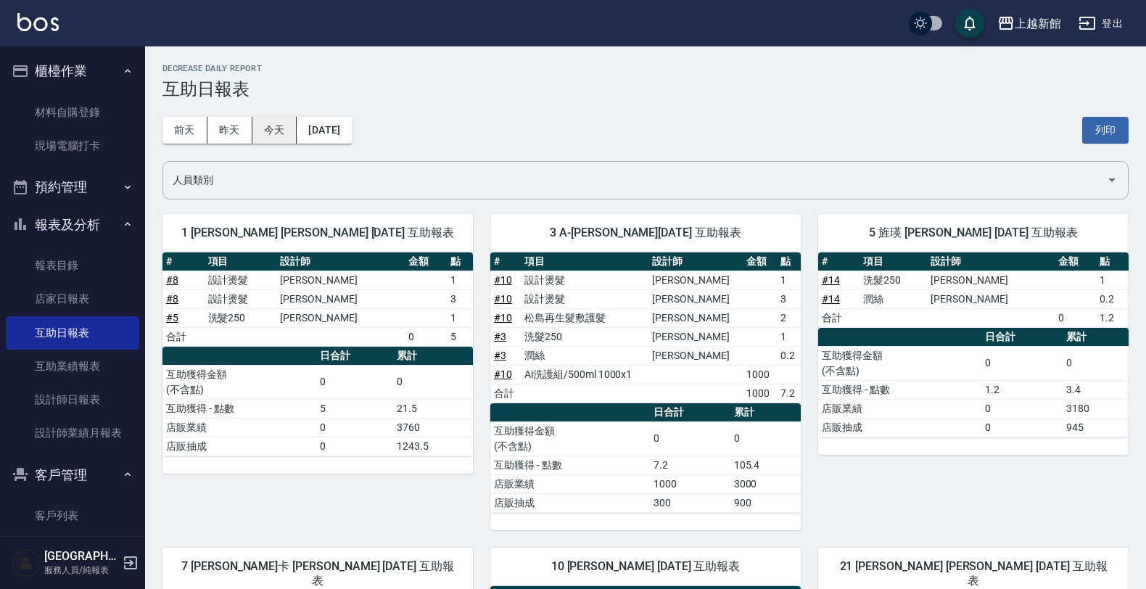
click at [283, 128] on button "今天" at bounding box center [274, 130] width 45 height 27
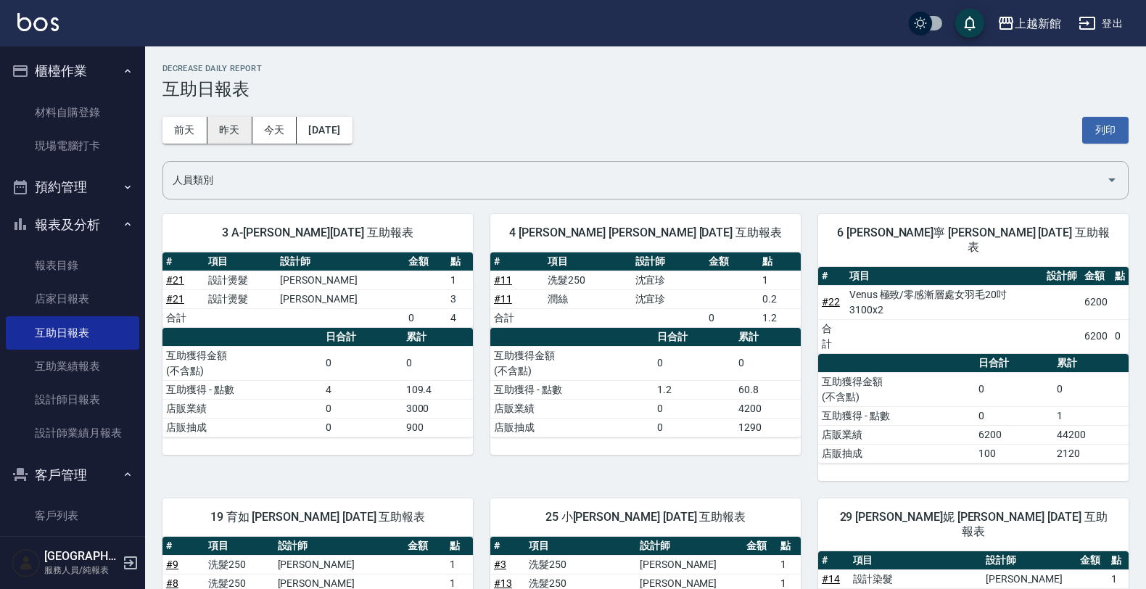
click at [215, 128] on button "昨天" at bounding box center [229, 130] width 45 height 27
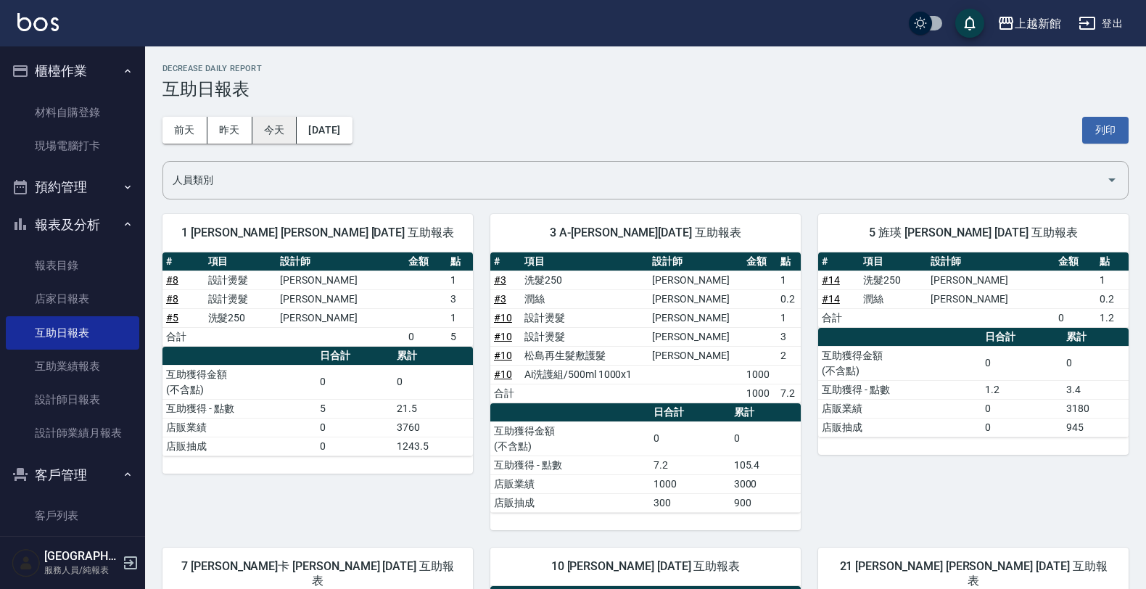
click at [270, 118] on button "今天" at bounding box center [274, 130] width 45 height 27
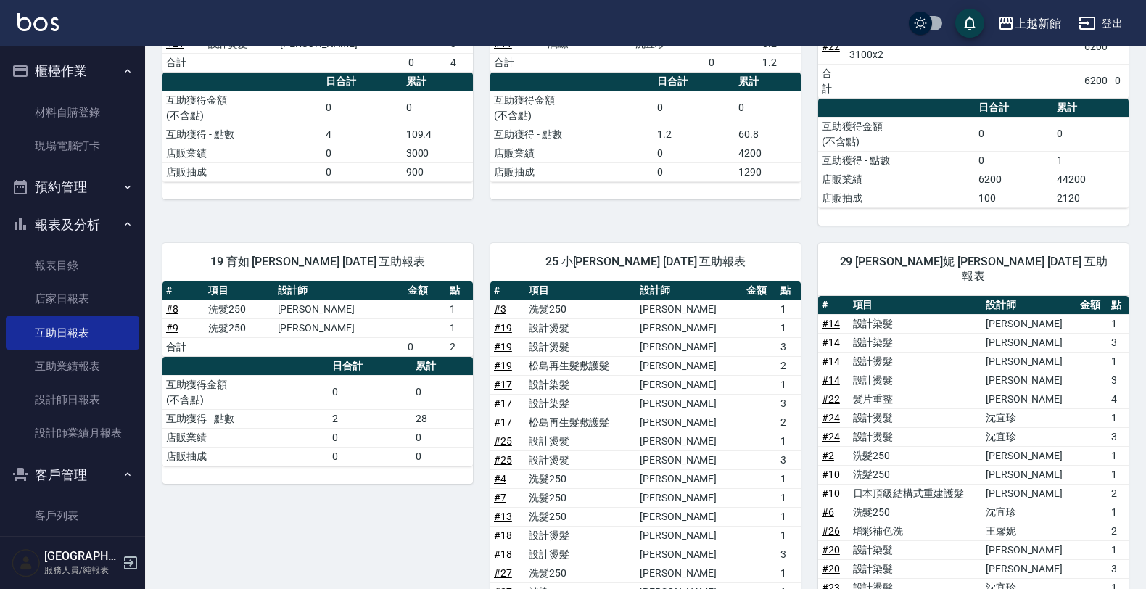
scroll to position [91, 0]
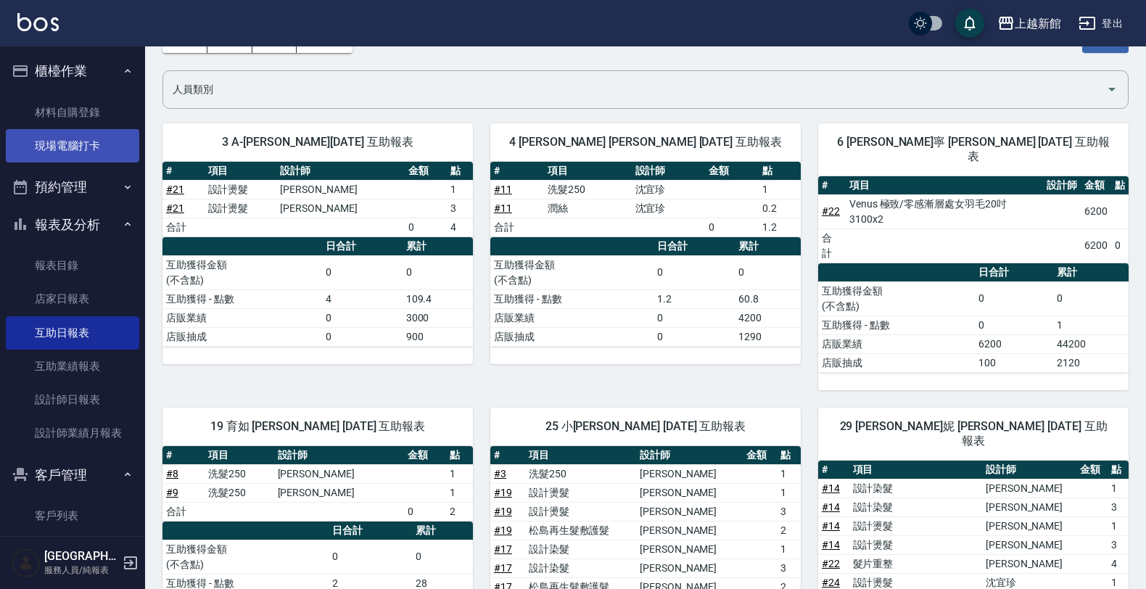
click at [77, 154] on link "現場電腦打卡" at bounding box center [72, 145] width 133 height 33
